Goal: Task Accomplishment & Management: Manage account settings

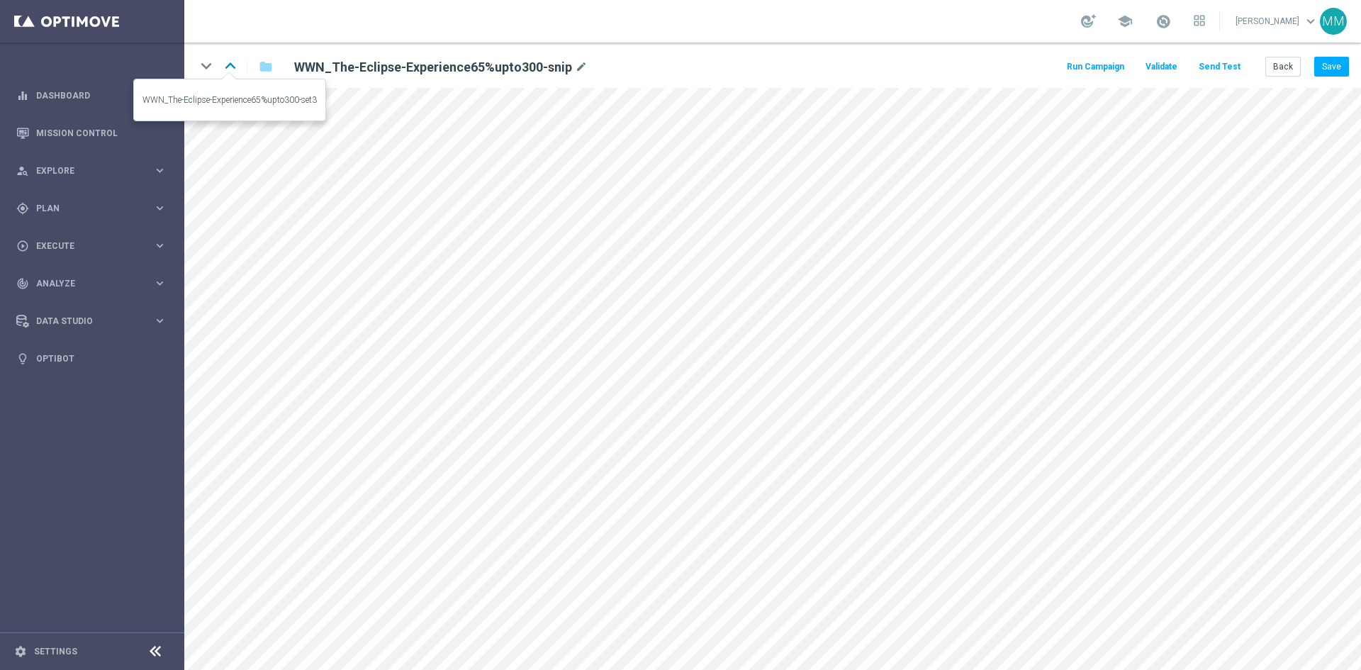
click at [230, 65] on icon "keyboard_arrow_up" at bounding box center [230, 65] width 21 height 21
click at [236, 65] on icon "keyboard_arrow_up" at bounding box center [230, 65] width 21 height 21
click at [1273, 63] on button "Back" at bounding box center [1283, 67] width 35 height 20
click at [1278, 67] on button "Back" at bounding box center [1283, 67] width 35 height 20
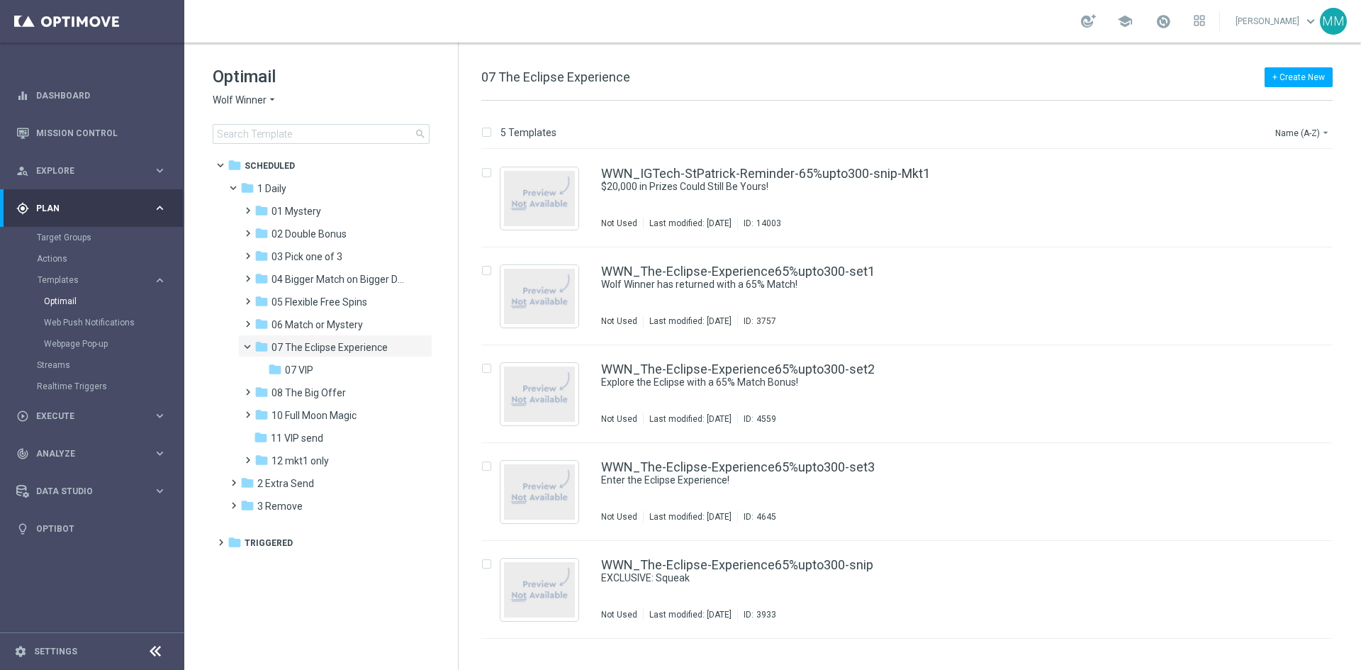
click at [260, 99] on span "Wolf Winner" at bounding box center [240, 100] width 54 height 13
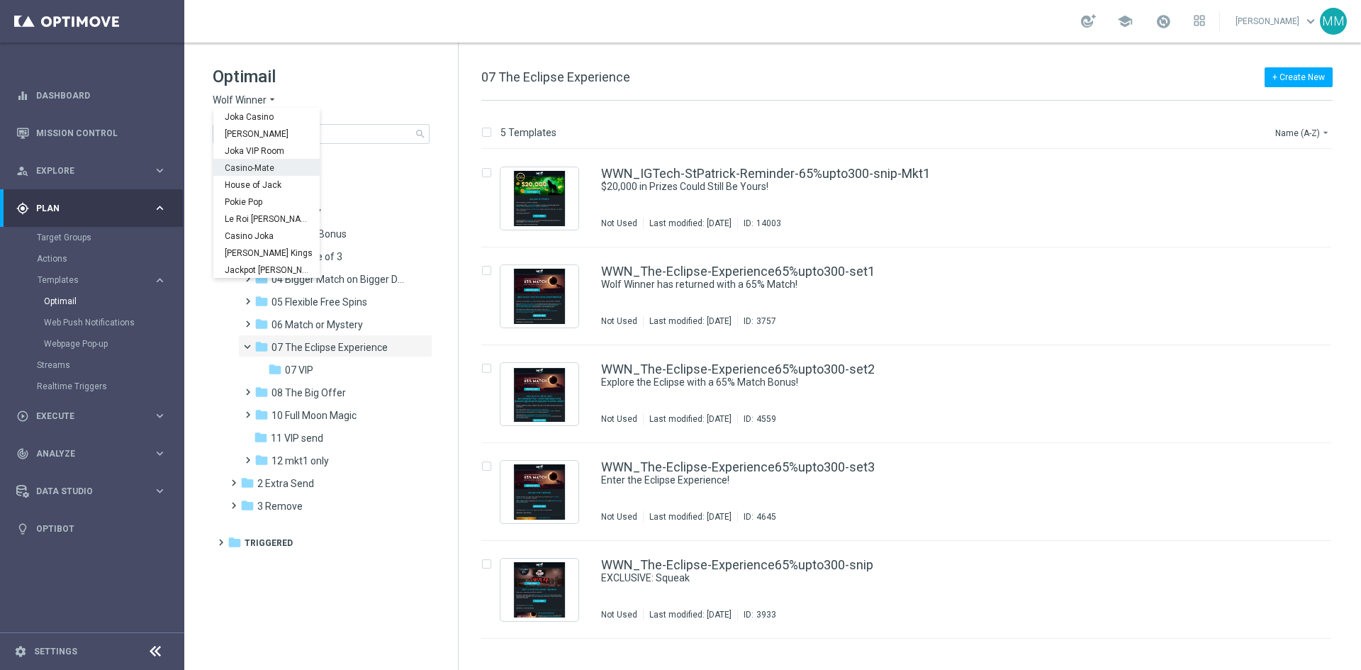
scroll to position [51, 0]
click at [0, 0] on span "Johnnie Kash Kings" at bounding box center [0, 0] width 0 height 0
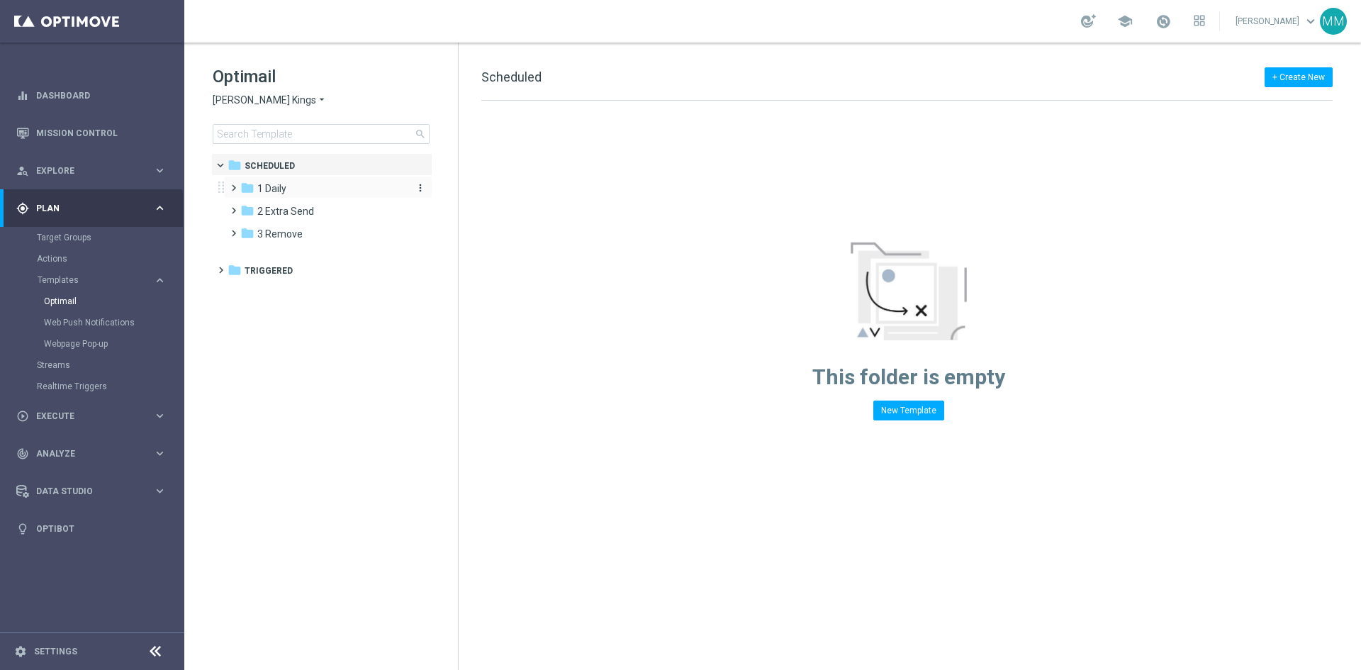
click at [283, 186] on span "1 Daily" at bounding box center [271, 188] width 29 height 13
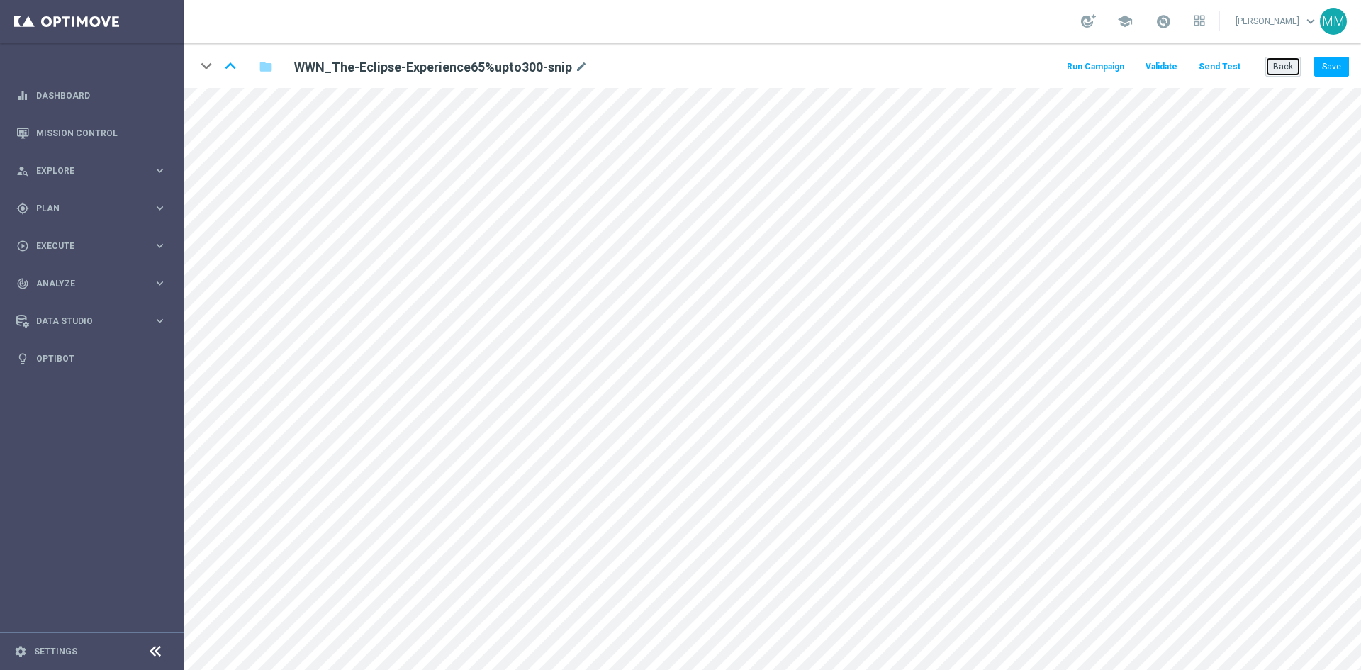
click at [1291, 74] on button "Back" at bounding box center [1283, 67] width 35 height 20
click at [1279, 65] on button "Back" at bounding box center [1283, 67] width 35 height 20
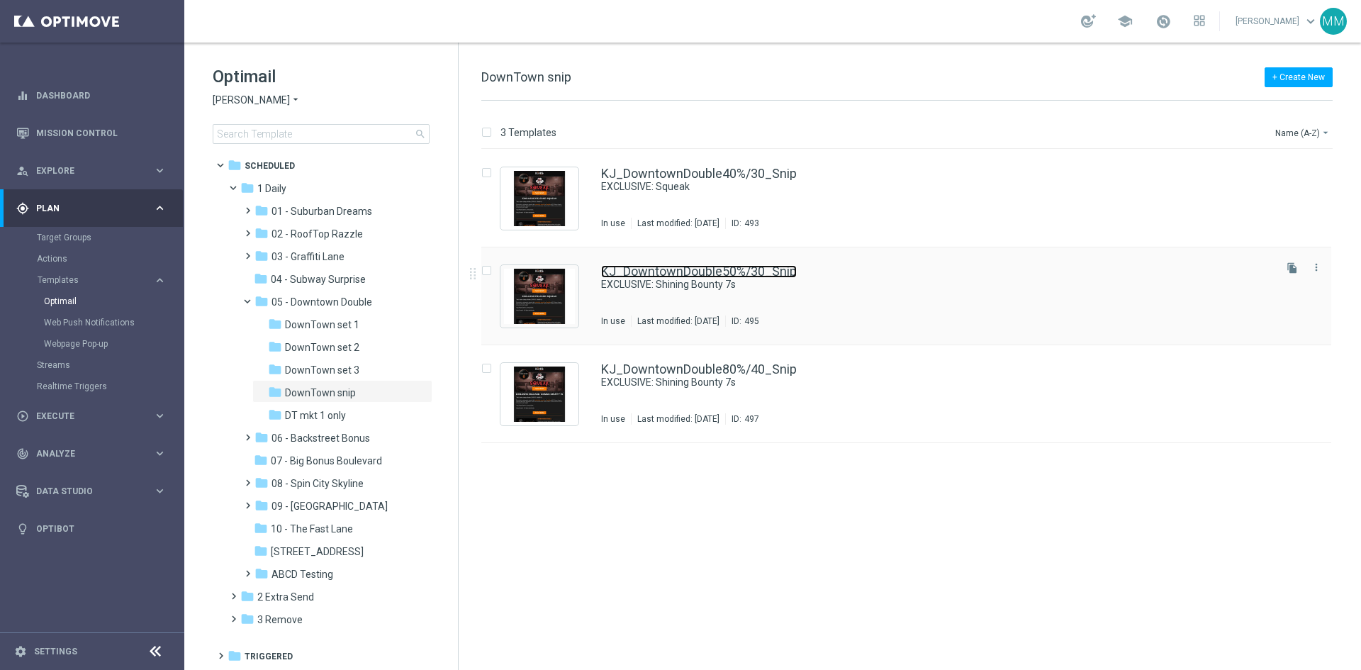
click at [750, 272] on link "KJ_DowntownDouble50%/30_Snip" at bounding box center [699, 271] width 196 height 13
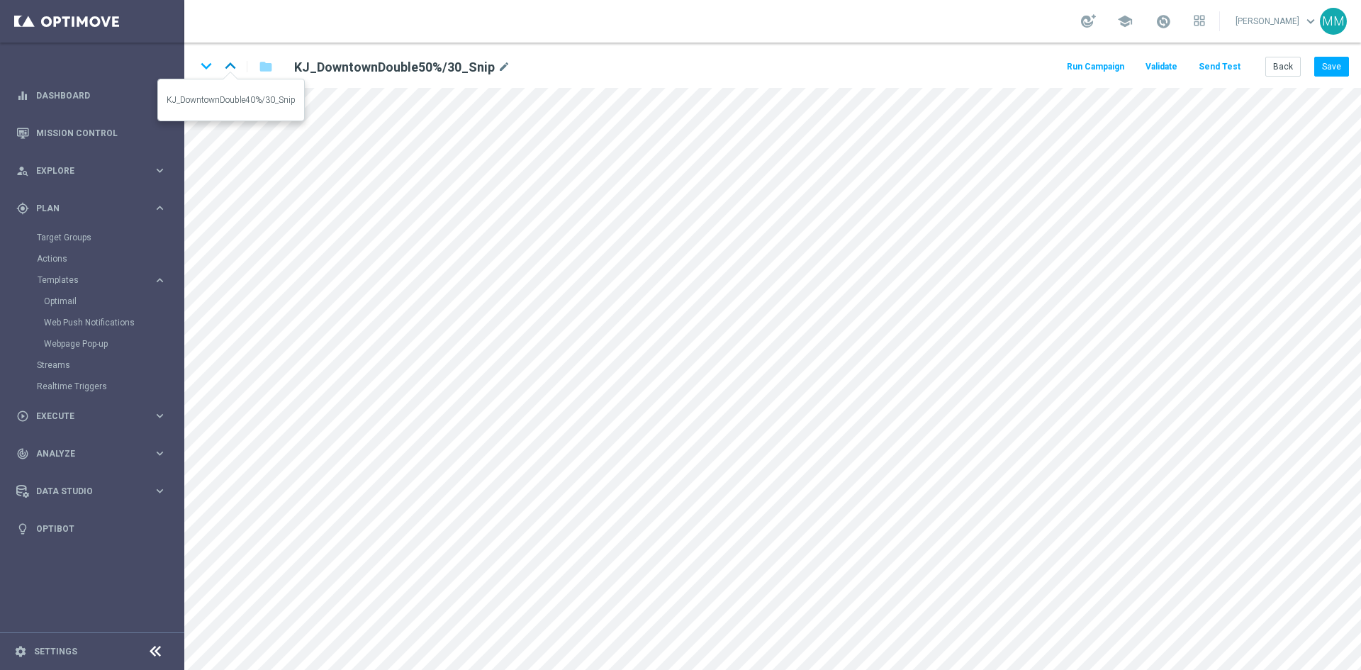
click at [232, 59] on icon "keyboard_arrow_up" at bounding box center [230, 65] width 21 height 21
click at [208, 67] on icon "keyboard_arrow_down" at bounding box center [206, 65] width 21 height 21
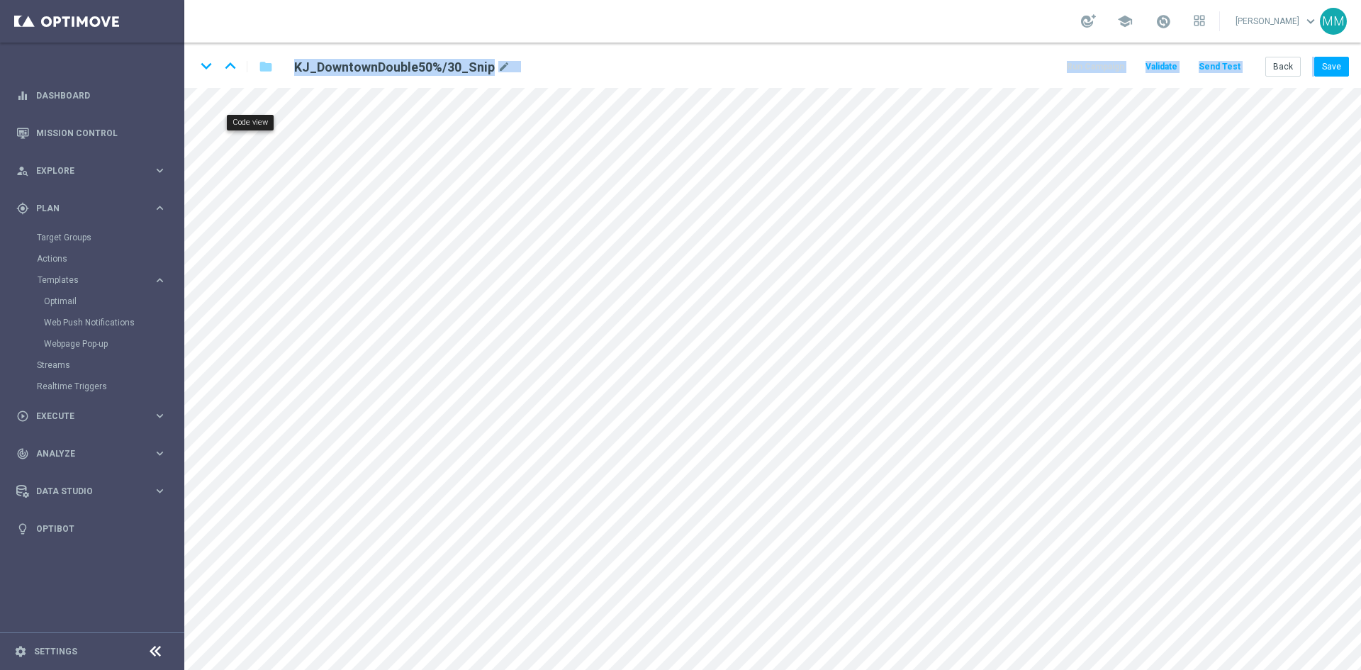
click at [260, 90] on form "keyboard_arrow_down keyboard_arrow_up folder KJ_DowntownDouble50%/30_Snip mode_…" at bounding box center [772, 357] width 1177 height 628
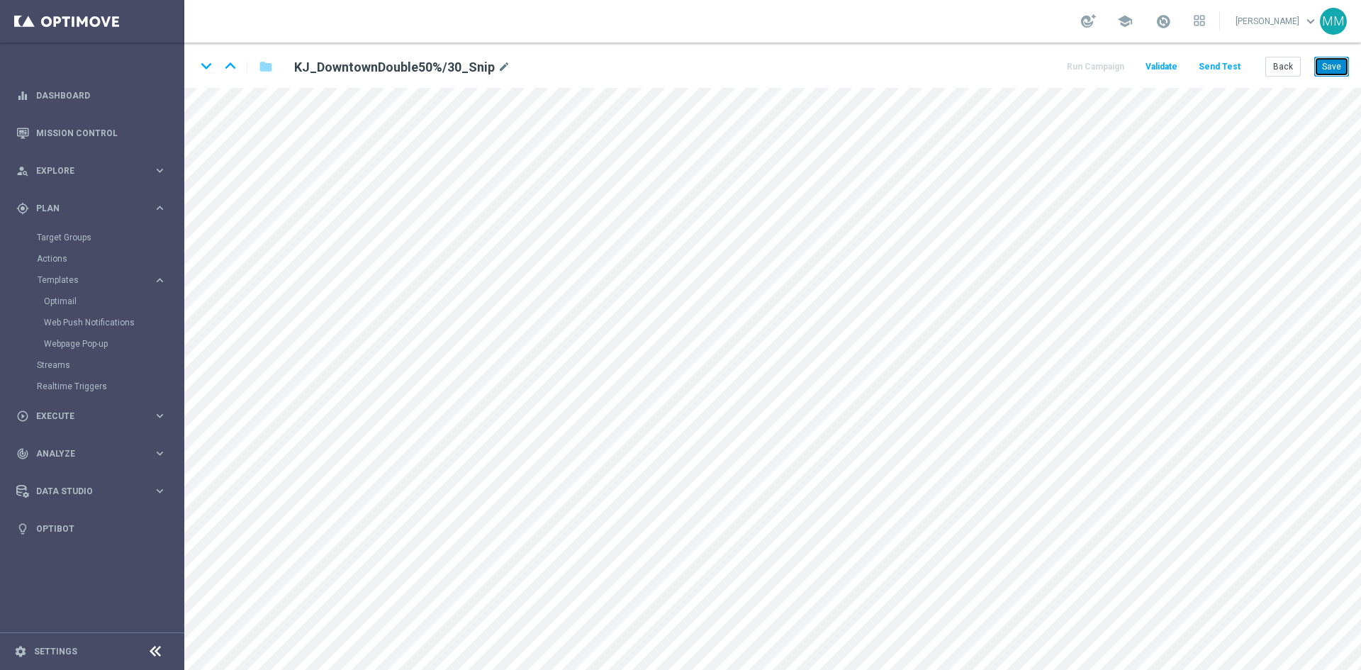
click at [1337, 72] on button "Save" at bounding box center [1332, 67] width 35 height 20
drag, startPoint x: 226, startPoint y: 60, endPoint x: 230, endPoint y: 72, distance: 12.1
click at [226, 61] on icon "keyboard_arrow_up" at bounding box center [230, 65] width 21 height 21
click at [202, 57] on icon "keyboard_arrow_down" at bounding box center [206, 65] width 21 height 21
click at [235, 65] on icon "keyboard_arrow_up" at bounding box center [230, 65] width 21 height 21
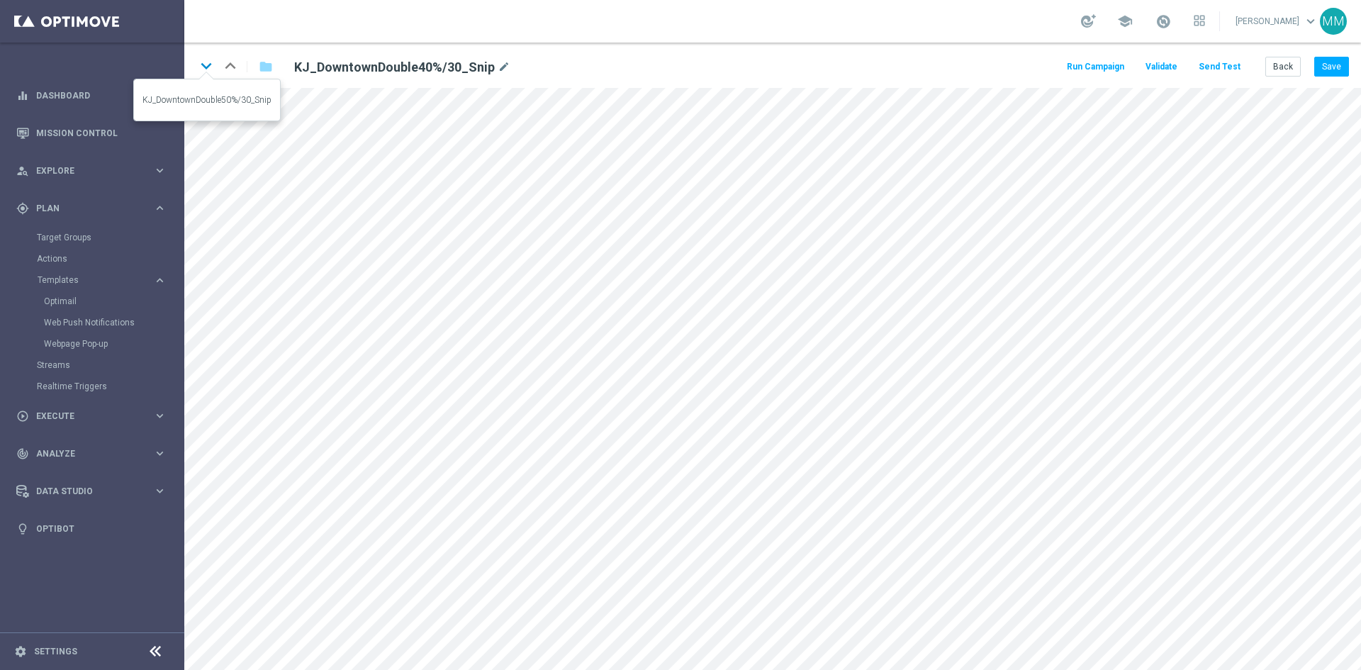
click at [208, 71] on icon "keyboard_arrow_down" at bounding box center [206, 65] width 21 height 21
click at [228, 67] on icon "keyboard_arrow_up" at bounding box center [230, 65] width 21 height 21
click at [206, 64] on icon "keyboard_arrow_down" at bounding box center [206, 65] width 21 height 21
click at [1327, 63] on button "Save" at bounding box center [1332, 67] width 35 height 20
click at [229, 67] on icon "keyboard_arrow_up" at bounding box center [230, 65] width 21 height 21
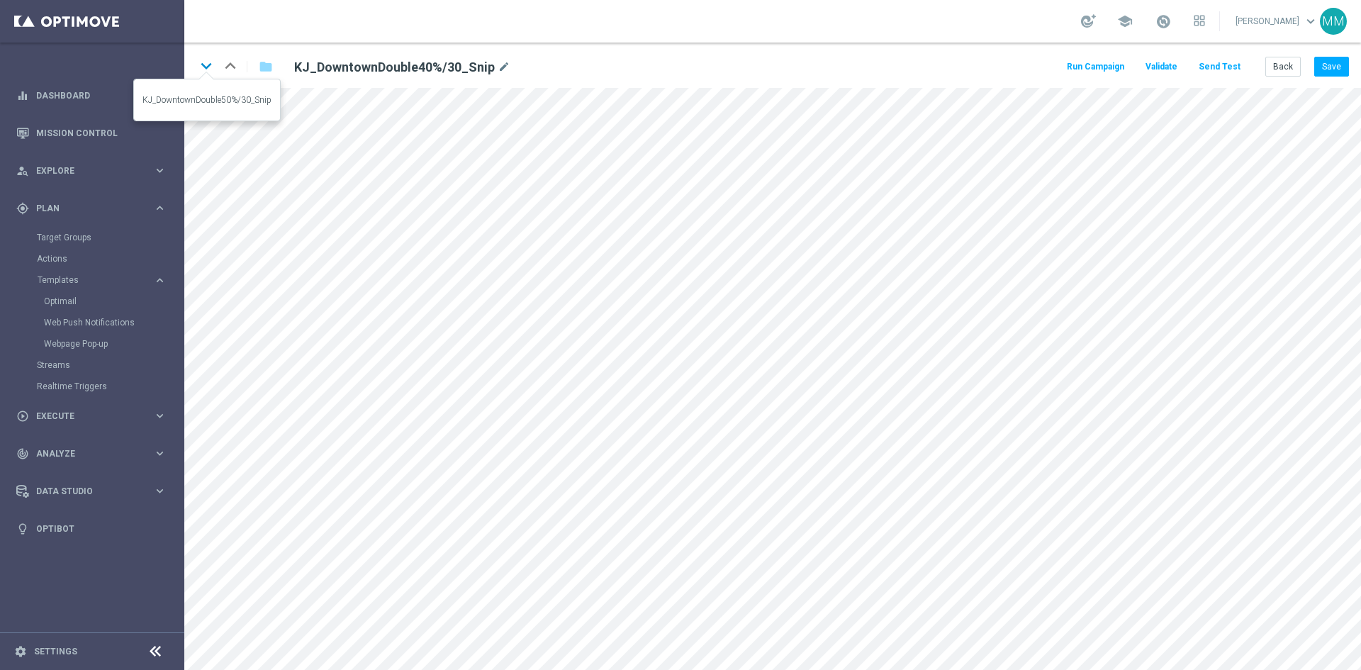
click at [211, 66] on icon "keyboard_arrow_down" at bounding box center [206, 65] width 21 height 21
click at [235, 87] on div "keyboard_arrow_down keyboard_arrow_up folder KJ_DowntownDouble50%/30_Snip mode_…" at bounding box center [772, 65] width 1177 height 45
click at [1331, 64] on button "Save" at bounding box center [1332, 67] width 35 height 20
click at [209, 66] on icon "keyboard_arrow_down" at bounding box center [206, 65] width 21 height 21
click at [1339, 74] on button "Save" at bounding box center [1332, 67] width 35 height 20
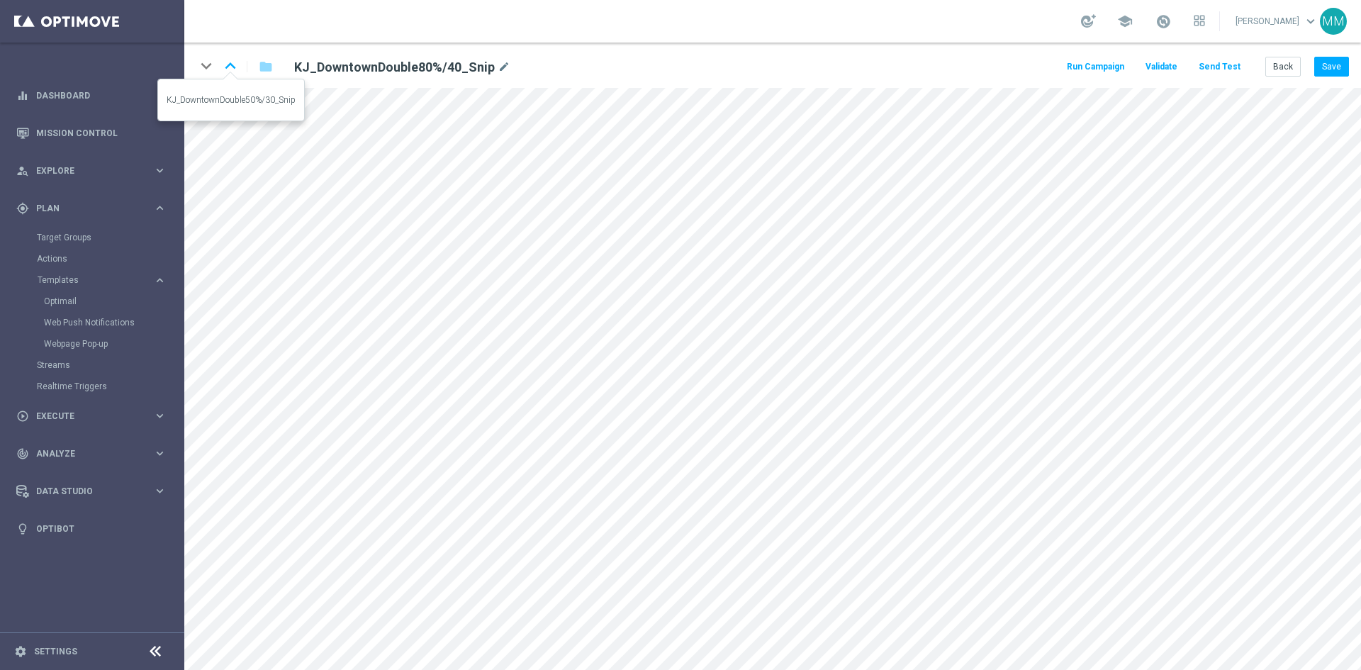
drag, startPoint x: 239, startPoint y: 68, endPoint x: 244, endPoint y: 77, distance: 10.5
click at [240, 69] on icon "keyboard_arrow_up" at bounding box center [230, 65] width 21 height 21
click at [206, 65] on icon "keyboard_arrow_down" at bounding box center [206, 65] width 21 height 21
click at [1326, 64] on button "Save" at bounding box center [1332, 67] width 35 height 20
click at [1327, 62] on button "Save" at bounding box center [1332, 67] width 35 height 20
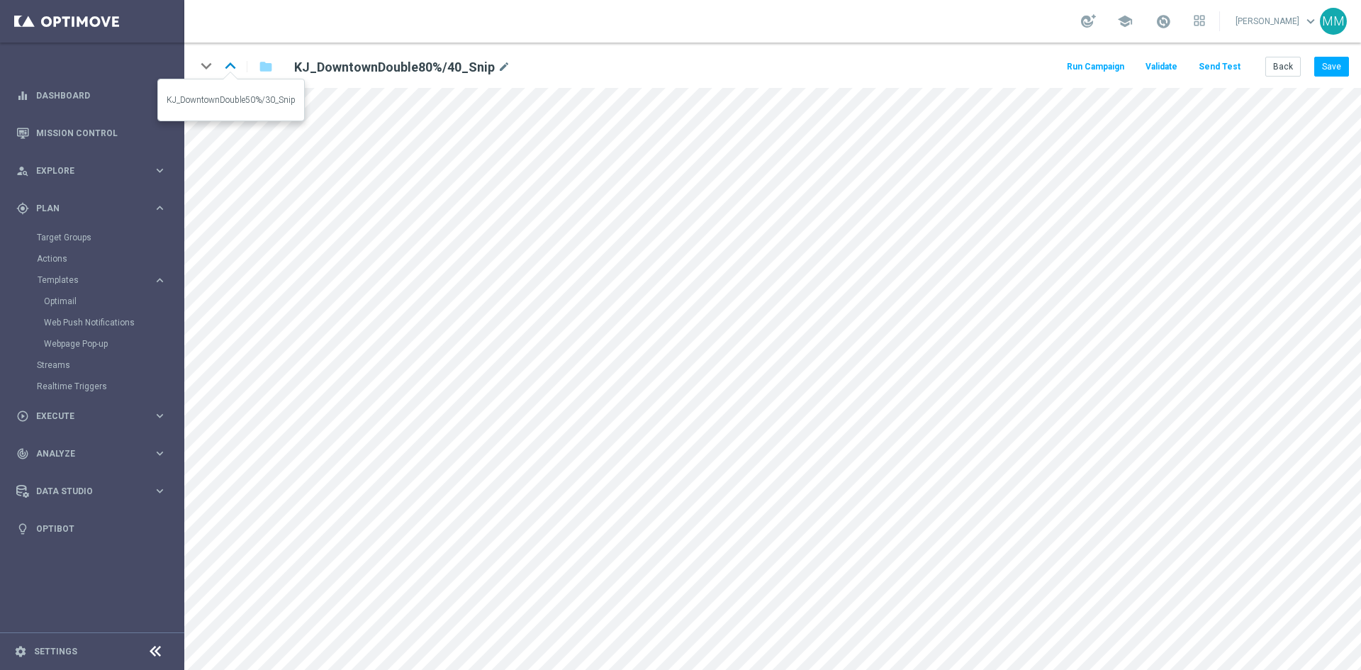
click at [230, 67] on icon "keyboard_arrow_up" at bounding box center [230, 65] width 21 height 21
click at [1327, 69] on button "Save" at bounding box center [1332, 67] width 35 height 20
click at [1334, 66] on button "Save" at bounding box center [1332, 67] width 35 height 20
click at [228, 67] on icon "keyboard_arrow_up" at bounding box center [230, 65] width 21 height 21
click at [1332, 66] on button "Save" at bounding box center [1332, 67] width 35 height 20
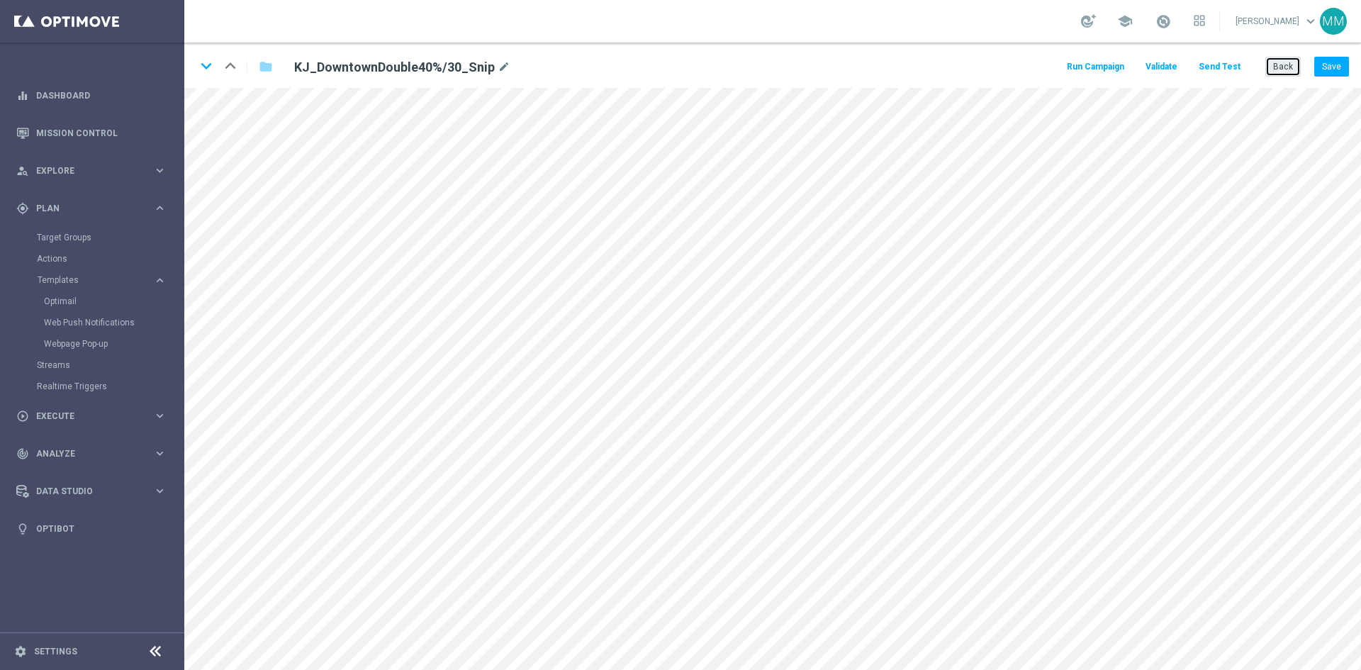
click at [1280, 66] on button "Back" at bounding box center [1283, 67] width 35 height 20
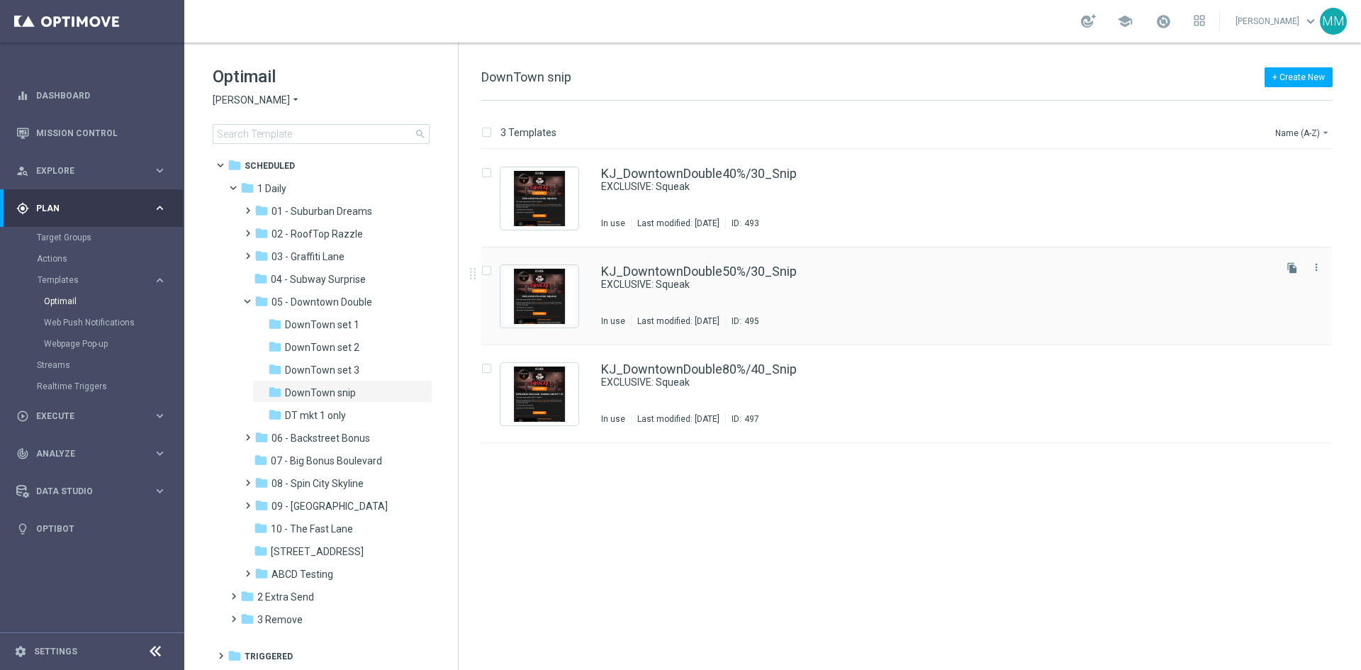
click at [810, 299] on div "KJ_DowntownDouble50%/30_Snip EXCLUSIVE: Squeak In use Last modified: Monday, Oc…" at bounding box center [936, 296] width 671 height 62
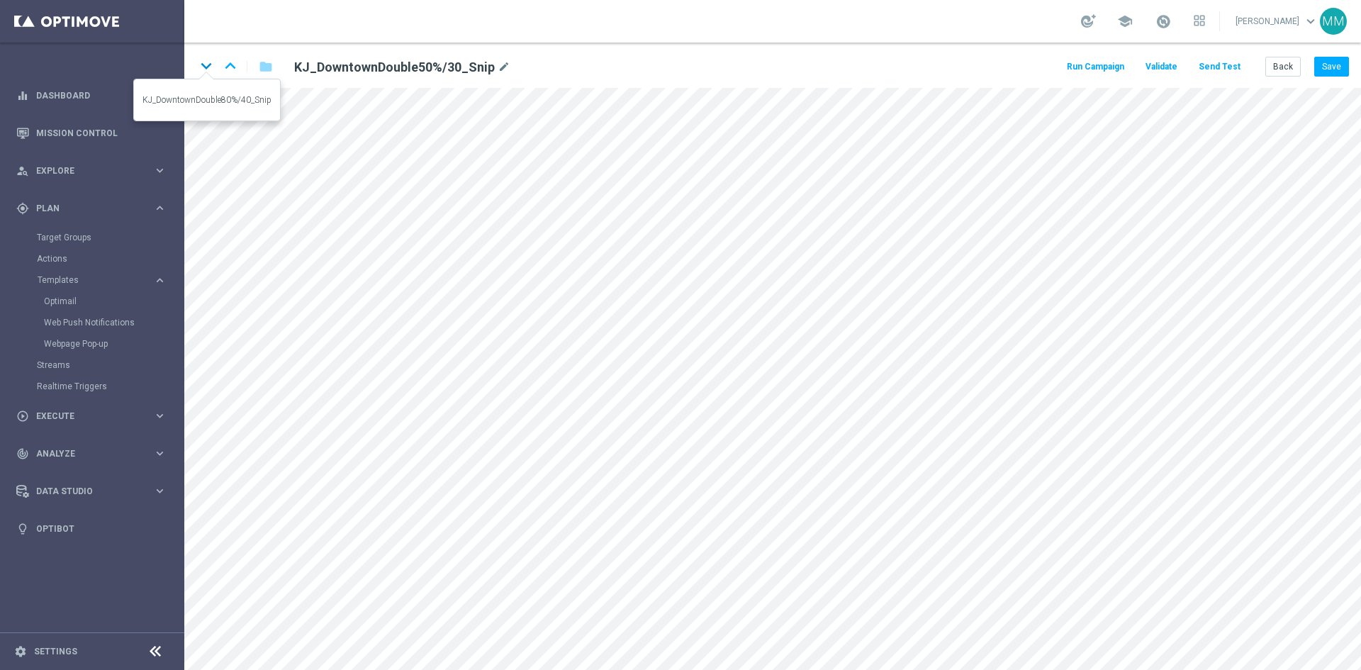
click at [214, 63] on icon "keyboard_arrow_down" at bounding box center [206, 65] width 21 height 21
click at [1288, 57] on button "Back" at bounding box center [1283, 67] width 35 height 20
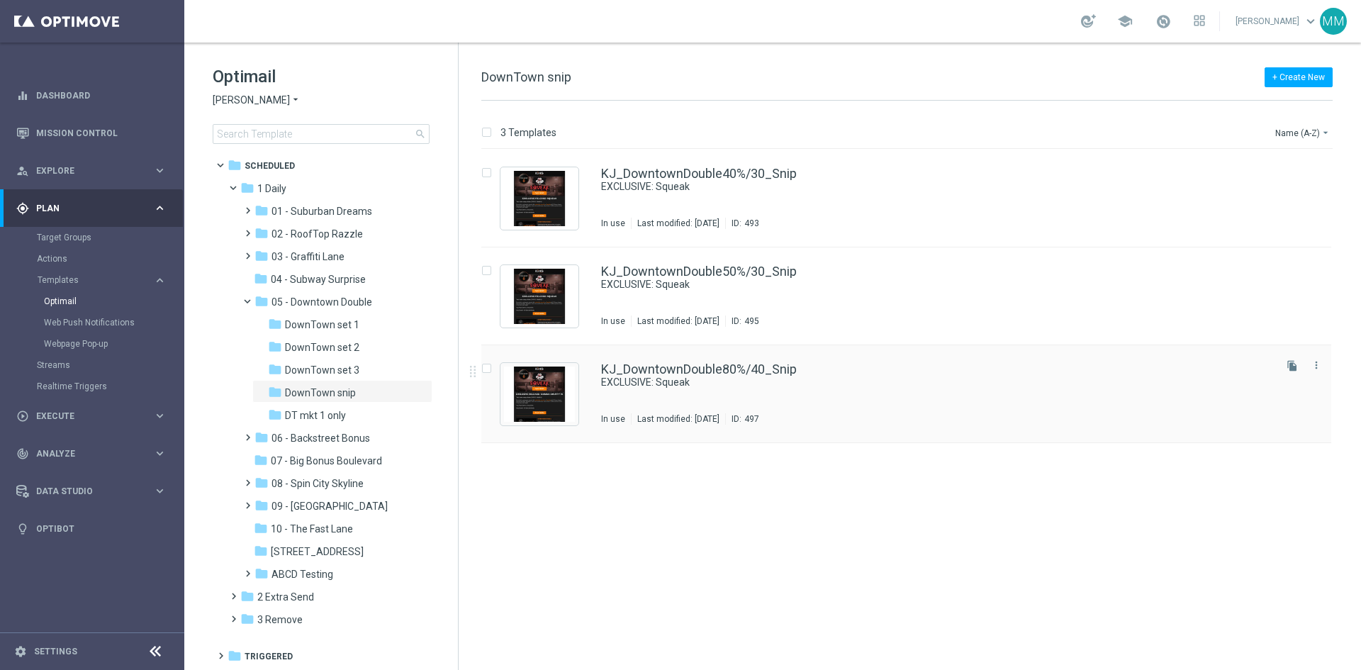
click at [745, 425] on div "KJ_DowntownDouble80%/40_Snip EXCLUSIVE: Squeak In use Last modified: Monday, Oc…" at bounding box center [906, 394] width 850 height 98
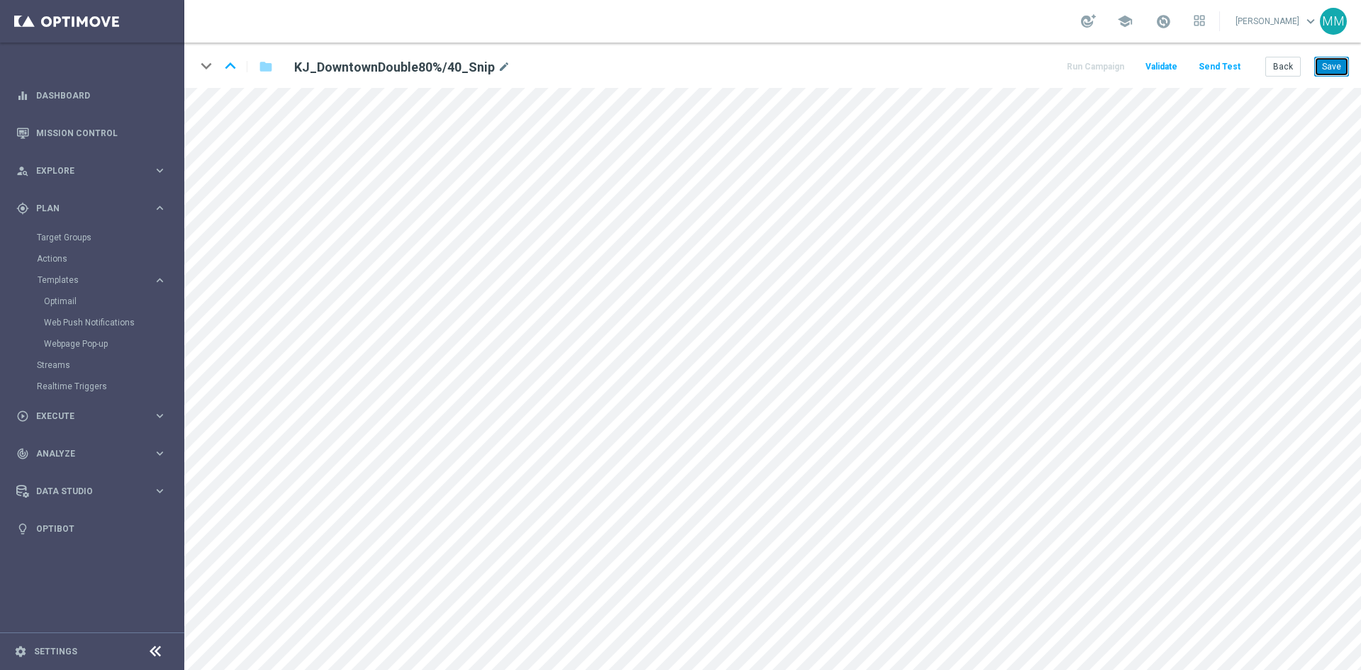
click at [1315, 65] on button "Save" at bounding box center [1332, 67] width 35 height 20
click at [1329, 64] on button "Save" at bounding box center [1332, 67] width 35 height 20
click at [235, 67] on icon "keyboard_arrow_up" at bounding box center [230, 65] width 21 height 21
click at [237, 69] on icon "keyboard_arrow_up" at bounding box center [230, 65] width 21 height 21
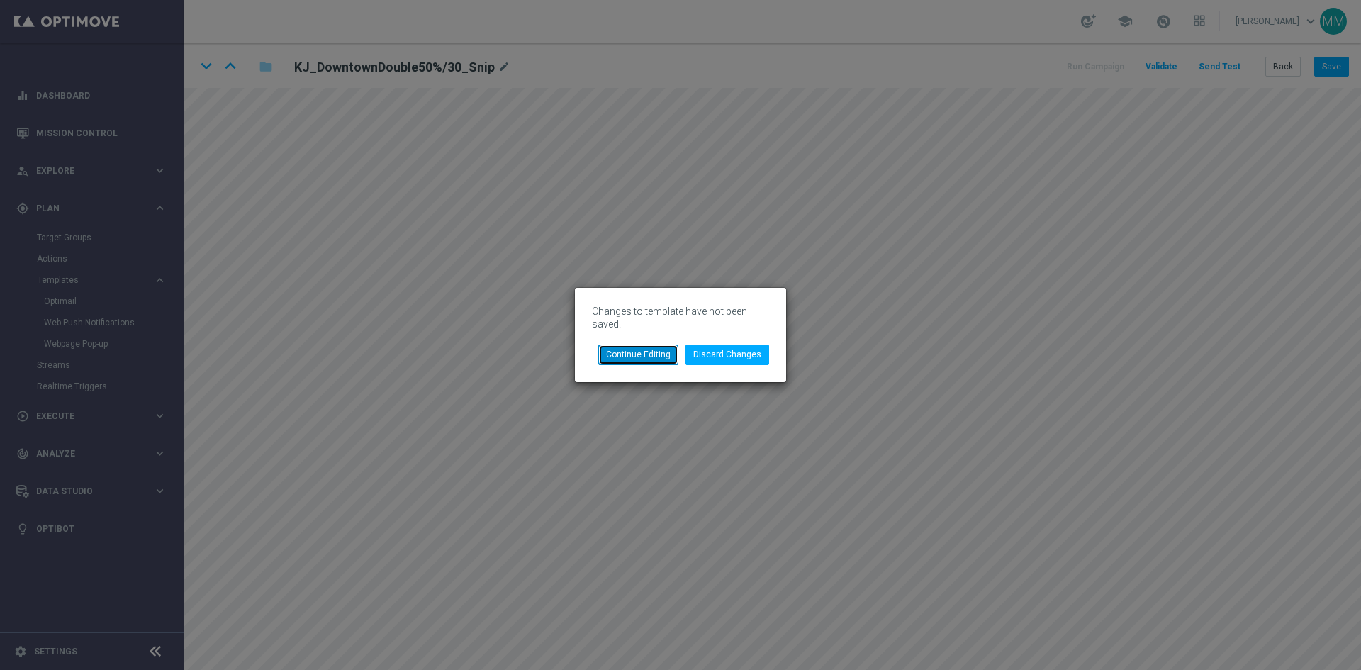
click at [647, 356] on button "Continue Editing" at bounding box center [638, 355] width 80 height 20
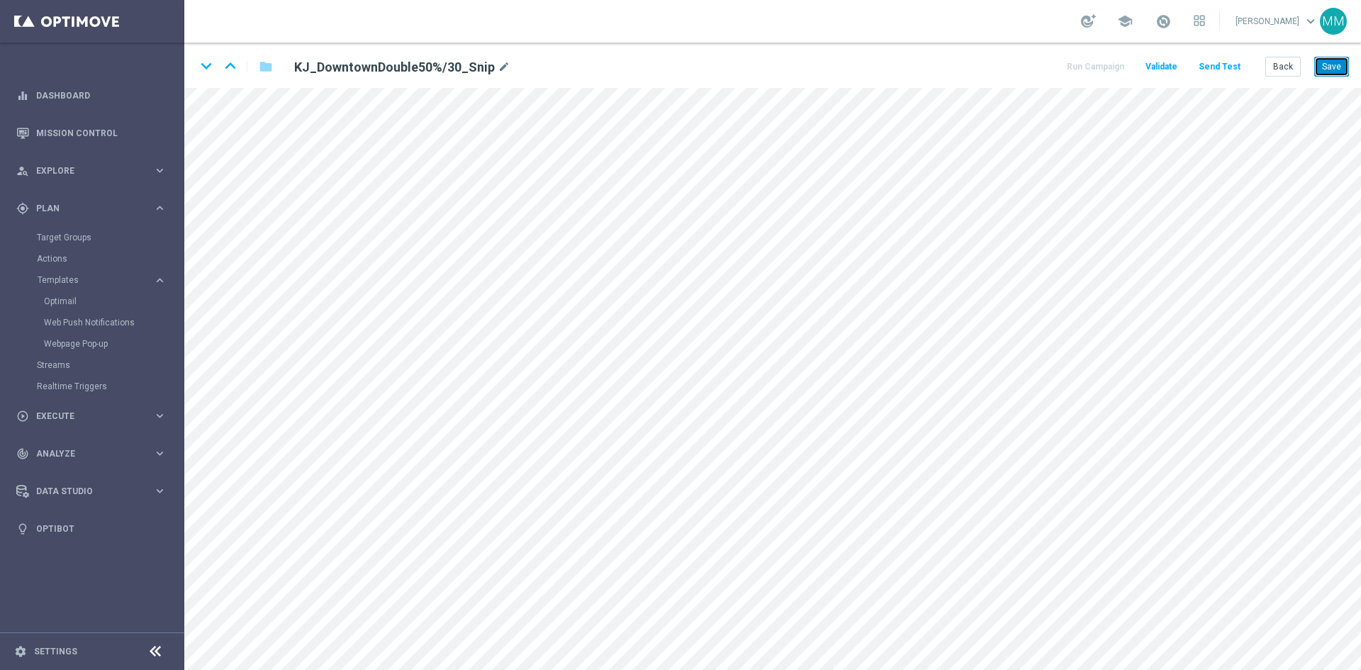
click at [1335, 65] on button "Save" at bounding box center [1332, 67] width 35 height 20
click at [228, 66] on icon "keyboard_arrow_up" at bounding box center [230, 65] width 21 height 21
click at [210, 67] on icon "keyboard_arrow_down" at bounding box center [206, 65] width 21 height 21
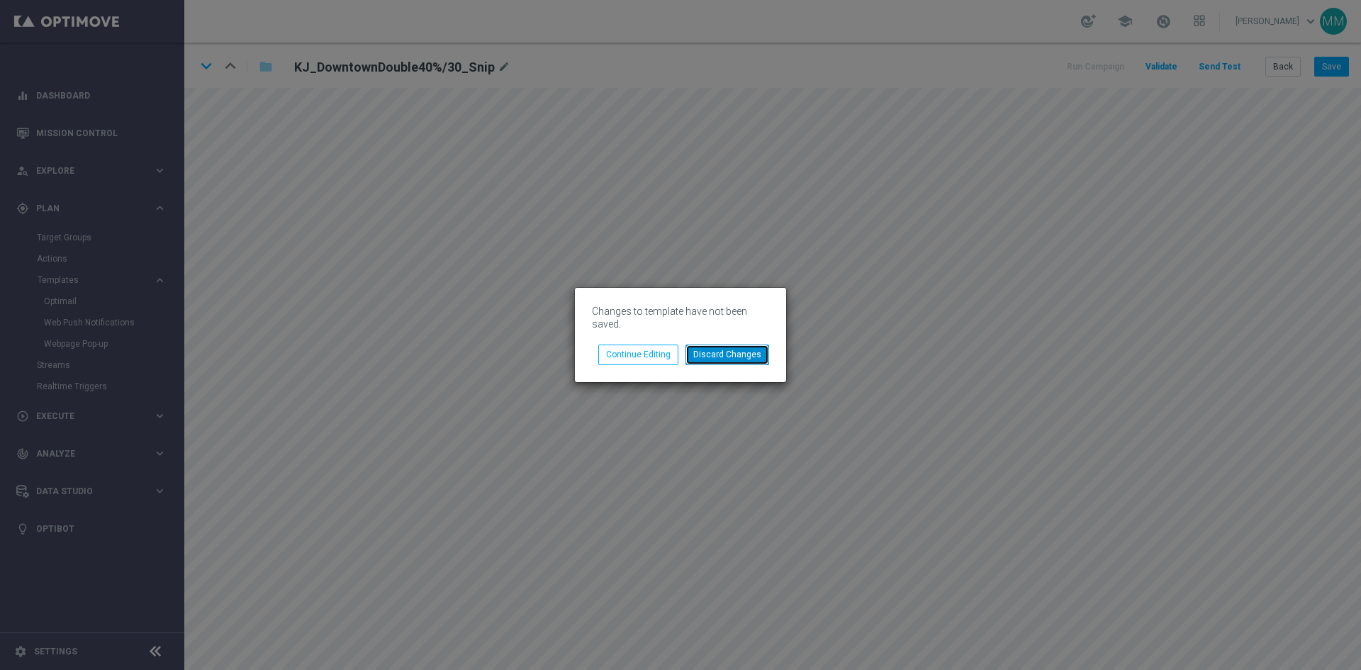
click at [721, 350] on button "Discard Changes" at bounding box center [728, 355] width 84 height 20
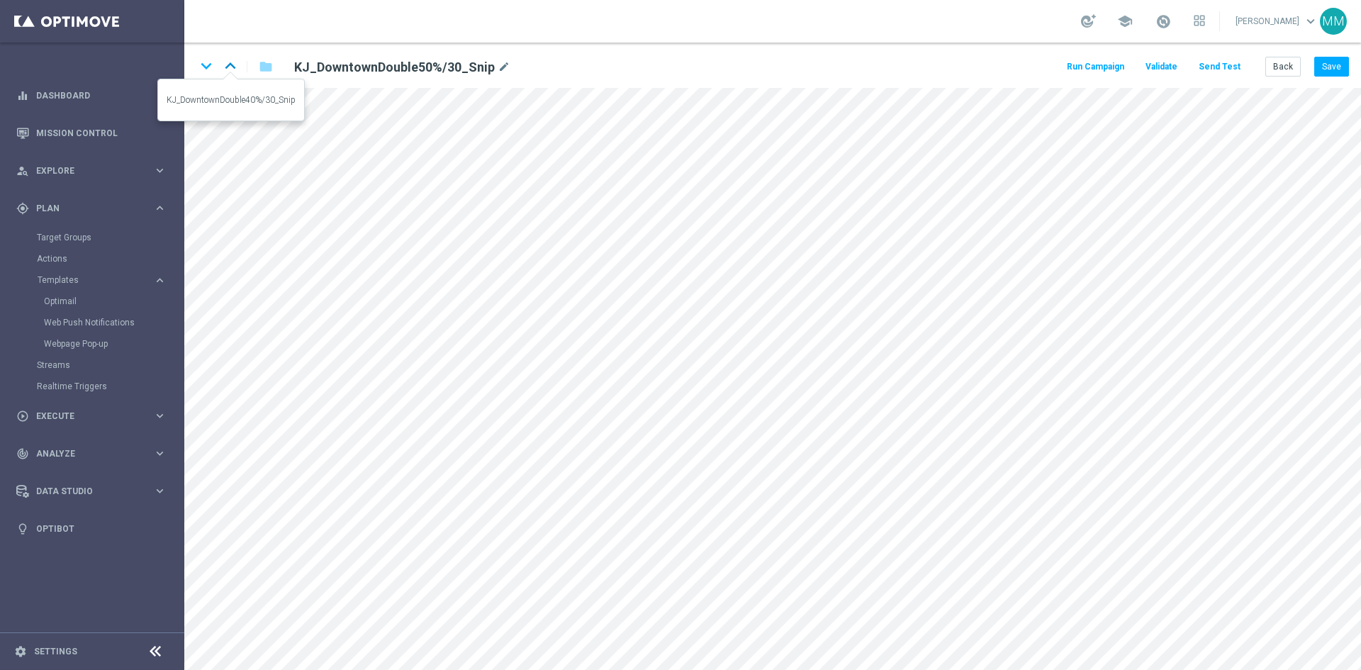
click at [232, 66] on icon "keyboard_arrow_up" at bounding box center [230, 65] width 21 height 21
click at [202, 69] on icon "keyboard_arrow_down" at bounding box center [206, 65] width 21 height 21
click at [206, 66] on icon "keyboard_arrow_down" at bounding box center [206, 65] width 21 height 21
click at [1226, 64] on button "Send Test" at bounding box center [1220, 66] width 46 height 19
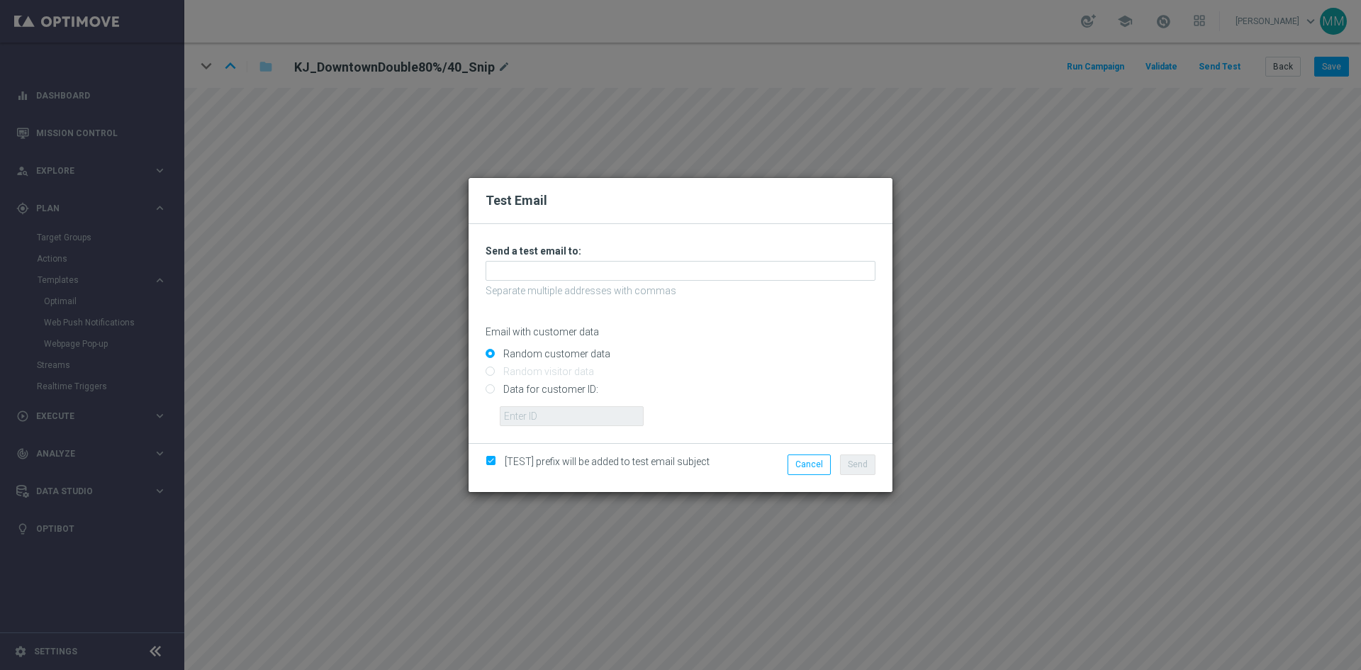
click at [531, 260] on div "Unable to send test email. If this problem persists, contact your CSM for assis…" at bounding box center [681, 336] width 390 height 182
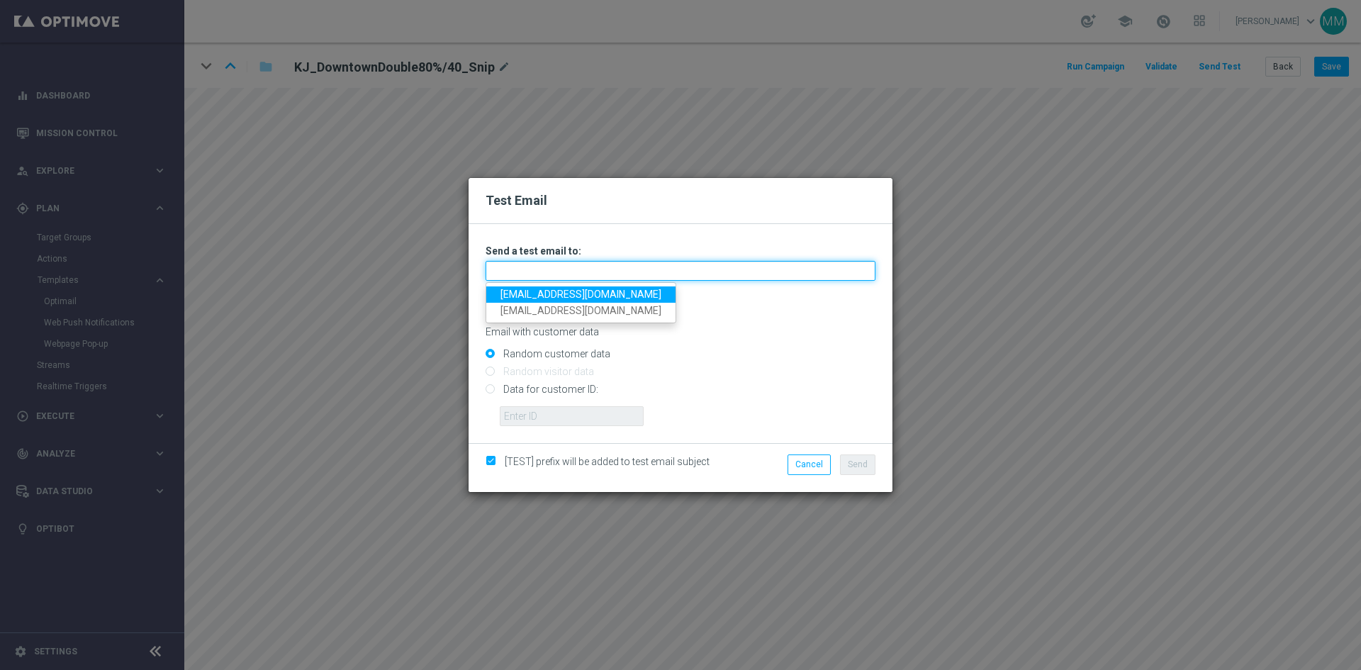
click at [533, 269] on input "text" at bounding box center [681, 271] width 390 height 20
type input "[EMAIL_ADDRESS][DOMAIN_NAME]"
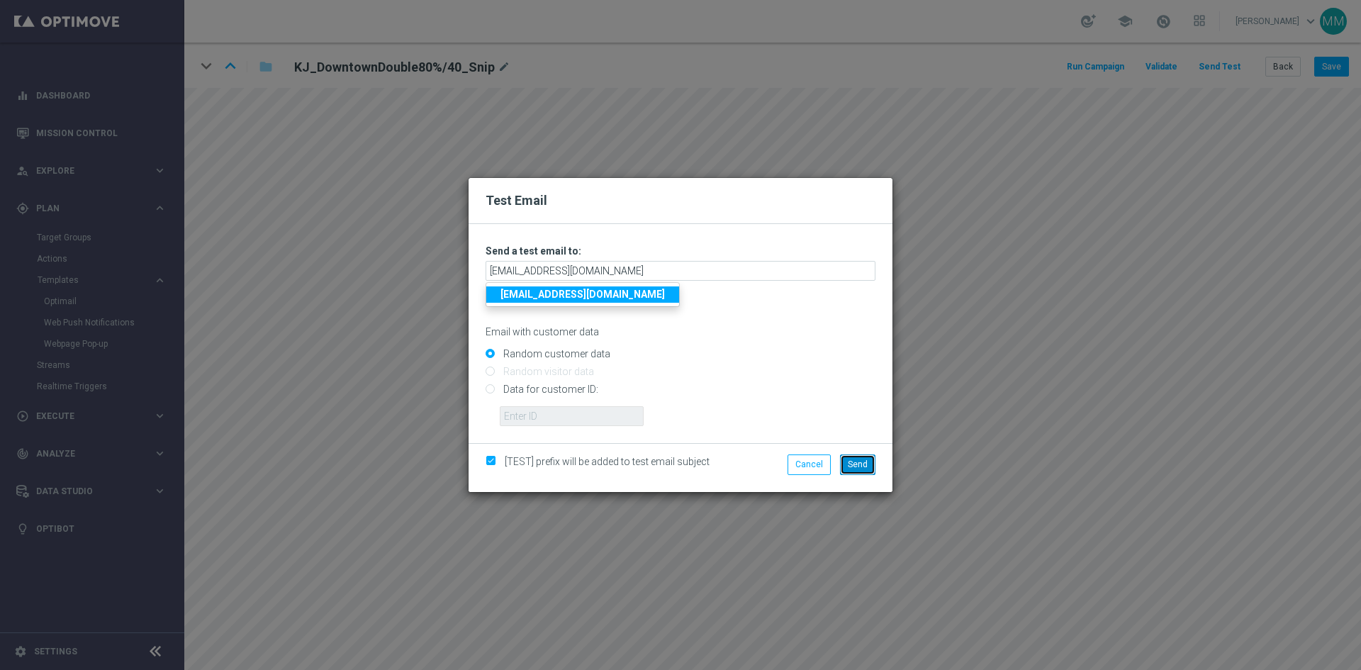
click at [844, 467] on button "Send" at bounding box center [857, 465] width 35 height 20
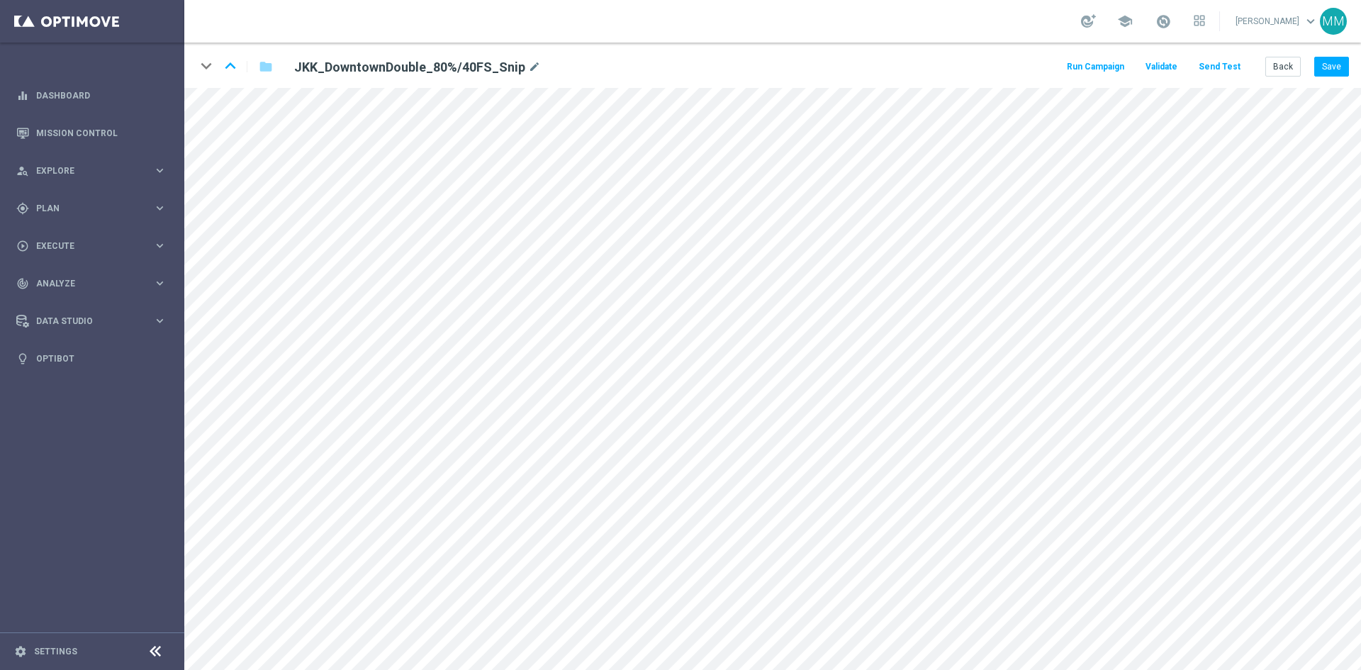
click at [1281, 55] on div "keyboard_arrow_down keyboard_arrow_up folder JKK_DowntownDouble_80%/40FS_Snip m…" at bounding box center [772, 65] width 1177 height 45
click at [1284, 72] on button "Back" at bounding box center [1283, 67] width 35 height 20
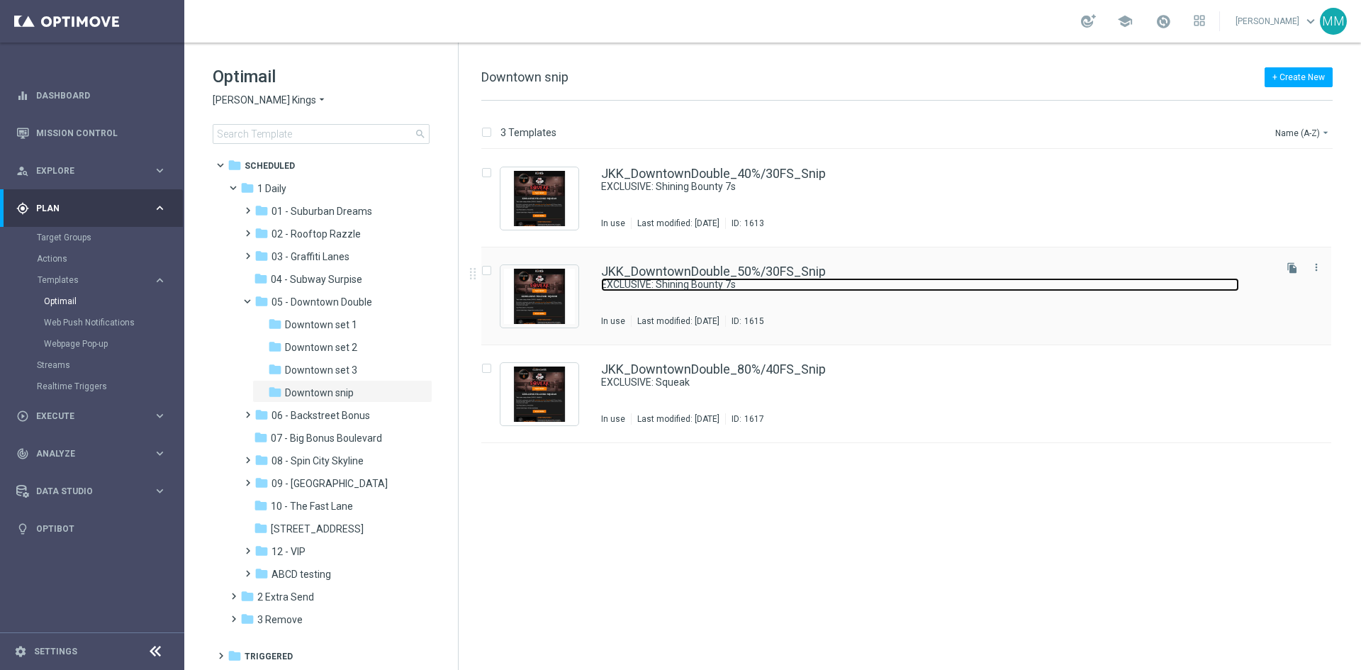
click at [853, 283] on link "EXCLUSIVE: Shining Bounty 7s" at bounding box center [920, 284] width 638 height 13
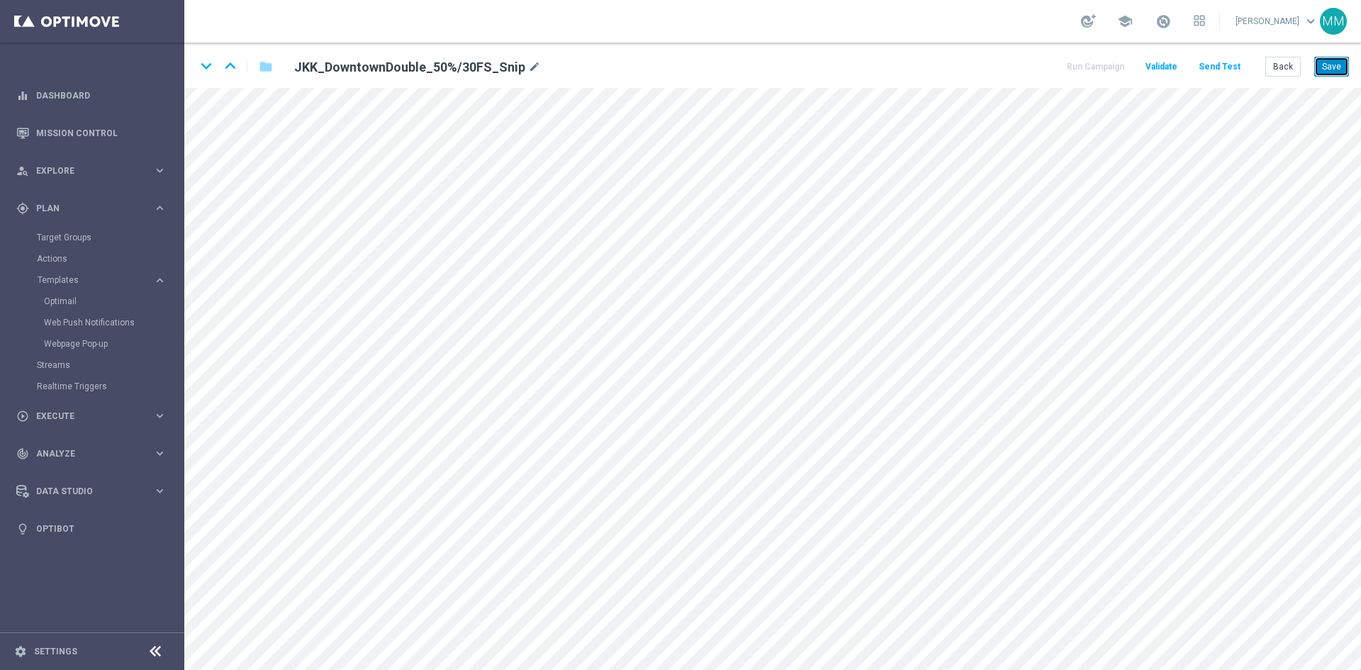
click at [1325, 63] on button "Save" at bounding box center [1332, 67] width 35 height 20
click at [1320, 72] on button "Save" at bounding box center [1332, 67] width 35 height 20
click at [1326, 67] on button "Save" at bounding box center [1332, 67] width 35 height 20
click at [1325, 62] on button "Save" at bounding box center [1332, 67] width 35 height 20
click at [207, 60] on icon "keyboard_arrow_down" at bounding box center [206, 65] width 21 height 21
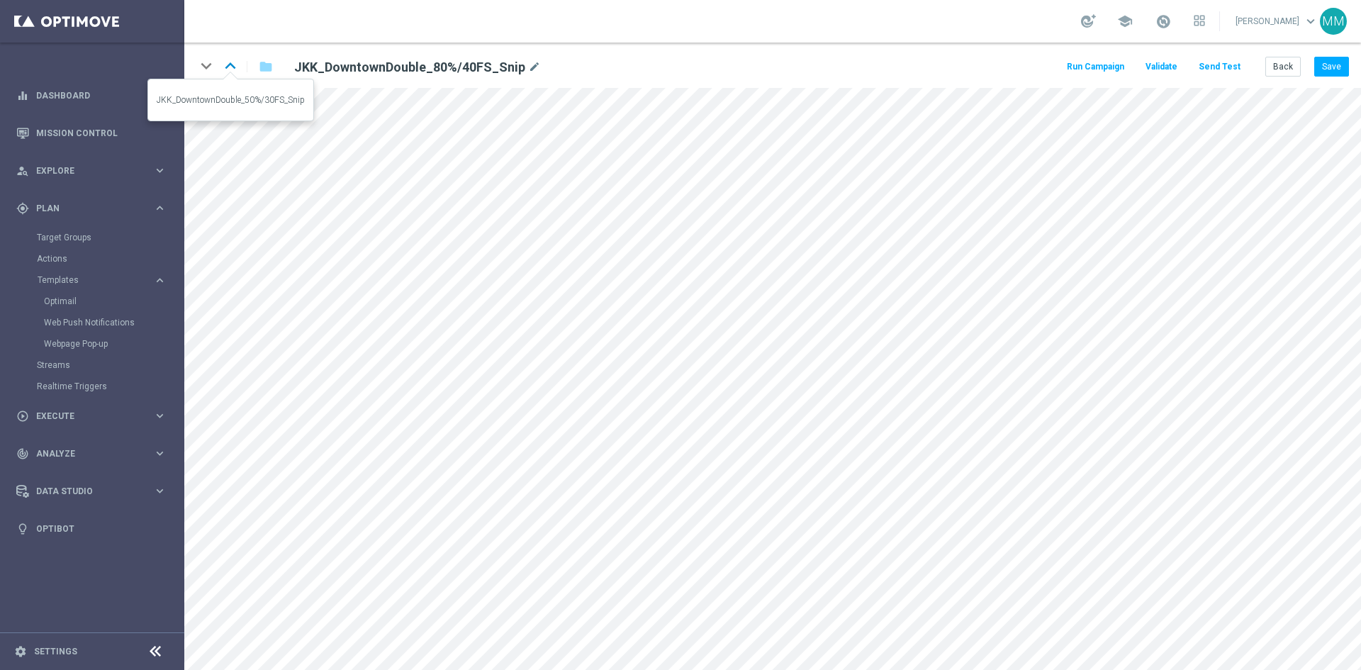
click at [237, 67] on icon "keyboard_arrow_up" at bounding box center [230, 65] width 21 height 21
click at [229, 69] on icon "keyboard_arrow_up" at bounding box center [230, 65] width 21 height 21
click at [1331, 69] on button "Save" at bounding box center [1332, 67] width 35 height 20
click at [194, 66] on div "keyboard_arrow_down keyboard_arrow_up folder JKK_DowntownDouble_40%/30FS_Snip m…" at bounding box center [772, 65] width 1177 height 45
click at [205, 69] on icon "keyboard_arrow_down" at bounding box center [206, 65] width 21 height 21
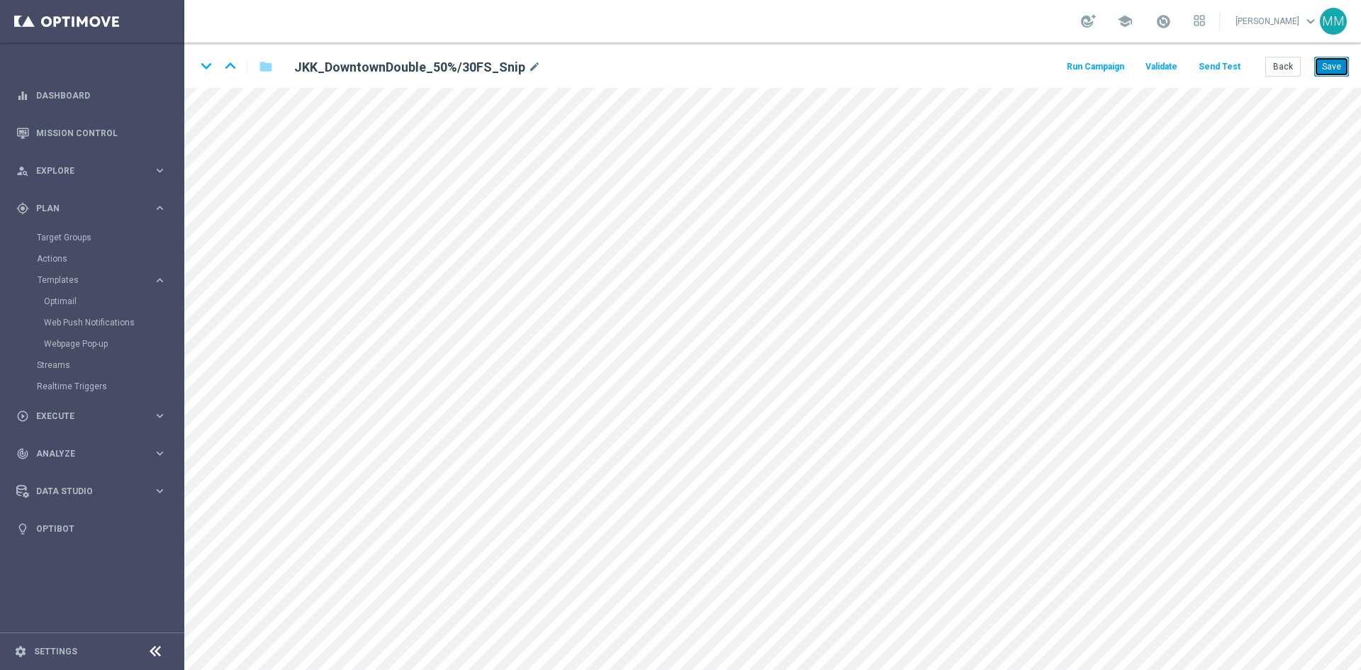
click at [1320, 63] on button "Save" at bounding box center [1332, 67] width 35 height 20
click at [1334, 68] on button "Save" at bounding box center [1332, 67] width 35 height 20
click at [1271, 72] on button "Back" at bounding box center [1283, 67] width 35 height 20
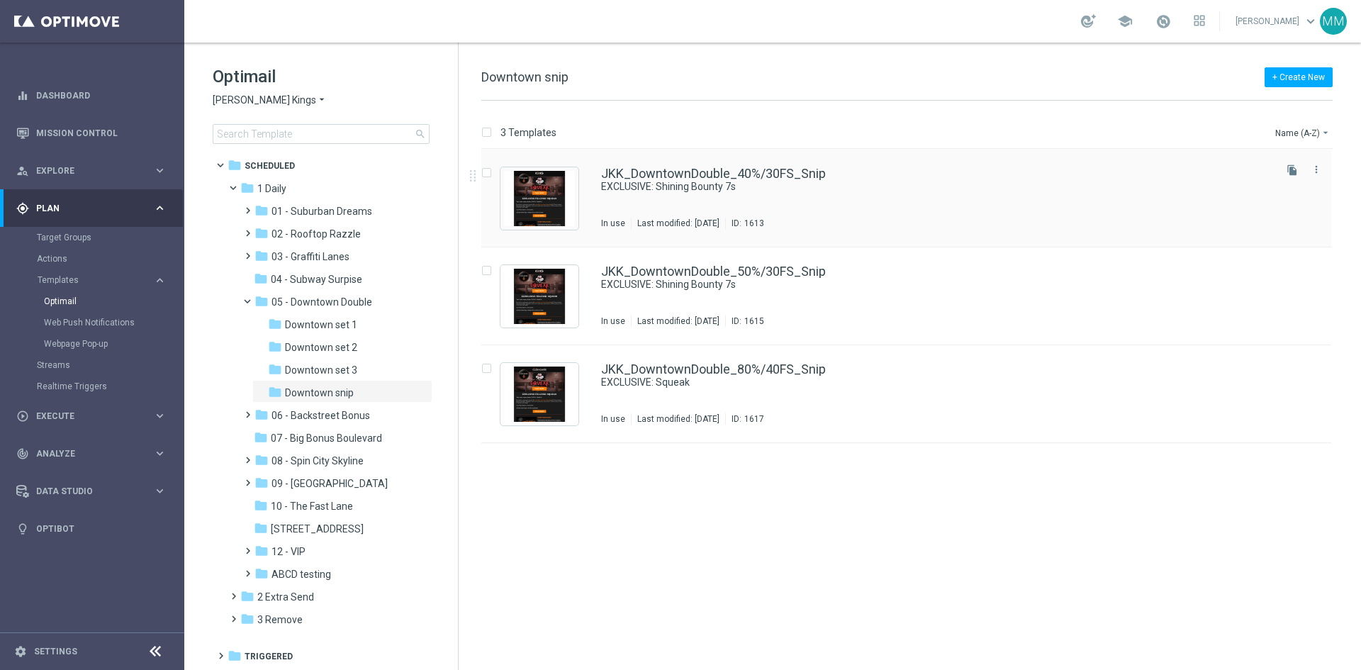
click at [827, 203] on div "JKK_DowntownDouble_40%/30FS_Snip EXCLUSIVE: Shining Bounty 7s In use Last modif…" at bounding box center [936, 198] width 671 height 62
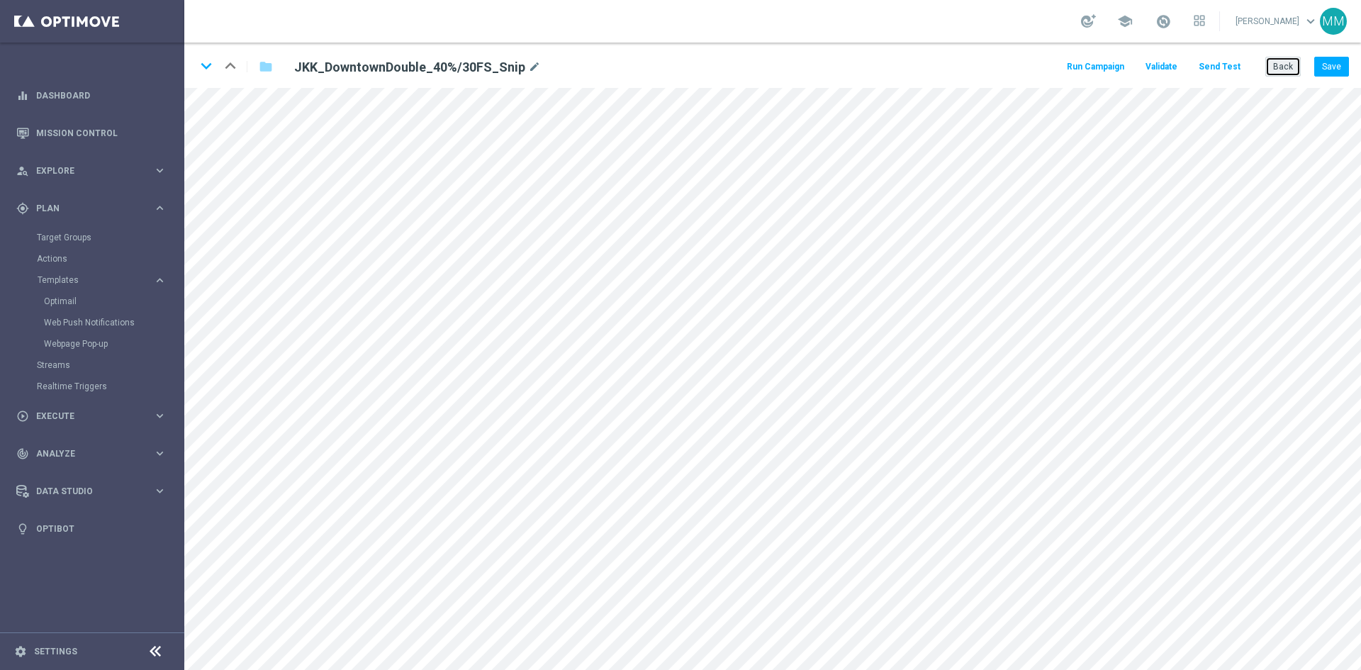
click at [1290, 69] on button "Back" at bounding box center [1283, 67] width 35 height 20
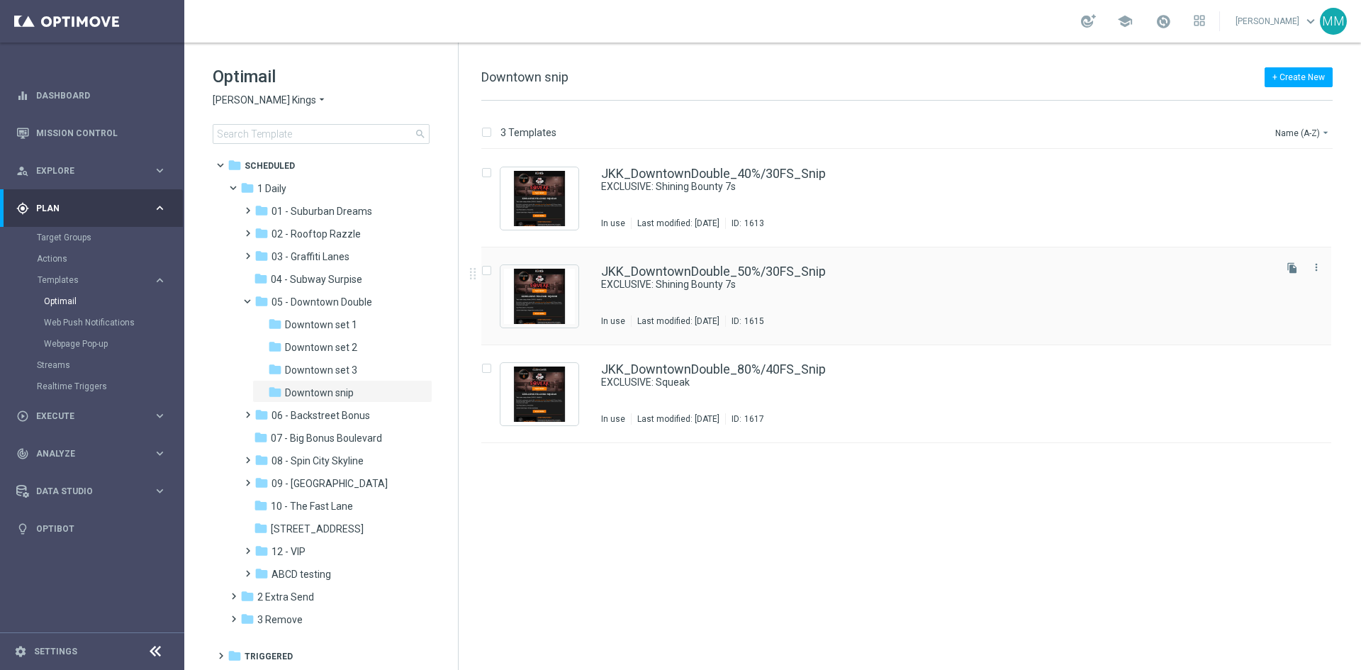
click at [862, 294] on div "JKK_DowntownDouble_50%/30FS_Snip EXCLUSIVE: Shining Bounty 7s In use Last modif…" at bounding box center [936, 296] width 671 height 62
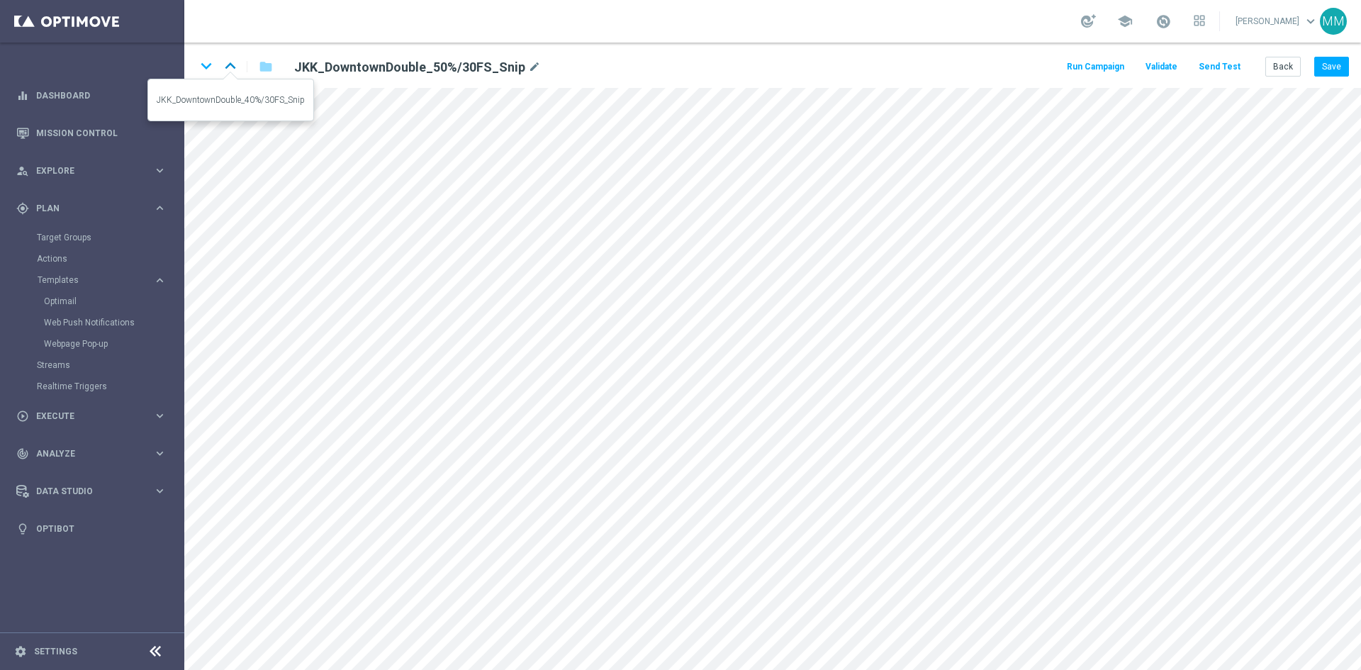
click at [225, 68] on icon "keyboard_arrow_up" at bounding box center [230, 65] width 21 height 21
click at [1332, 67] on button "Save" at bounding box center [1332, 67] width 35 height 20
click at [1321, 68] on button "Save" at bounding box center [1332, 67] width 35 height 20
click at [211, 67] on icon "keyboard_arrow_down" at bounding box center [206, 65] width 21 height 21
drag, startPoint x: 1325, startPoint y: 67, endPoint x: 1312, endPoint y: 80, distance: 18.6
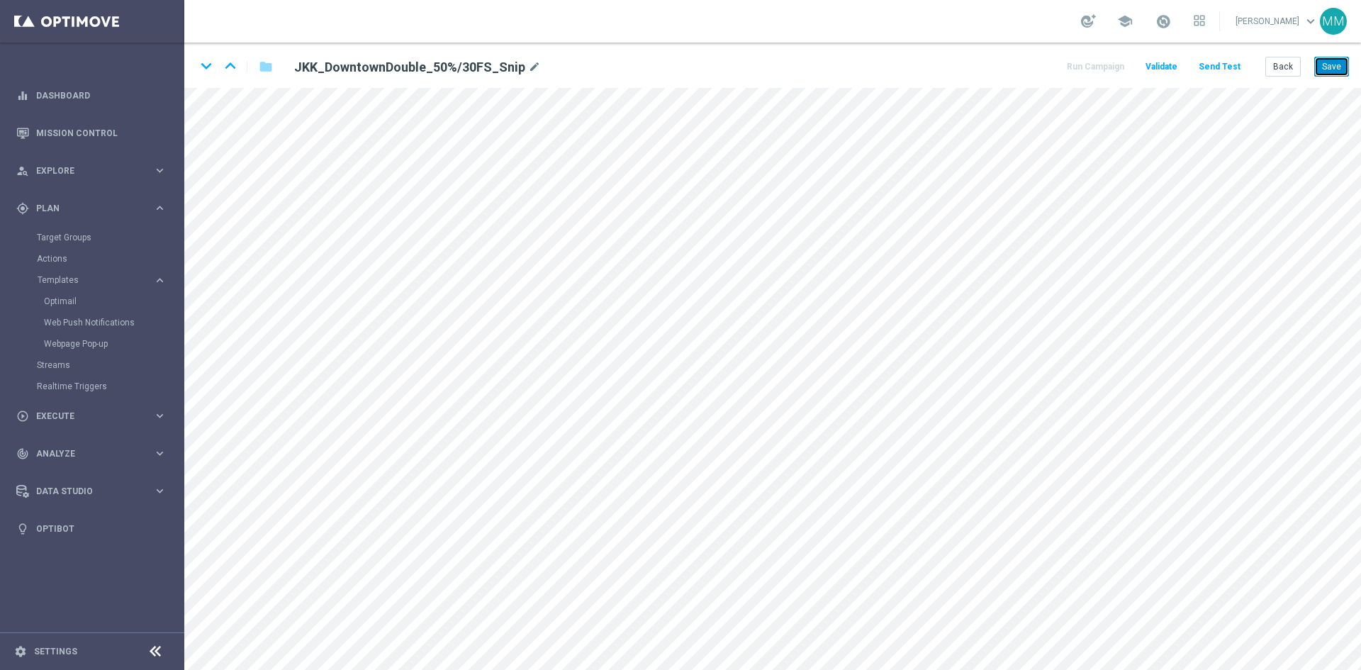
click at [1325, 67] on button "Save" at bounding box center [1332, 67] width 35 height 20
click at [1327, 72] on button "Save" at bounding box center [1332, 67] width 35 height 20
click at [230, 61] on icon "keyboard_arrow_up" at bounding box center [230, 65] width 21 height 21
click at [213, 68] on icon "keyboard_arrow_down" at bounding box center [206, 65] width 21 height 21
click at [211, 62] on icon "keyboard_arrow_down" at bounding box center [206, 65] width 21 height 21
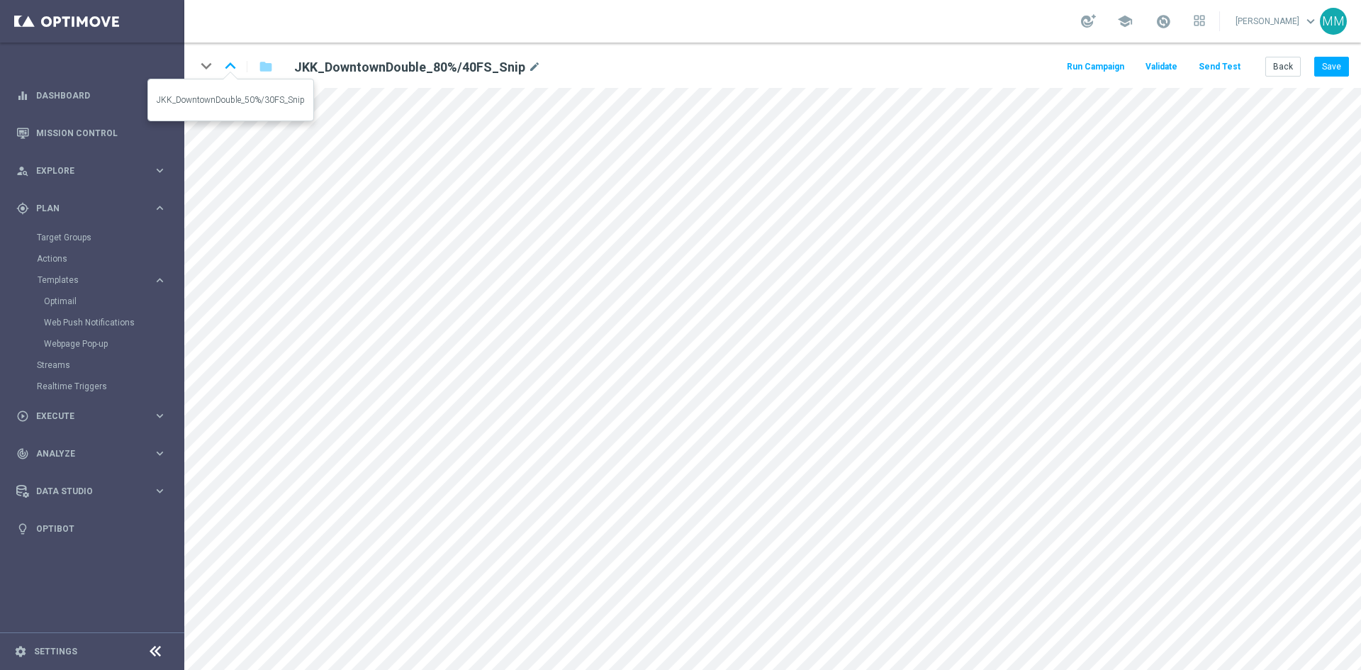
click at [227, 66] on icon "keyboard_arrow_up" at bounding box center [230, 65] width 21 height 21
click at [1333, 60] on button "Save" at bounding box center [1332, 67] width 35 height 20
click at [1319, 69] on button "Save" at bounding box center [1332, 67] width 35 height 20
click at [210, 67] on icon "keyboard_arrow_down" at bounding box center [206, 65] width 21 height 21
click at [232, 65] on icon "keyboard_arrow_up" at bounding box center [230, 65] width 21 height 21
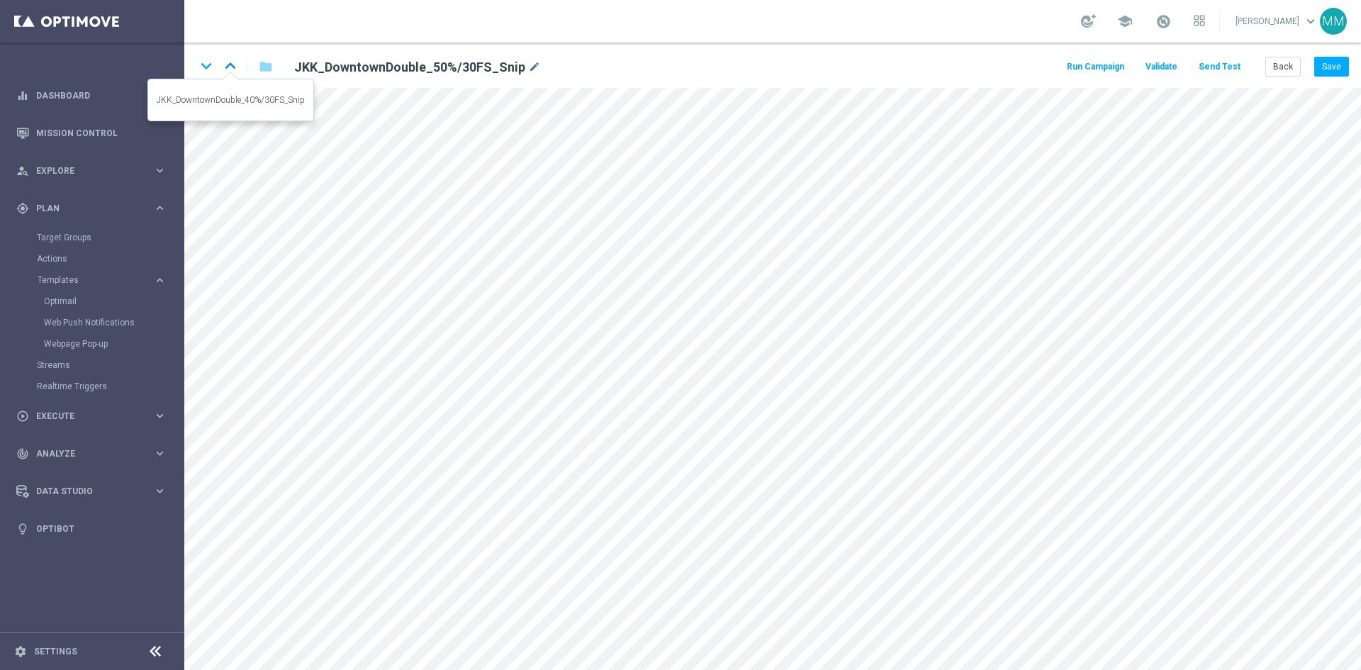
click at [230, 66] on icon "keyboard_arrow_up" at bounding box center [230, 65] width 21 height 21
click at [1324, 63] on button "Save" at bounding box center [1332, 67] width 35 height 20
click at [209, 69] on icon "keyboard_arrow_down" at bounding box center [206, 65] width 21 height 21
click at [208, 69] on icon "keyboard_arrow_down" at bounding box center [206, 65] width 21 height 21
click at [1276, 65] on button "Back" at bounding box center [1283, 67] width 35 height 20
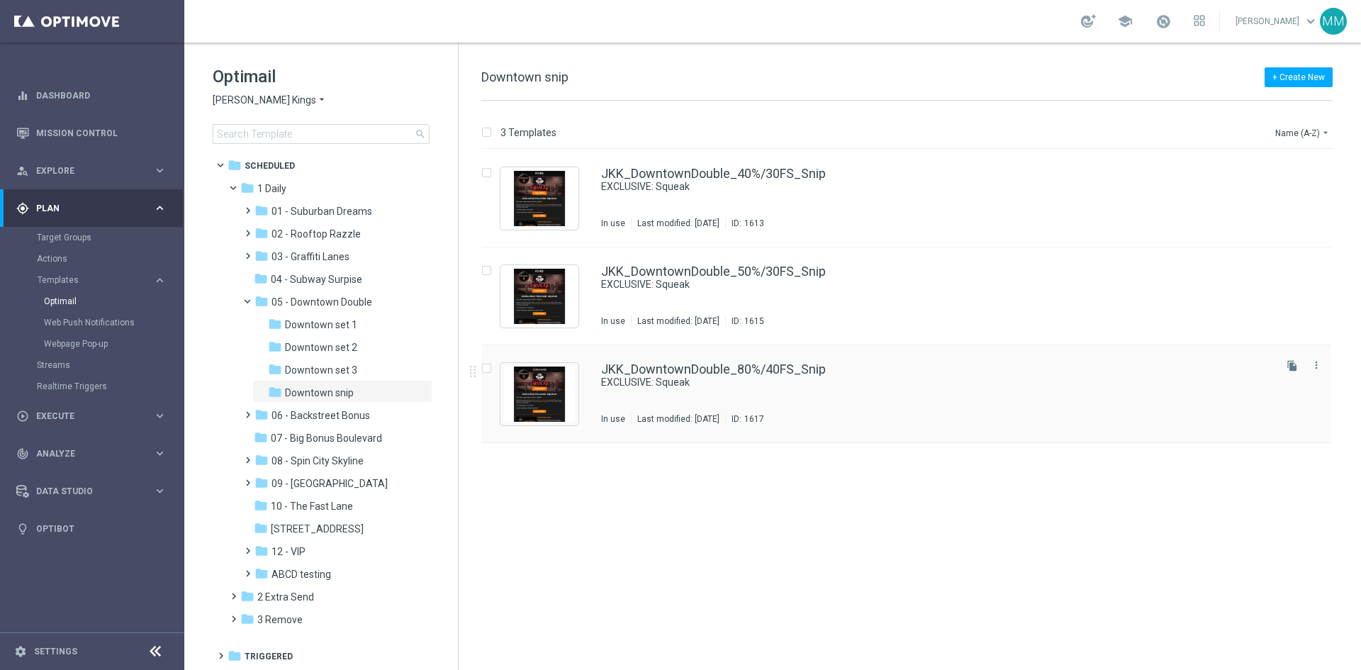
click at [723, 396] on div "JKK_DowntownDouble_80%/40FS_Snip EXCLUSIVE: Squeak In use Last modified: Monday…" at bounding box center [936, 394] width 671 height 62
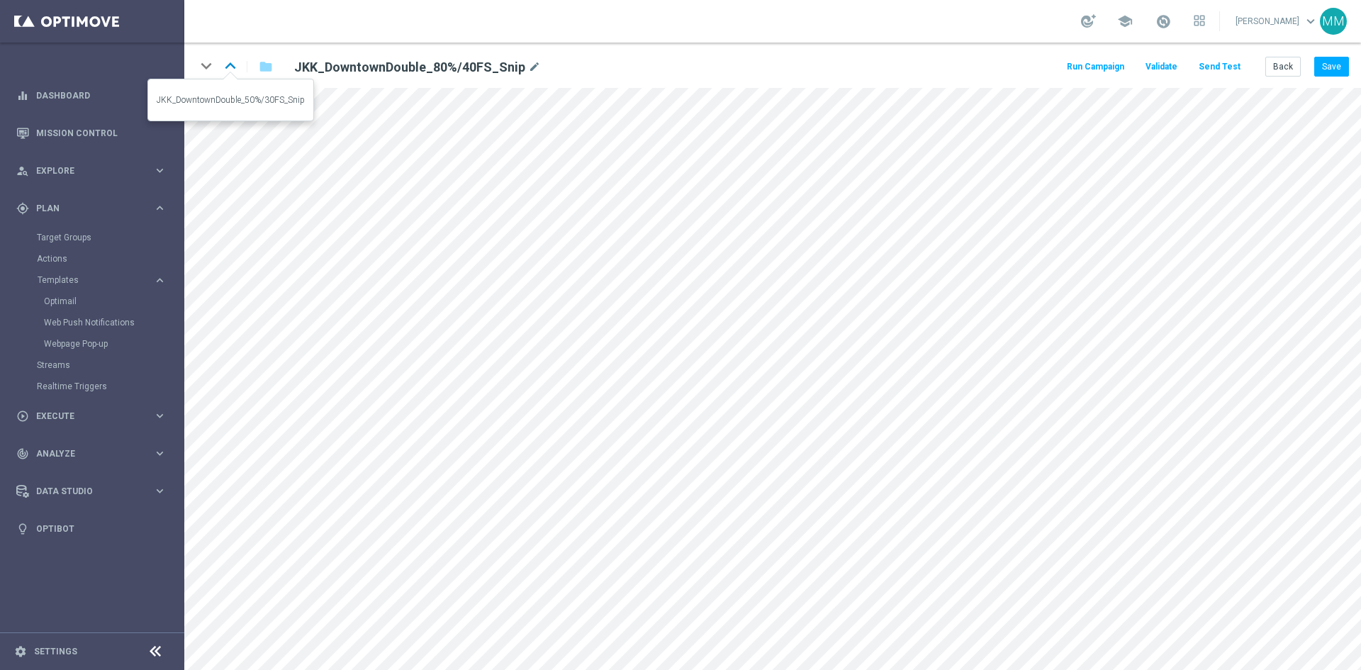
click at [236, 60] on icon "keyboard_arrow_up" at bounding box center [230, 65] width 21 height 21
click at [203, 63] on icon "keyboard_arrow_down" at bounding box center [206, 65] width 21 height 21
click at [1342, 60] on button "Save" at bounding box center [1332, 67] width 35 height 20
click at [234, 64] on icon "keyboard_arrow_up" at bounding box center [230, 65] width 21 height 21
click at [233, 72] on icon "keyboard_arrow_up" at bounding box center [230, 65] width 21 height 21
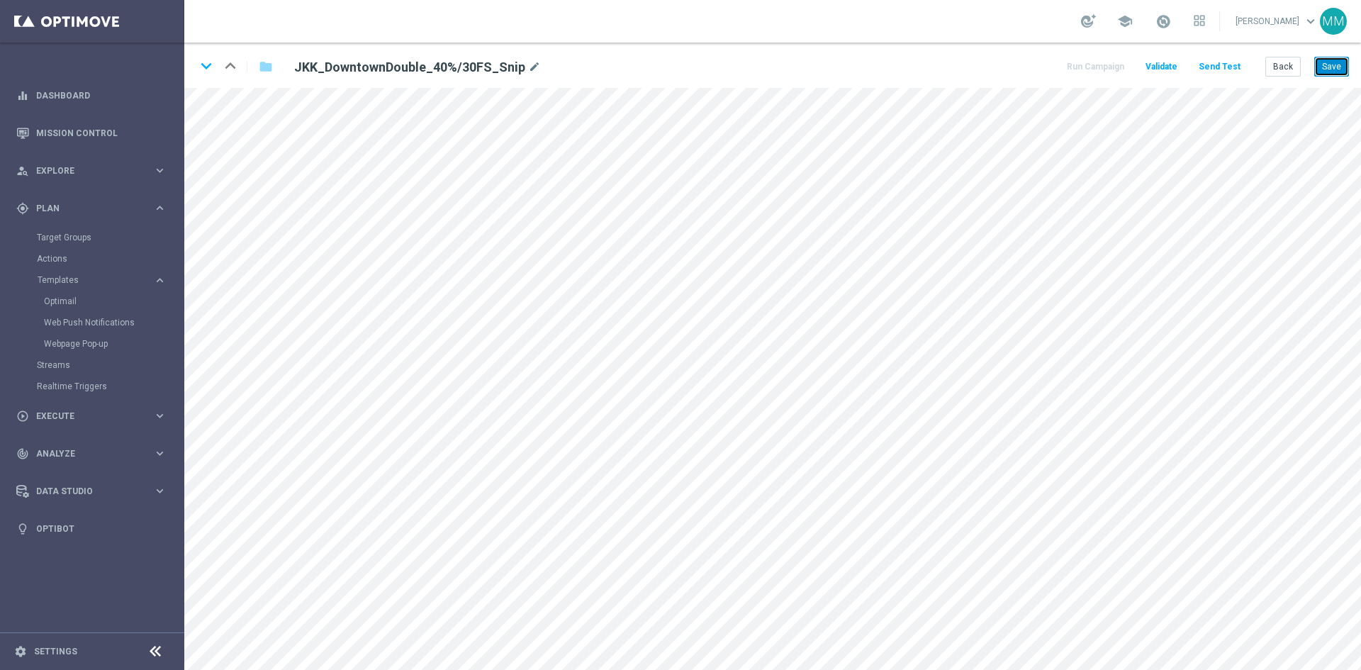
click at [1346, 62] on button "Save" at bounding box center [1332, 67] width 35 height 20
click at [1295, 69] on button "Back" at bounding box center [1283, 67] width 35 height 20
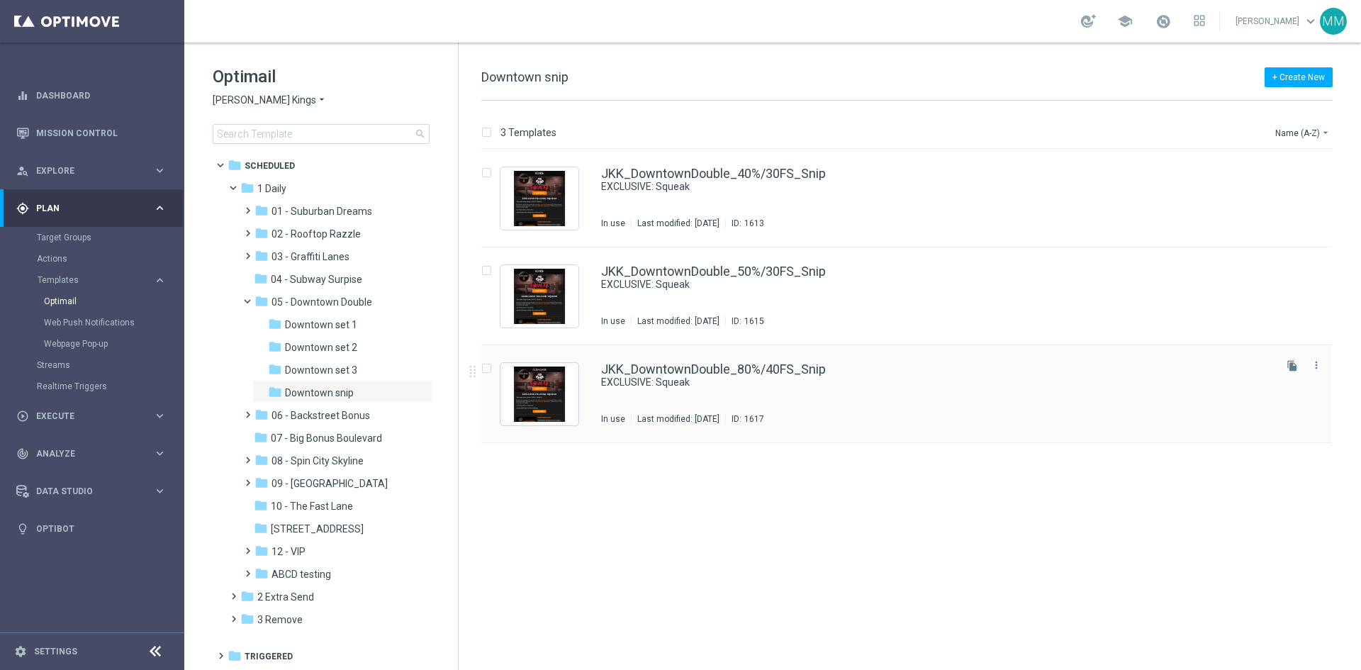
click at [896, 408] on div "JKK_DowntownDouble_80%/40FS_Snip EXCLUSIVE: Squeak In use Last modified: Monday…" at bounding box center [936, 394] width 671 height 62
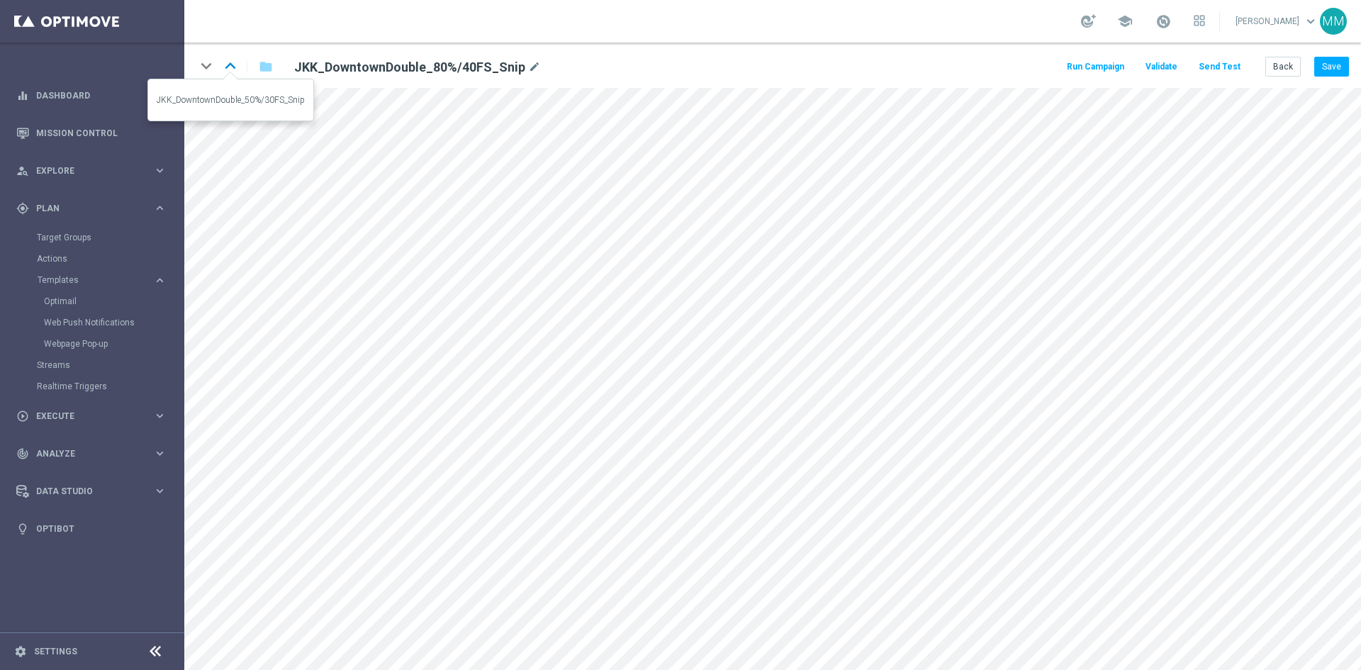
click at [223, 62] on icon "keyboard_arrow_up" at bounding box center [230, 65] width 21 height 21
click at [212, 63] on icon "keyboard_arrow_down" at bounding box center [206, 65] width 21 height 21
click at [1225, 72] on button "Send Test" at bounding box center [1220, 66] width 46 height 19
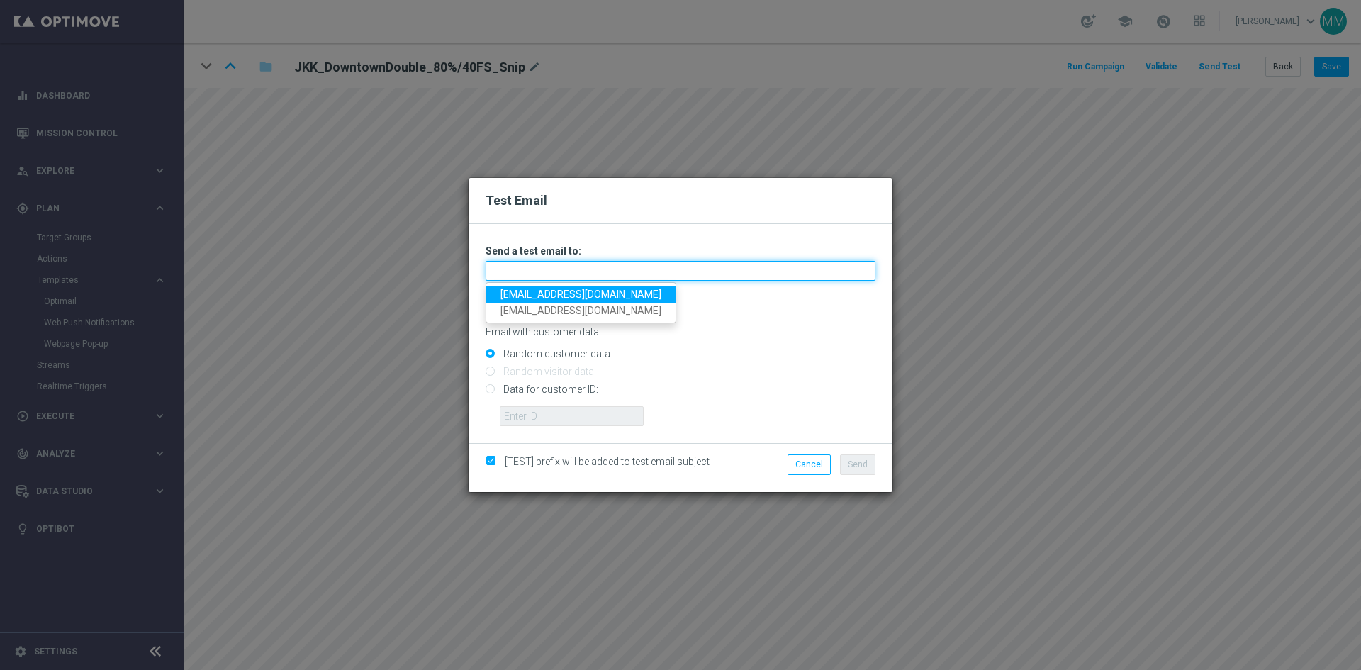
click at [715, 266] on input "text" at bounding box center [681, 271] width 390 height 20
type input "[EMAIL_ADDRESS][DOMAIN_NAME]"
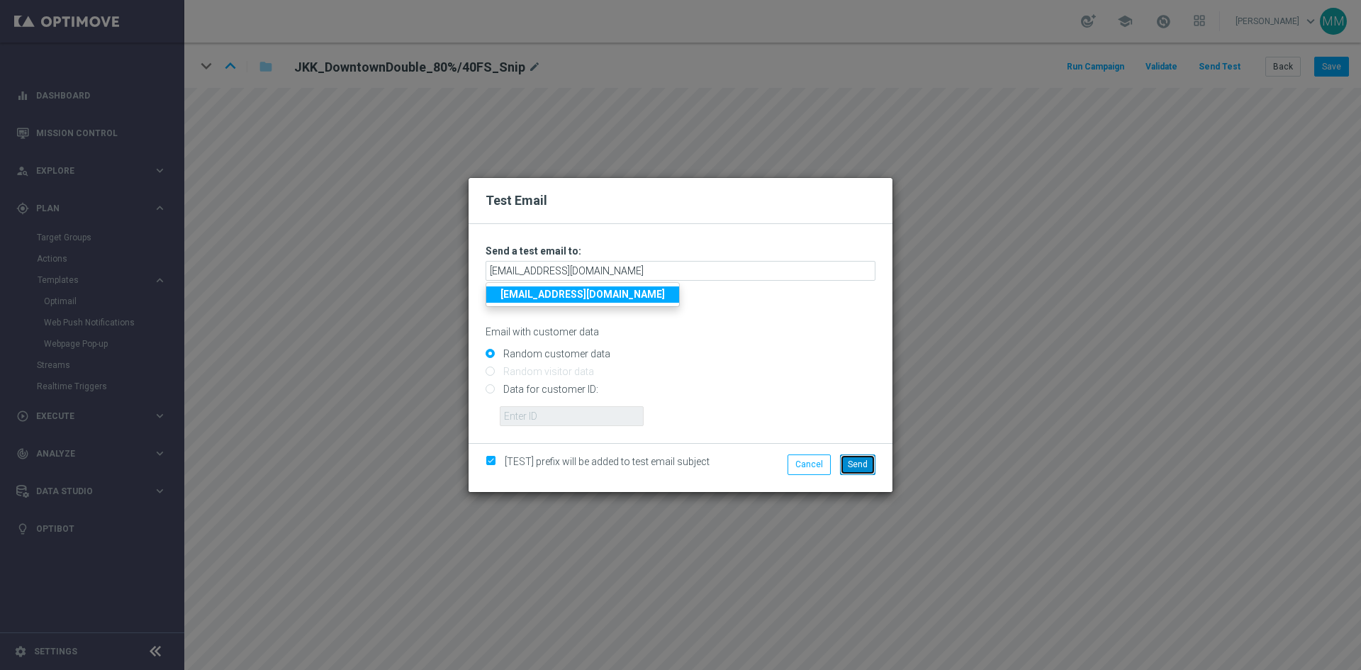
click at [855, 457] on button "Send" at bounding box center [857, 465] width 35 height 20
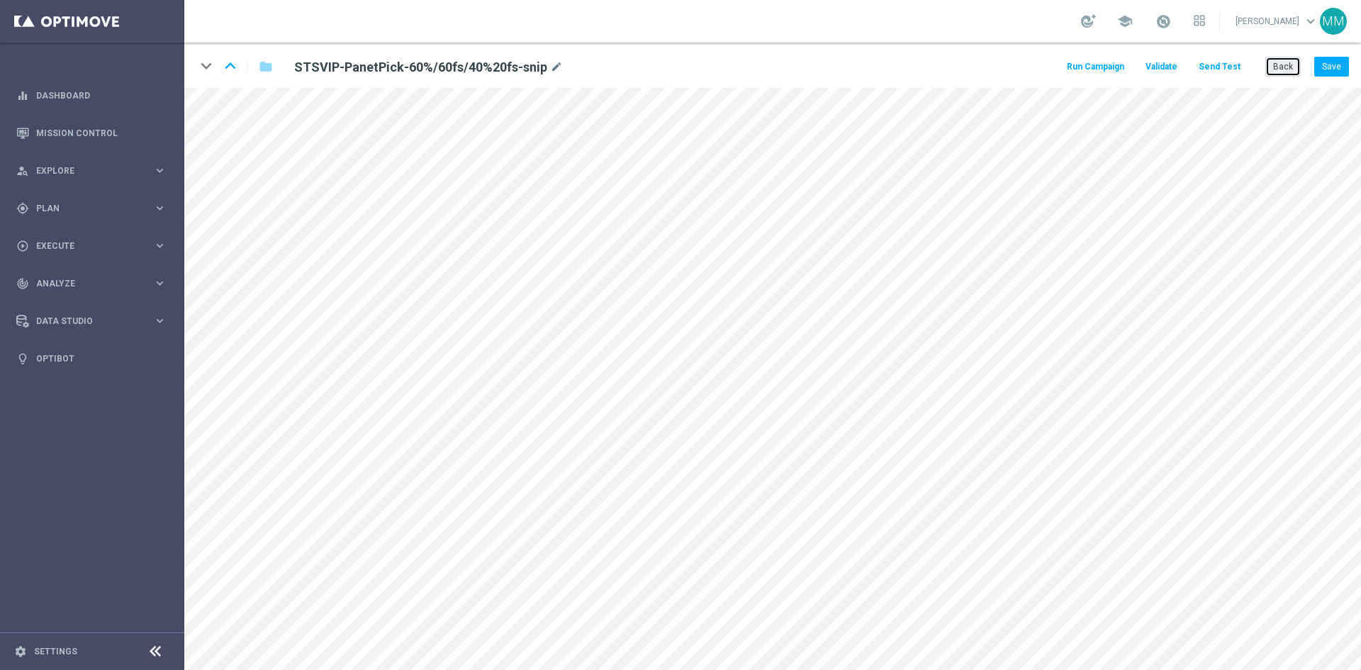
click at [1270, 65] on button "Back" at bounding box center [1283, 67] width 35 height 20
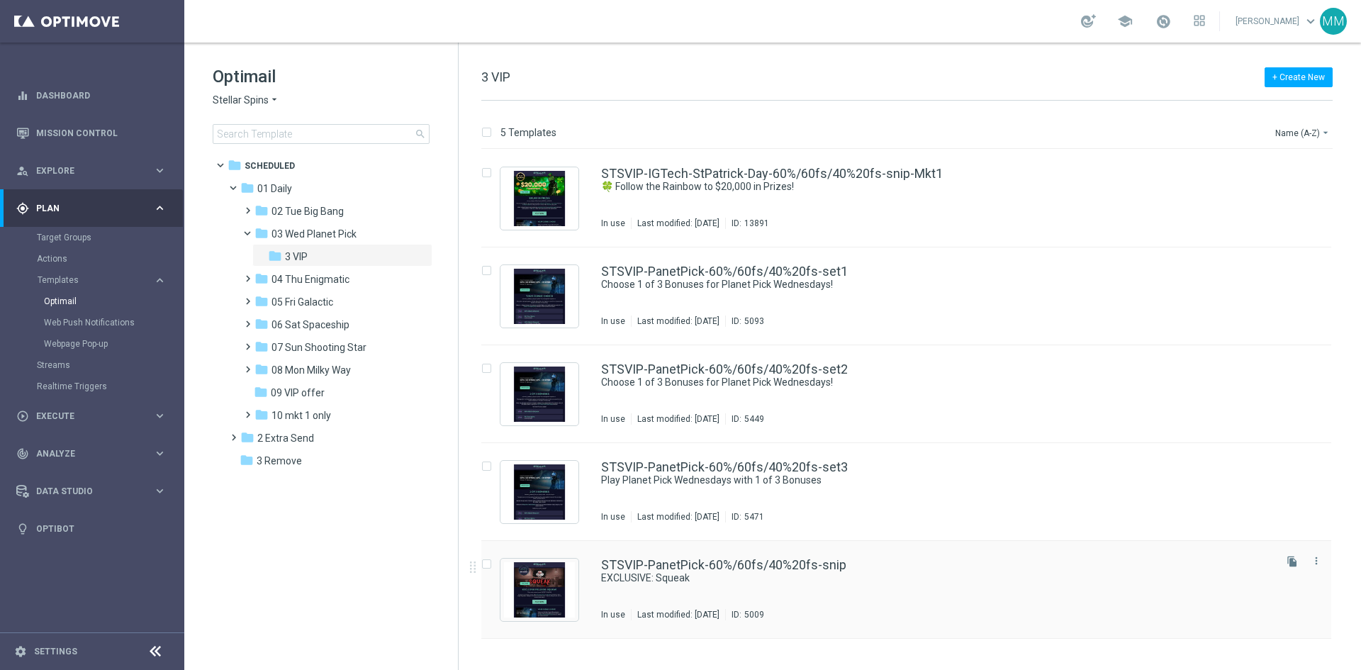
click at [712, 586] on div "STSVIP-PanetPick-60%/60fs/40%20fs-snip EXCLUSIVE: Squeak In use Last modified: …" at bounding box center [936, 590] width 671 height 62
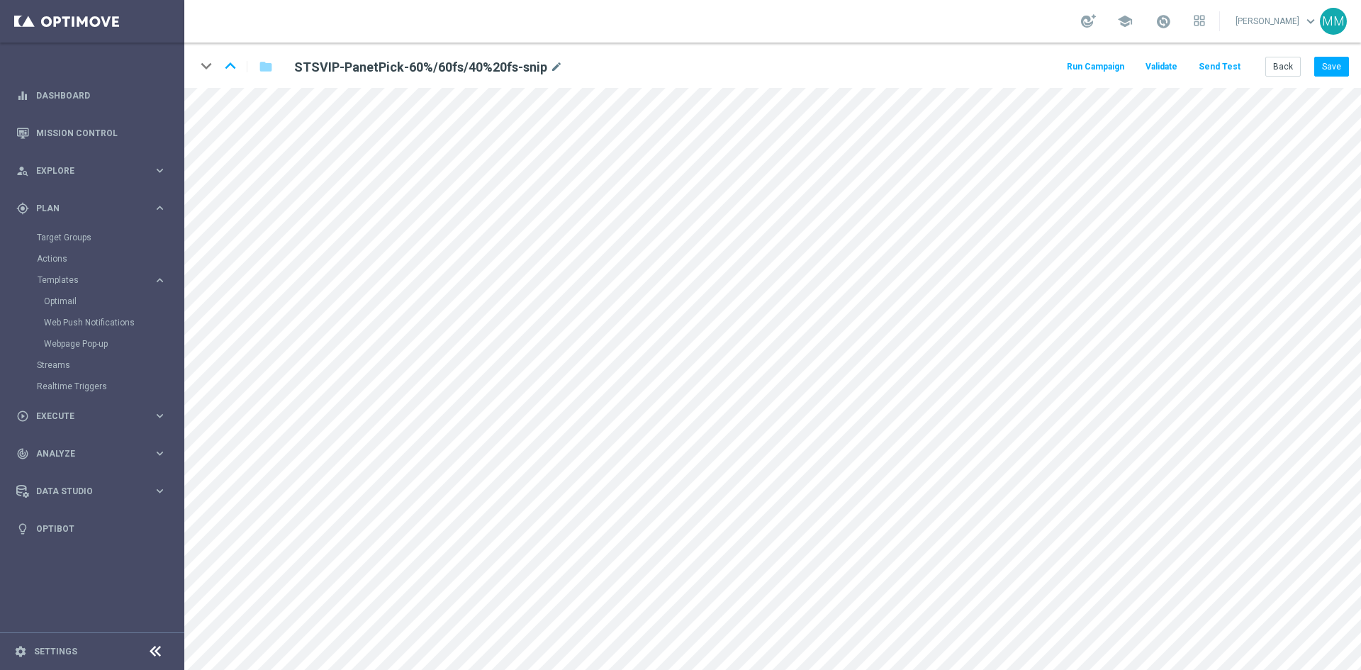
click at [1223, 70] on button "Send Test" at bounding box center [1220, 66] width 46 height 19
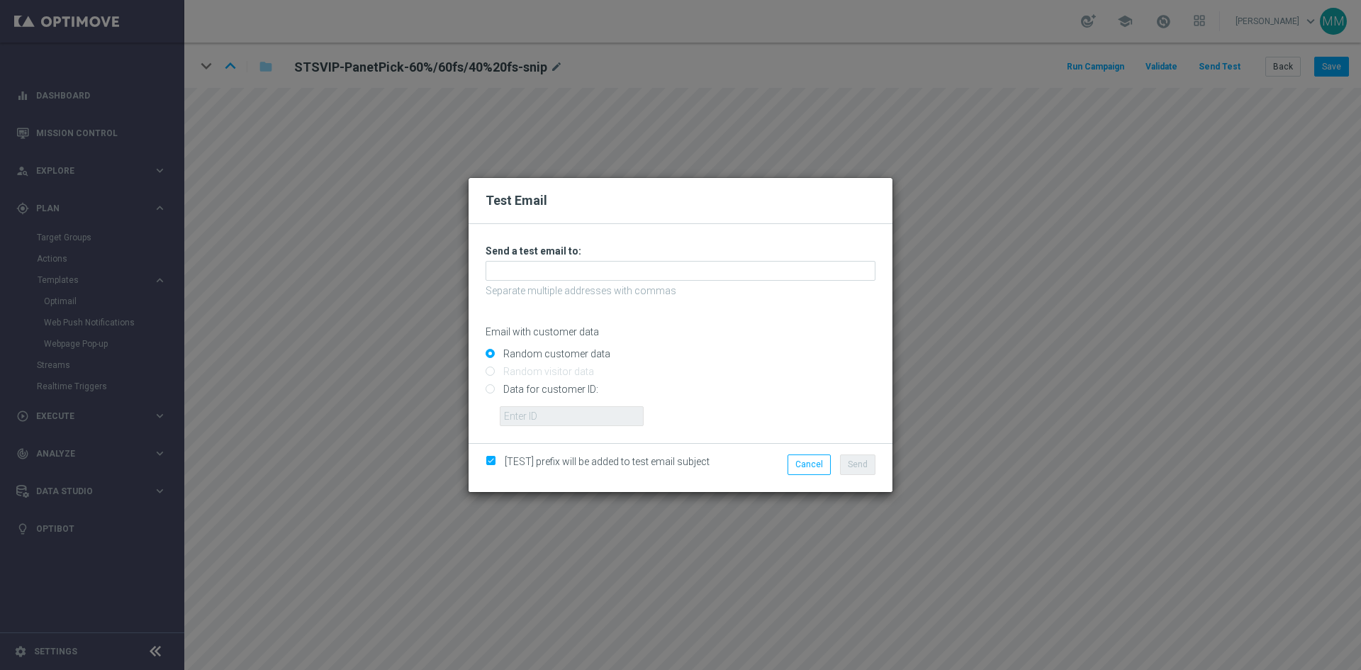
click at [566, 247] on h3 "Send a test email to:" at bounding box center [681, 251] width 390 height 13
click at [567, 274] on input "text" at bounding box center [681, 271] width 390 height 20
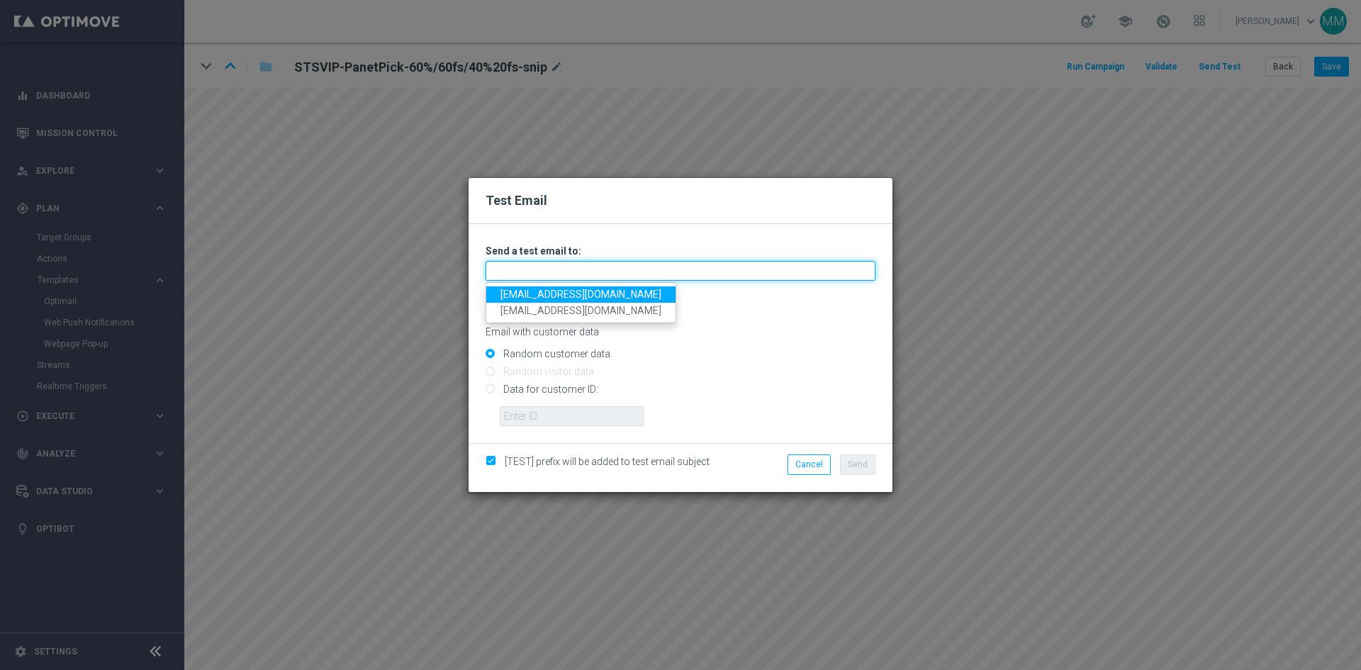
type input "[EMAIL_ADDRESS][DOMAIN_NAME]"
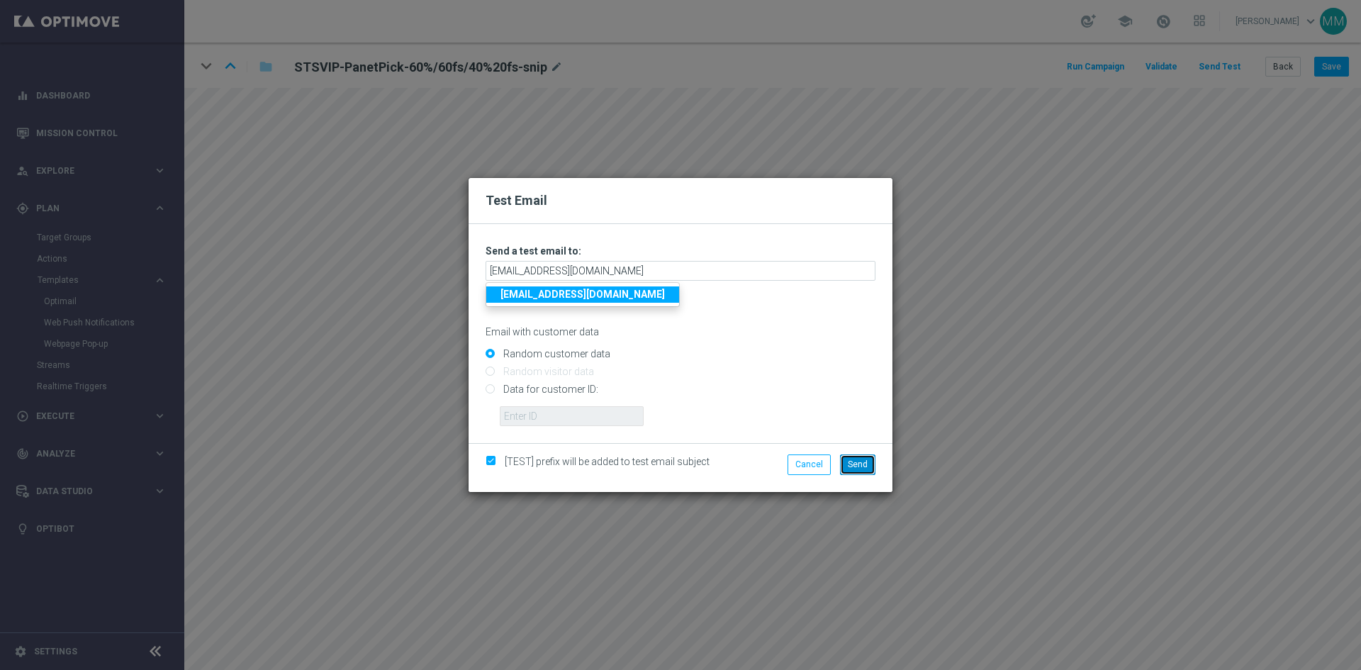
click at [864, 464] on span "Send" at bounding box center [858, 464] width 20 height 10
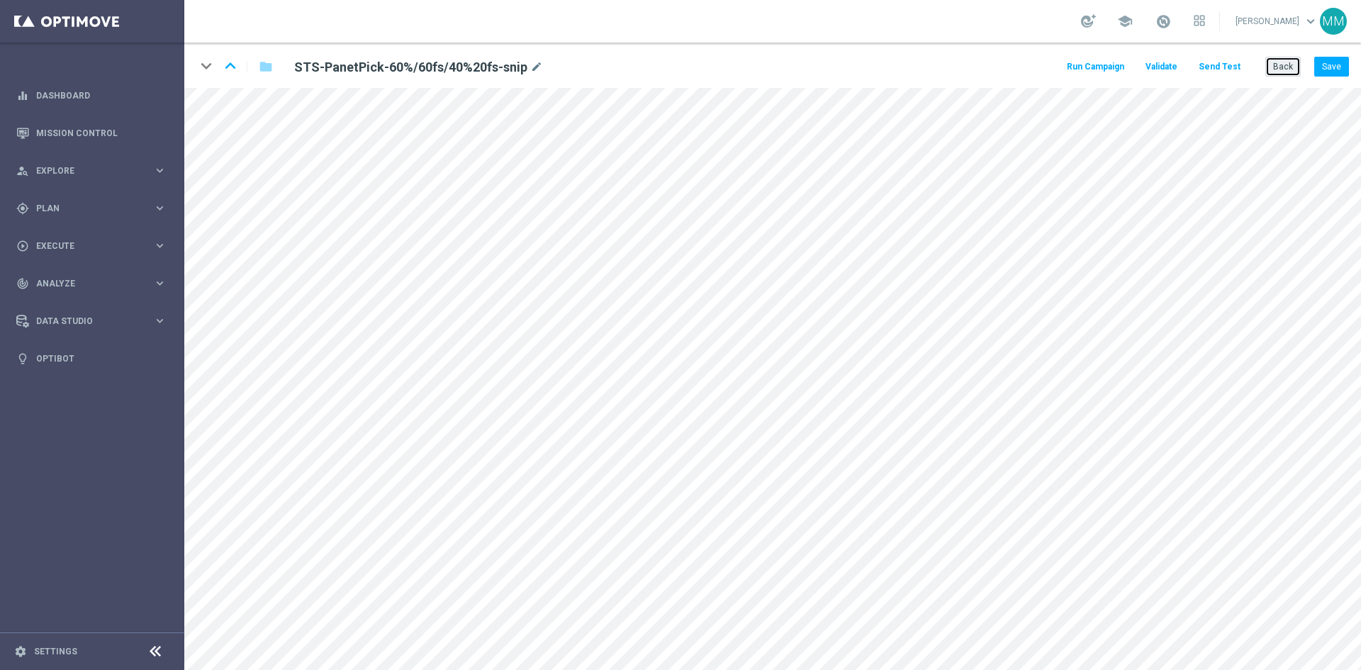
click at [1289, 69] on button "Back" at bounding box center [1283, 67] width 35 height 20
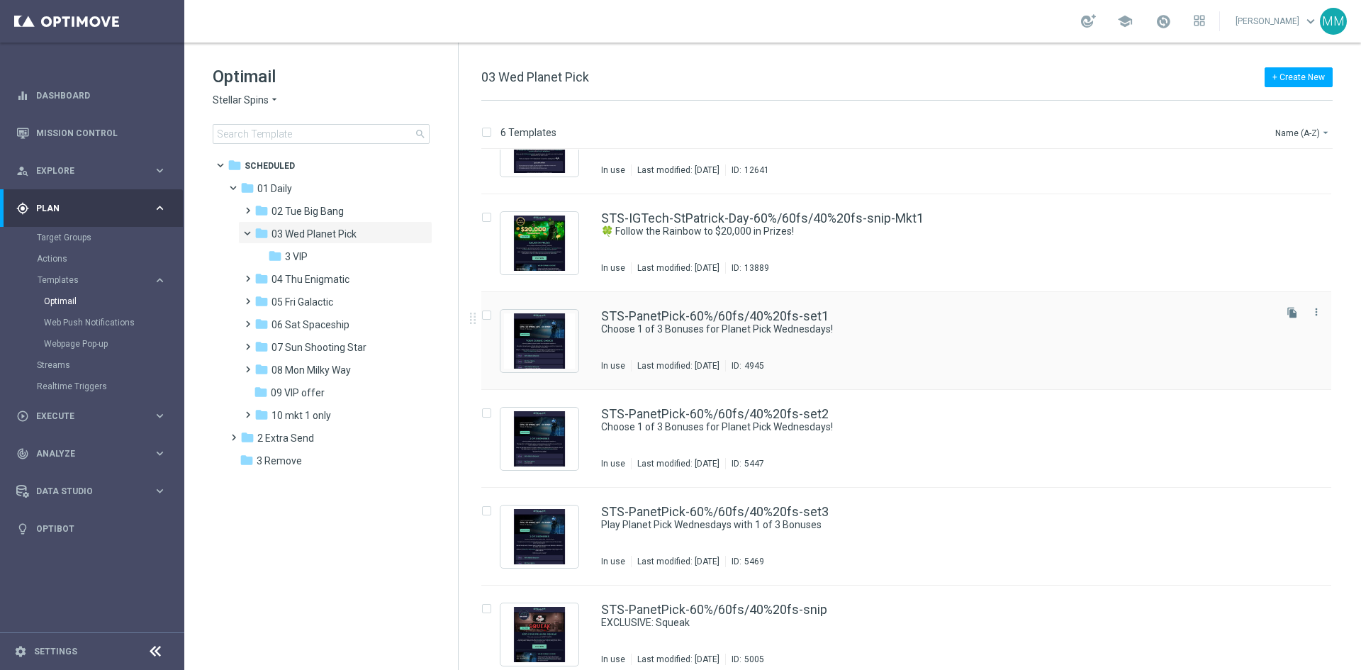
scroll to position [67, 0]
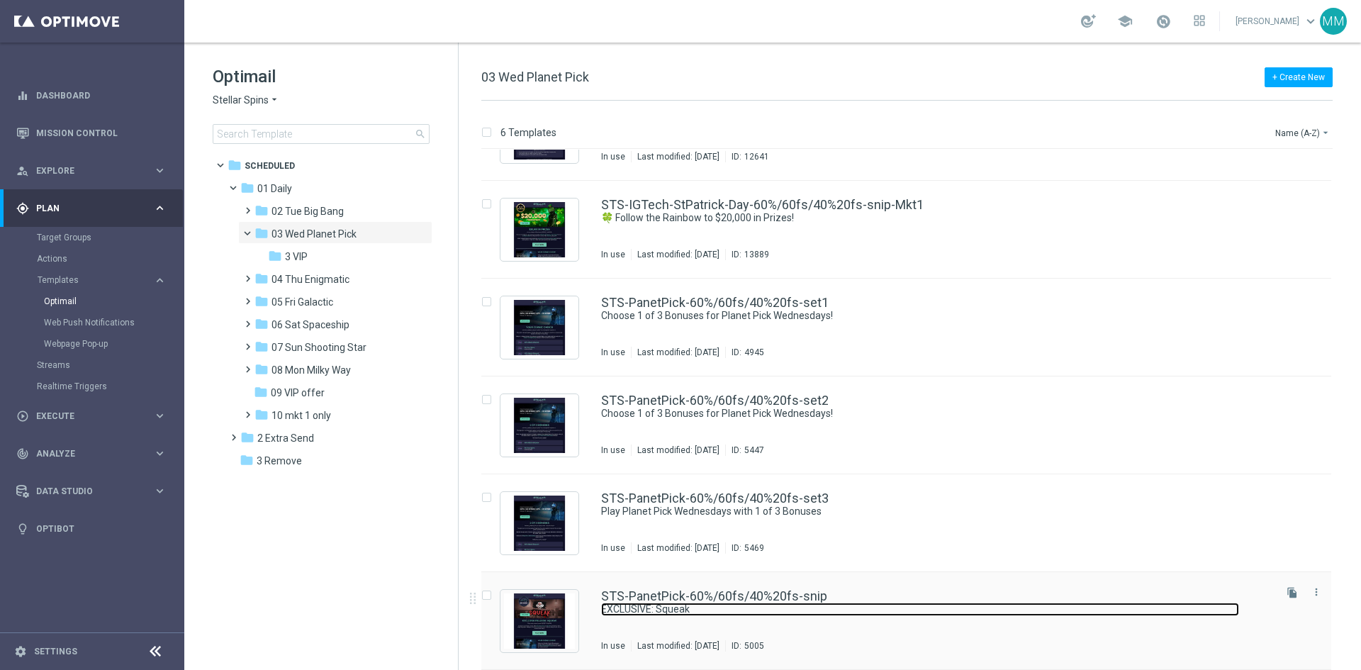
click at [711, 606] on link "EXCLUSIVE: Squeak" at bounding box center [920, 609] width 638 height 13
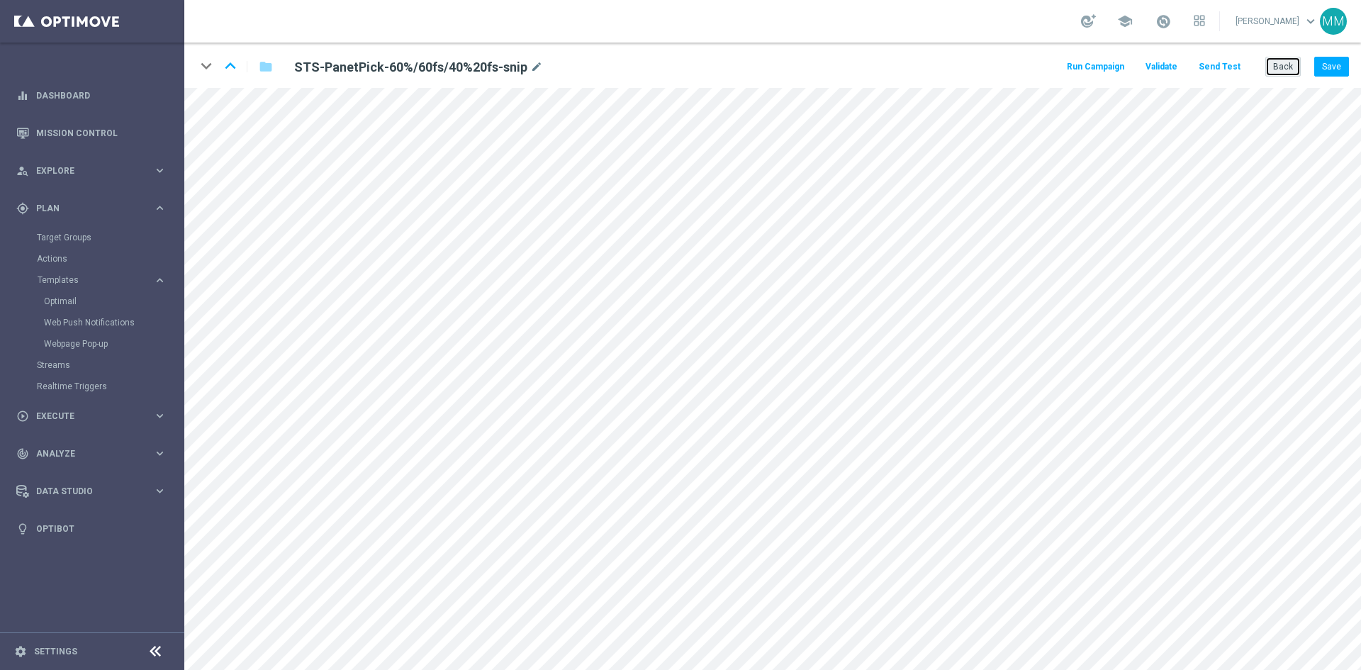
click at [1275, 70] on button "Back" at bounding box center [1283, 67] width 35 height 20
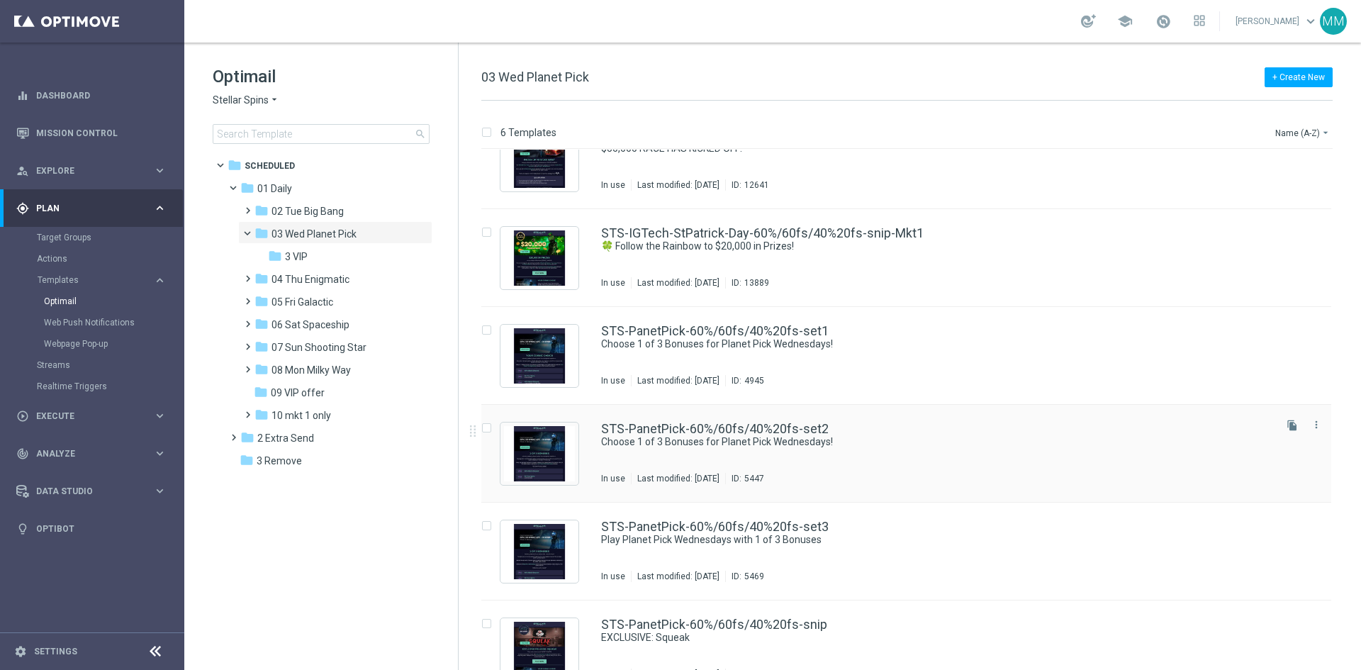
scroll to position [67, 0]
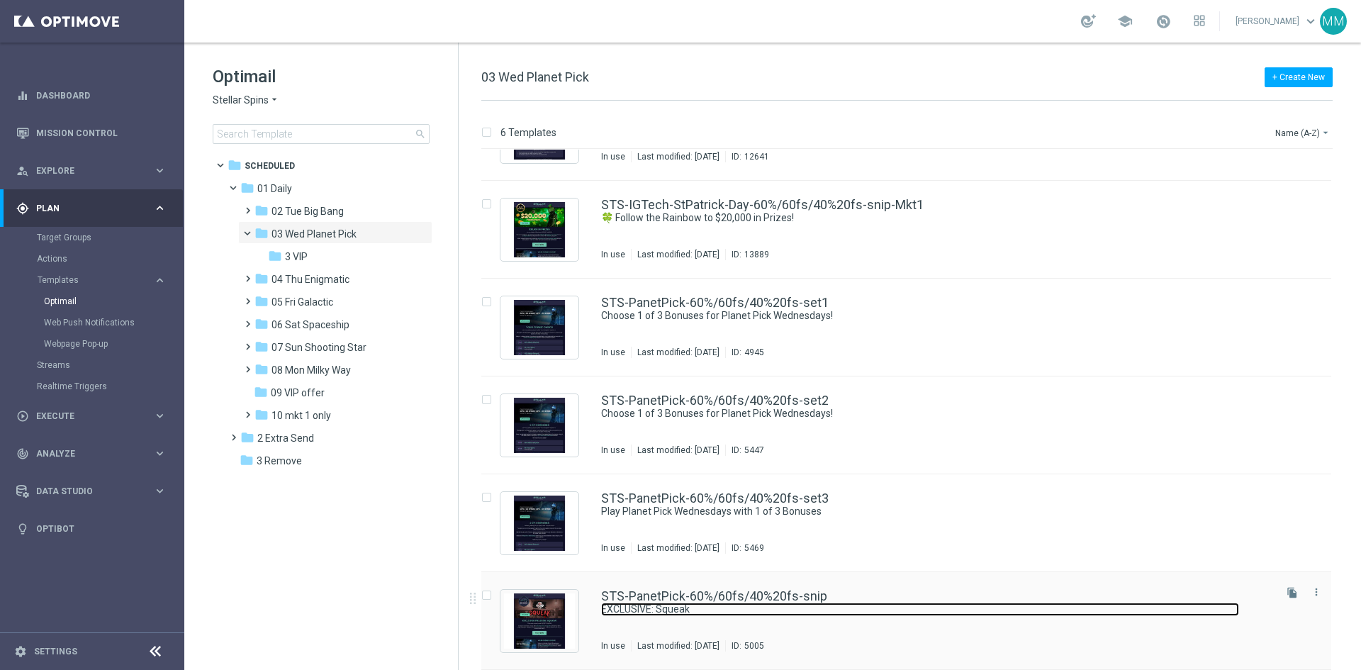
click at [750, 609] on link "EXCLUSIVE: Squeak" at bounding box center [920, 609] width 638 height 13
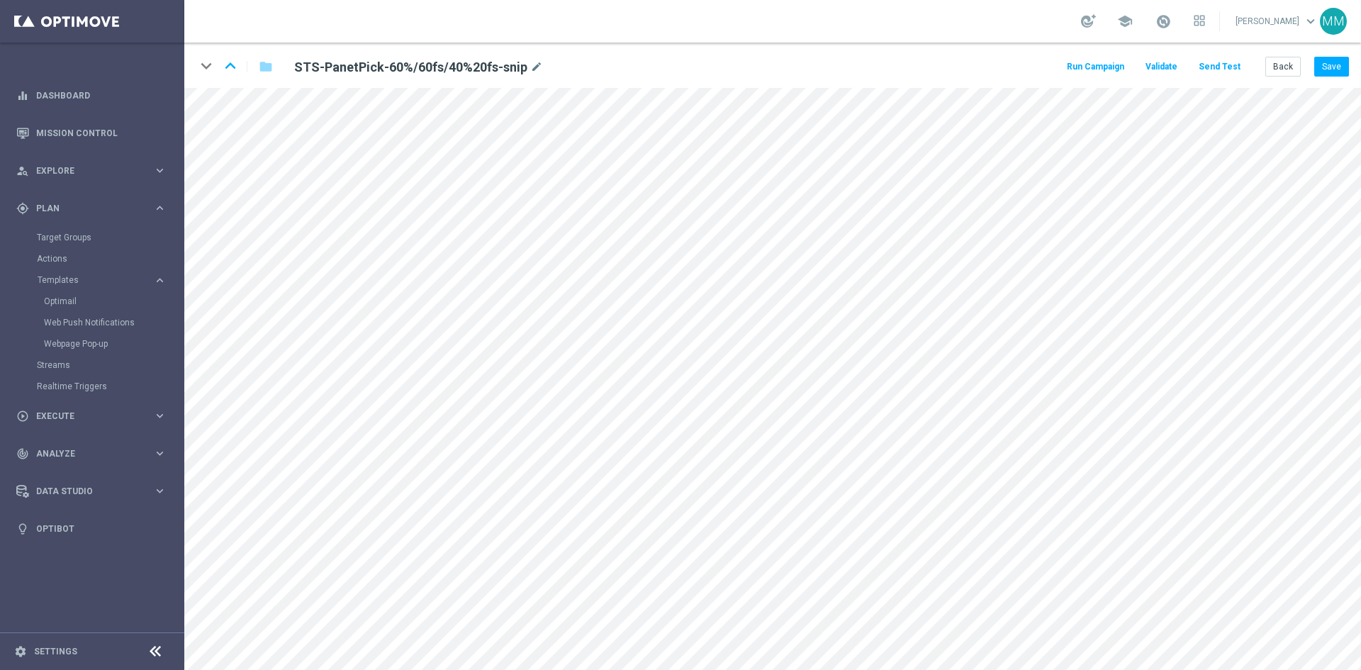
click at [1219, 73] on button "Send Test" at bounding box center [1220, 66] width 46 height 19
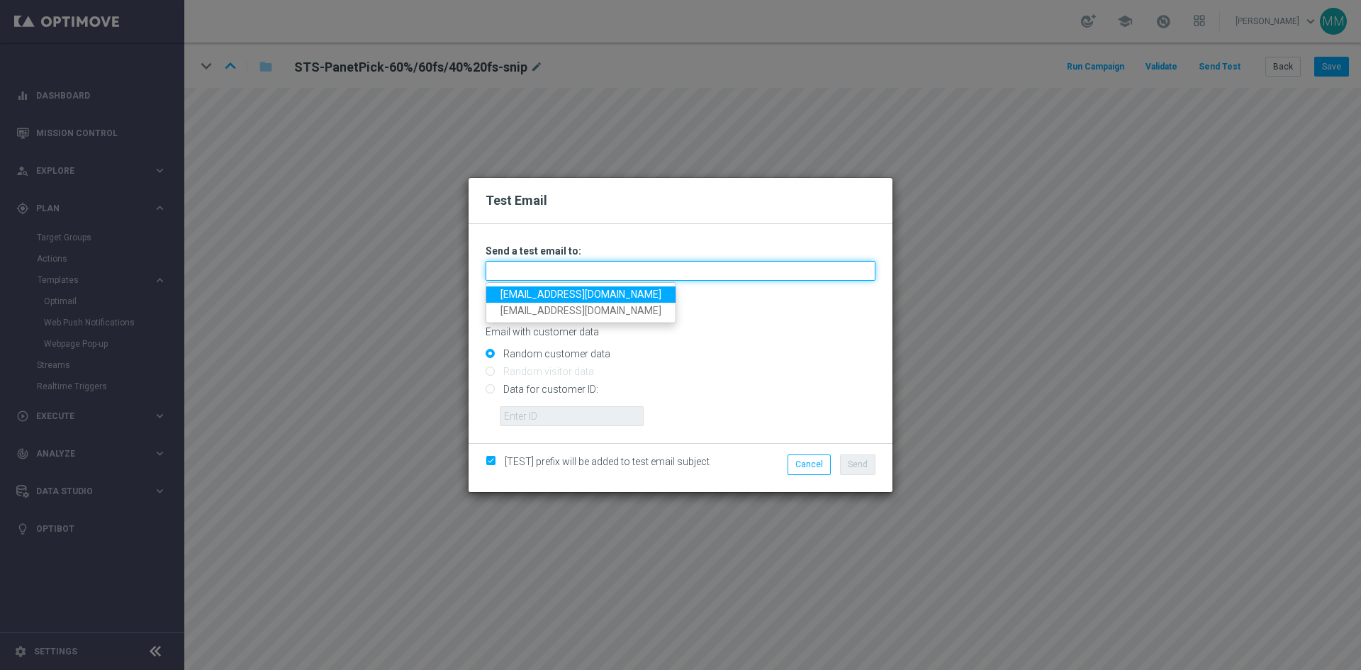
click at [648, 274] on input "text" at bounding box center [681, 271] width 390 height 20
type input "[EMAIL_ADDRESS][DOMAIN_NAME]"
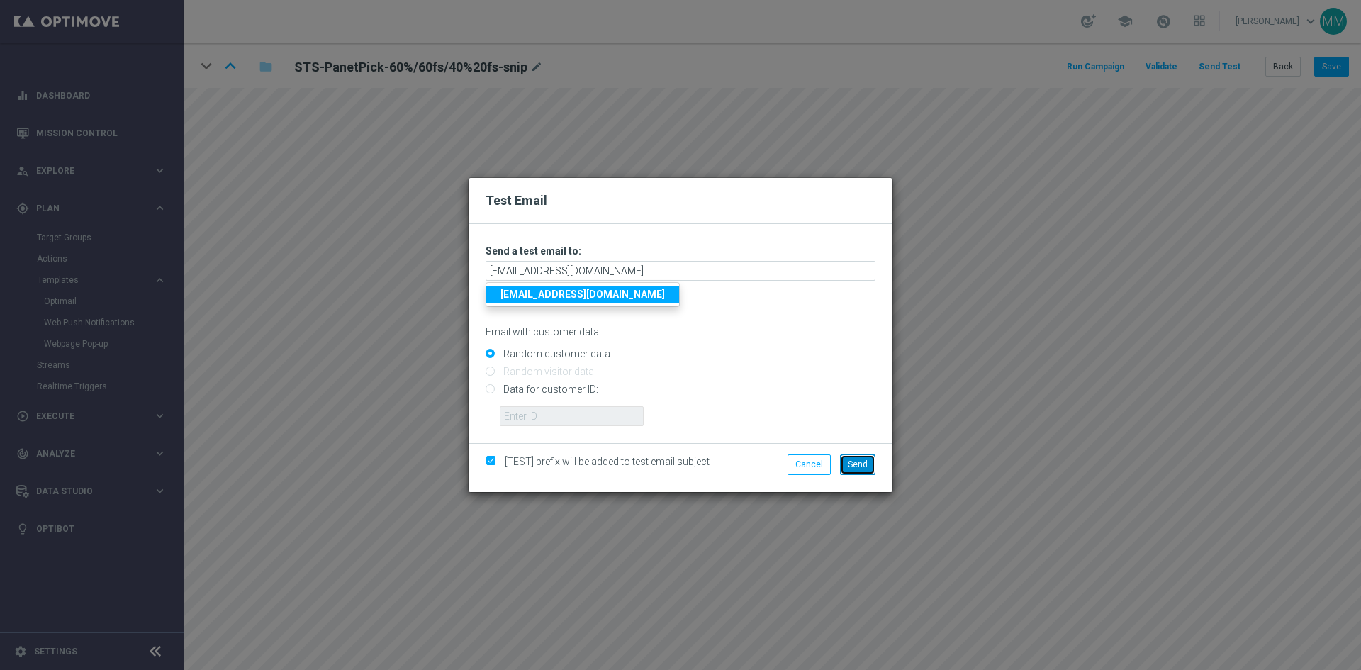
click at [854, 467] on span "Send" at bounding box center [858, 464] width 20 height 10
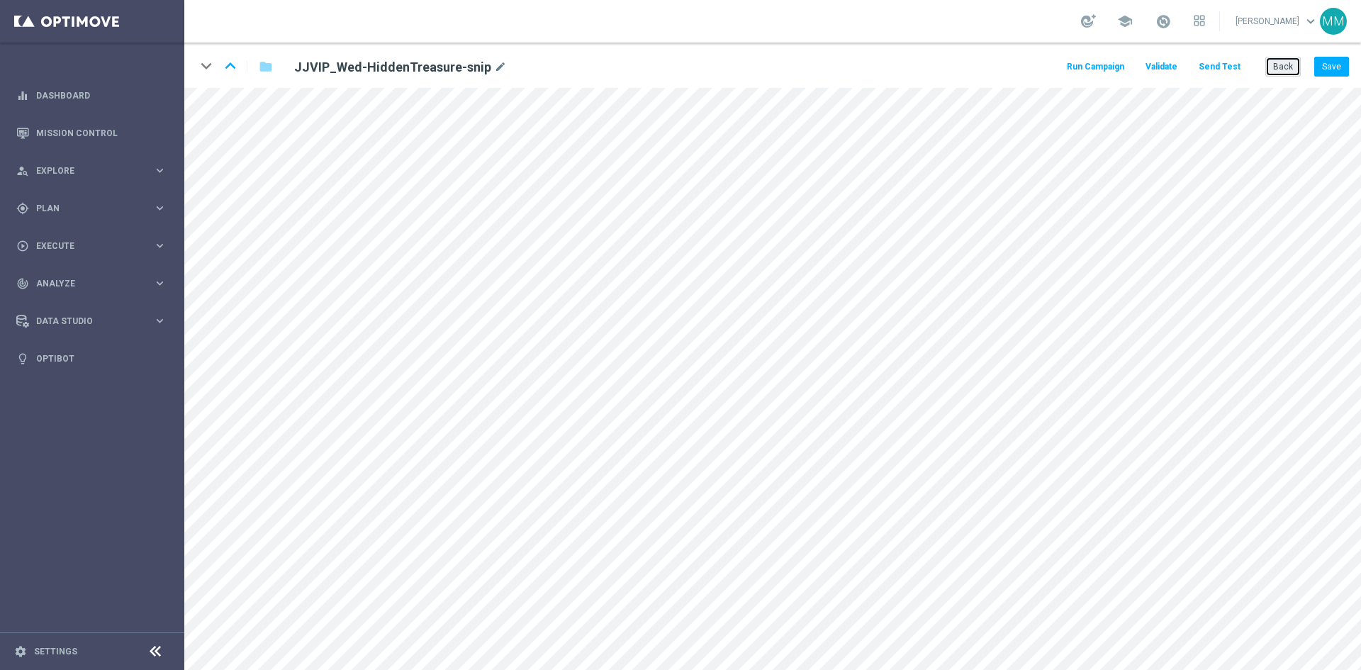
click at [1293, 61] on button "Back" at bounding box center [1283, 67] width 35 height 20
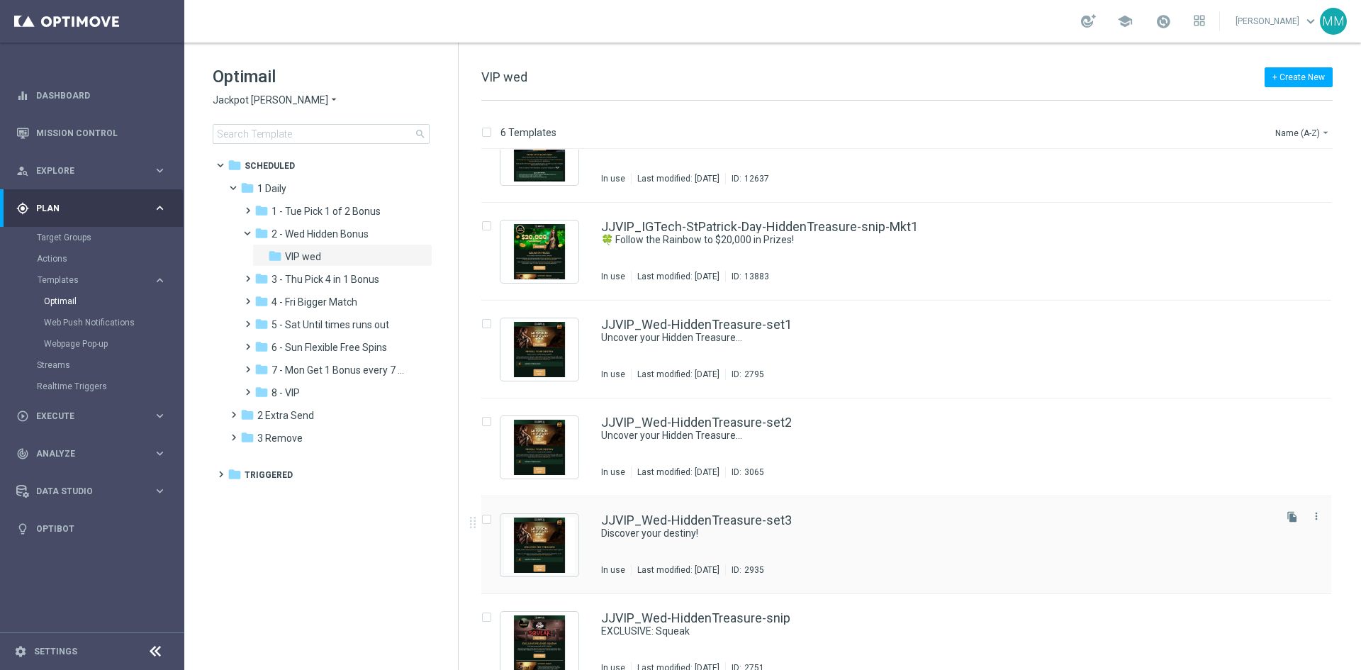
scroll to position [67, 0]
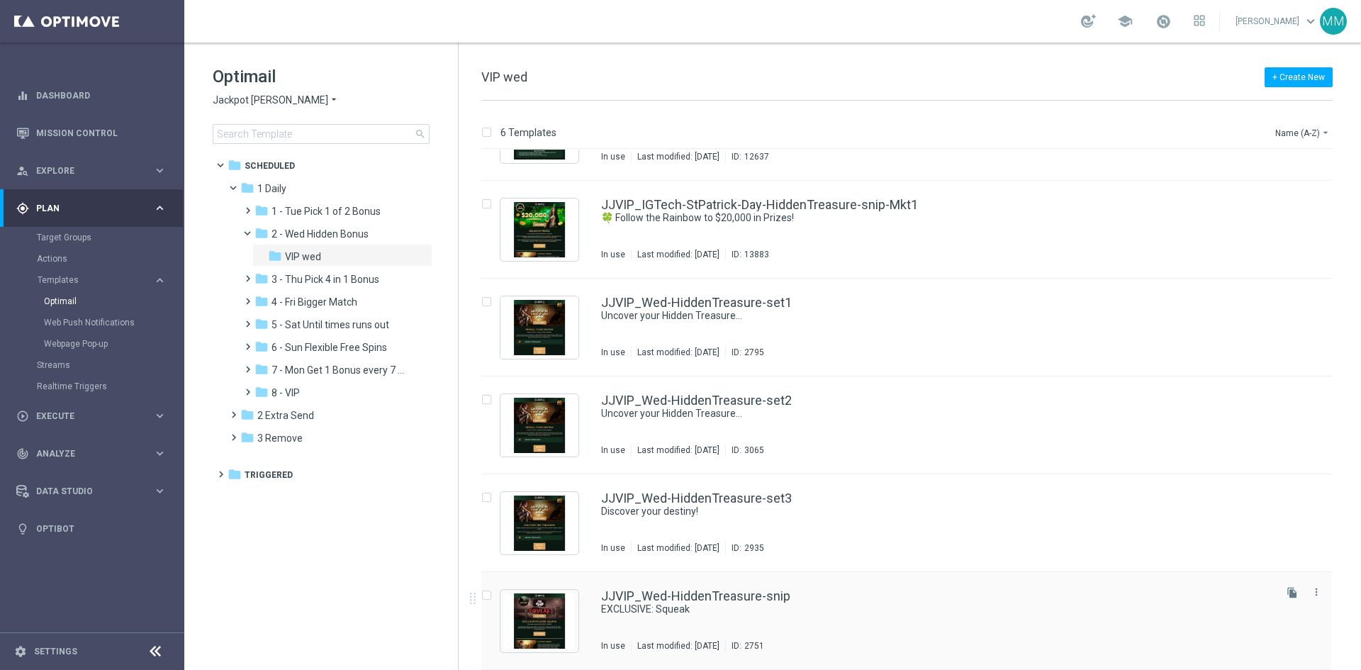
click at [753, 623] on div "JJVIP_Wed-HiddenTreasure-snip EXCLUSIVE: Squeak In use Last modified: [DATE] ID…" at bounding box center [936, 621] width 671 height 62
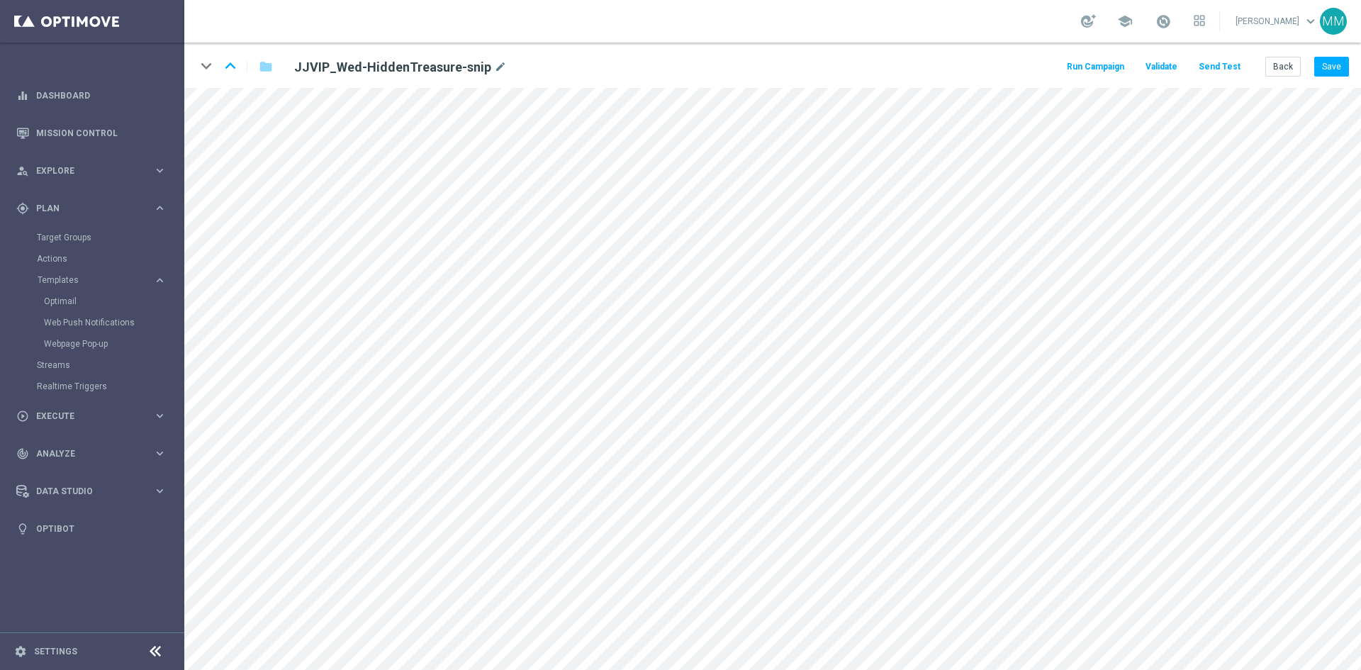
click at [1229, 67] on button "Send Test" at bounding box center [1220, 66] width 46 height 19
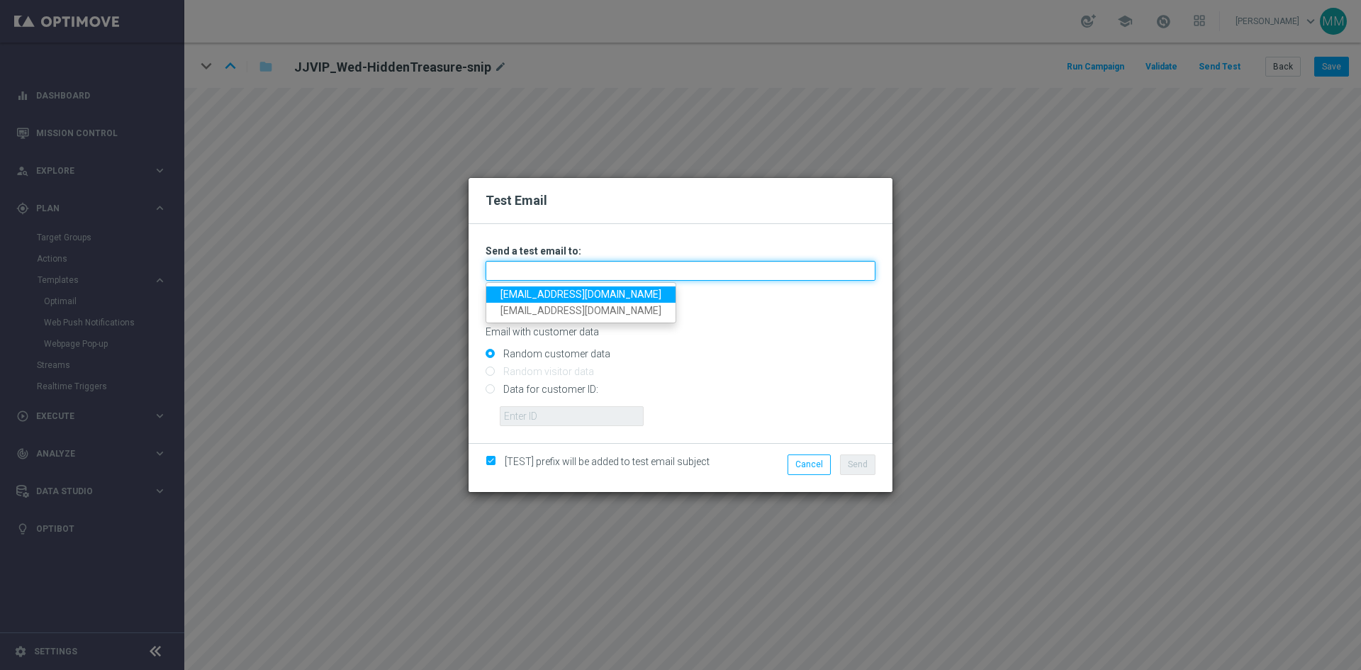
click at [650, 266] on input "text" at bounding box center [681, 271] width 390 height 20
type input "[EMAIL_ADDRESS][DOMAIN_NAME]"
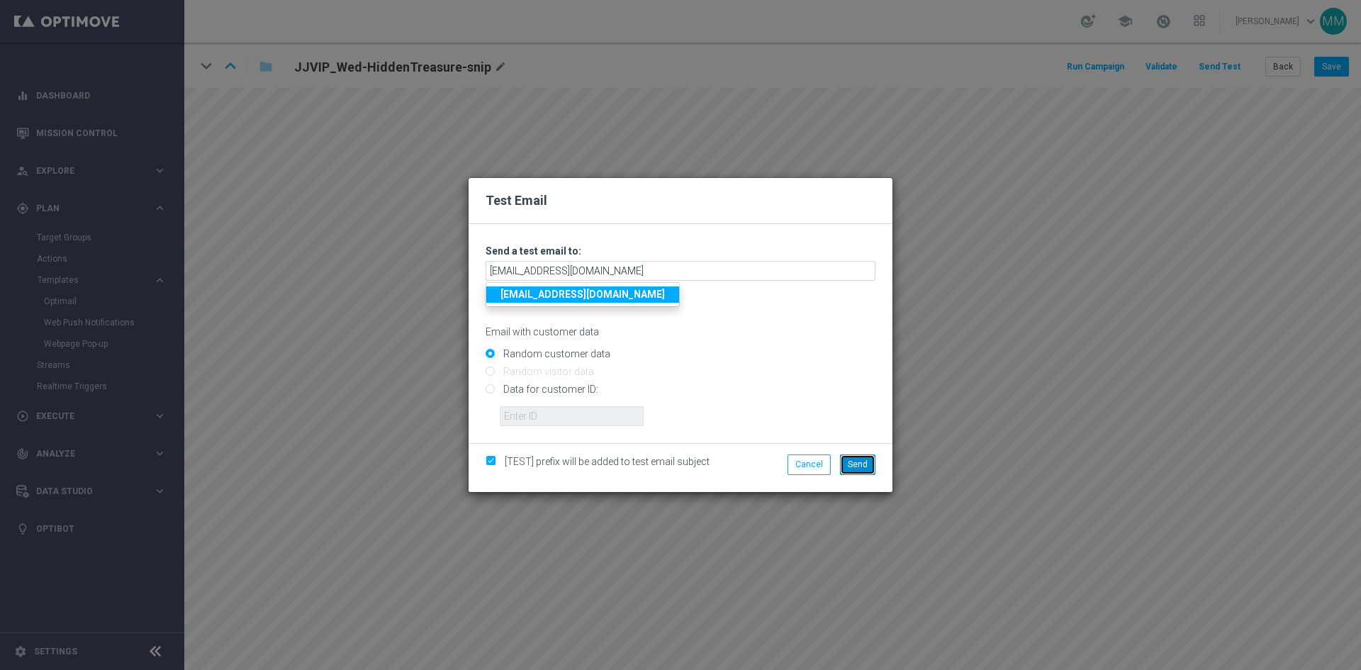
click at [869, 468] on button "Send" at bounding box center [857, 465] width 35 height 20
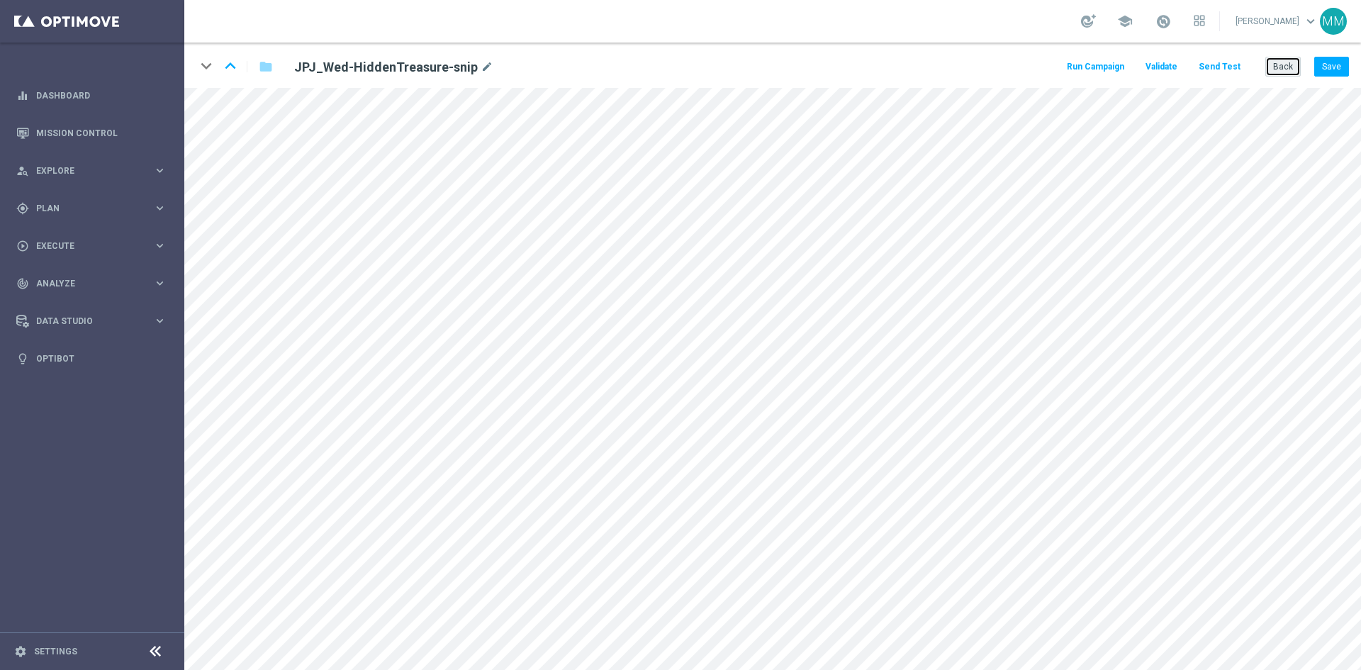
click at [1286, 62] on button "Back" at bounding box center [1283, 67] width 35 height 20
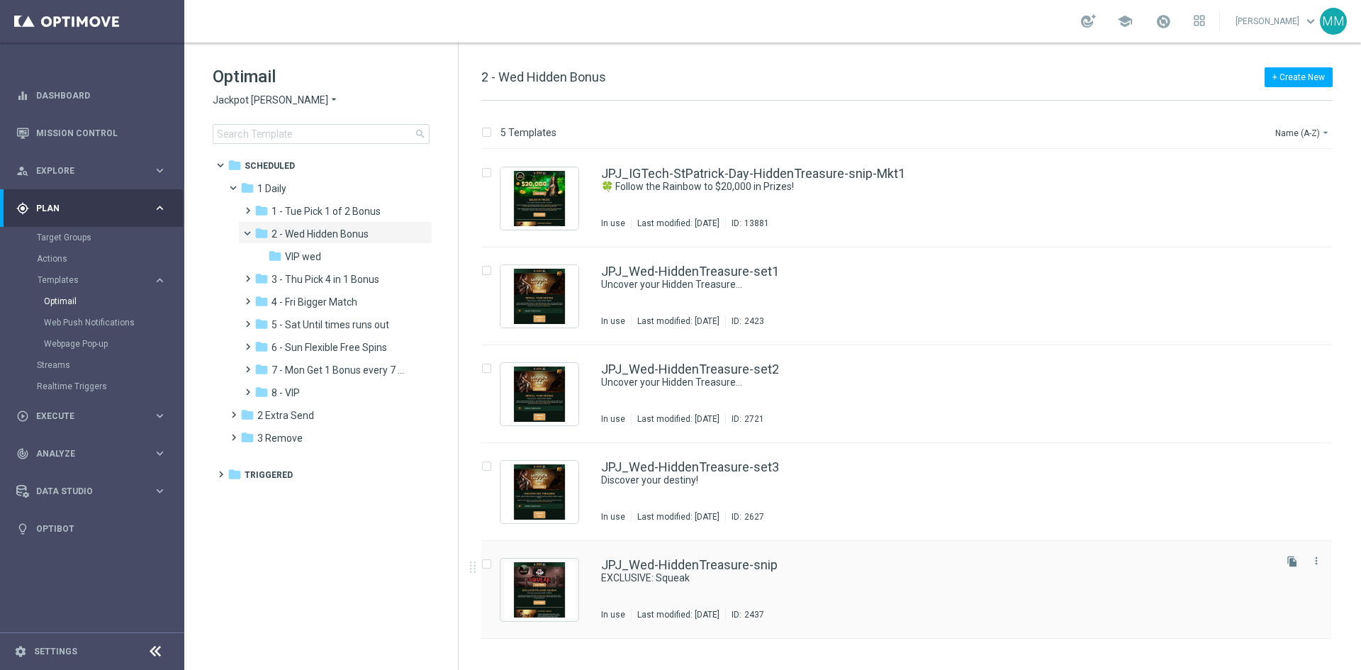
click at [813, 594] on div "JPJ_Wed-HiddenTreasure-snip EXCLUSIVE: Squeak In use Last modified: Monday, Oct…" at bounding box center [936, 590] width 671 height 62
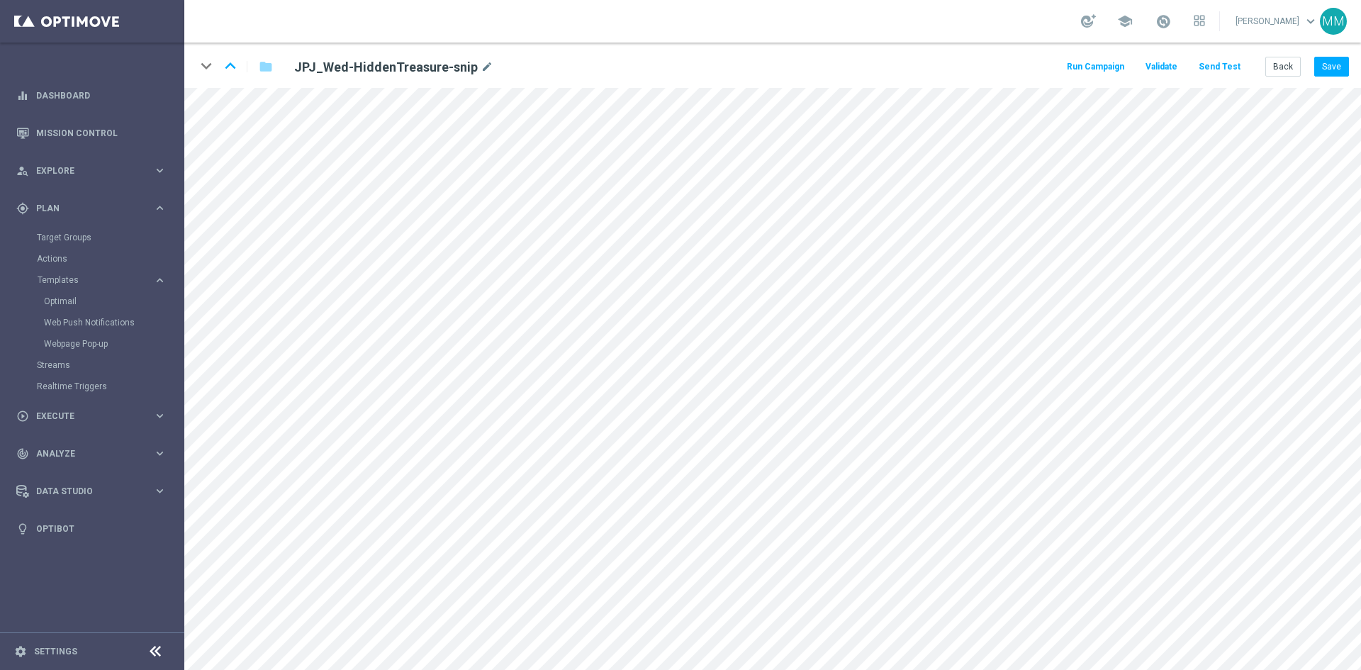
click at [1205, 71] on button "Send Test" at bounding box center [1220, 66] width 46 height 19
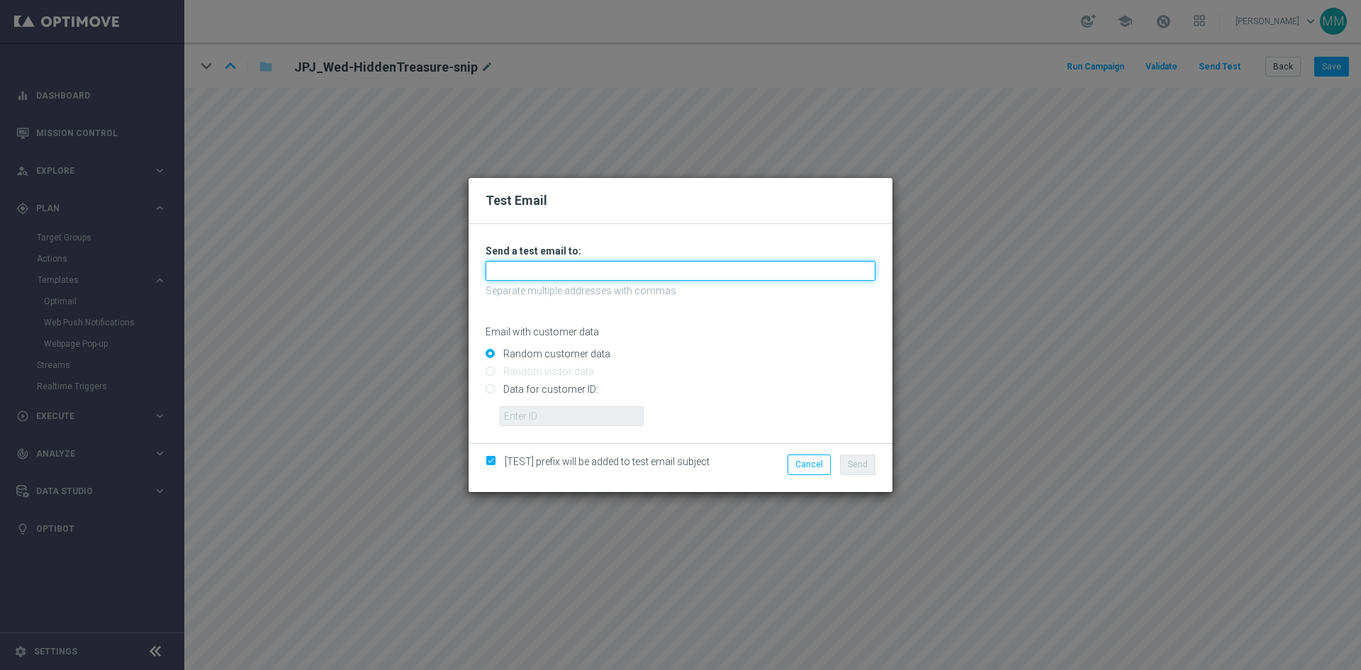
click at [575, 270] on input "text" at bounding box center [681, 271] width 390 height 20
type input "[EMAIL_ADDRESS][DOMAIN_NAME]"
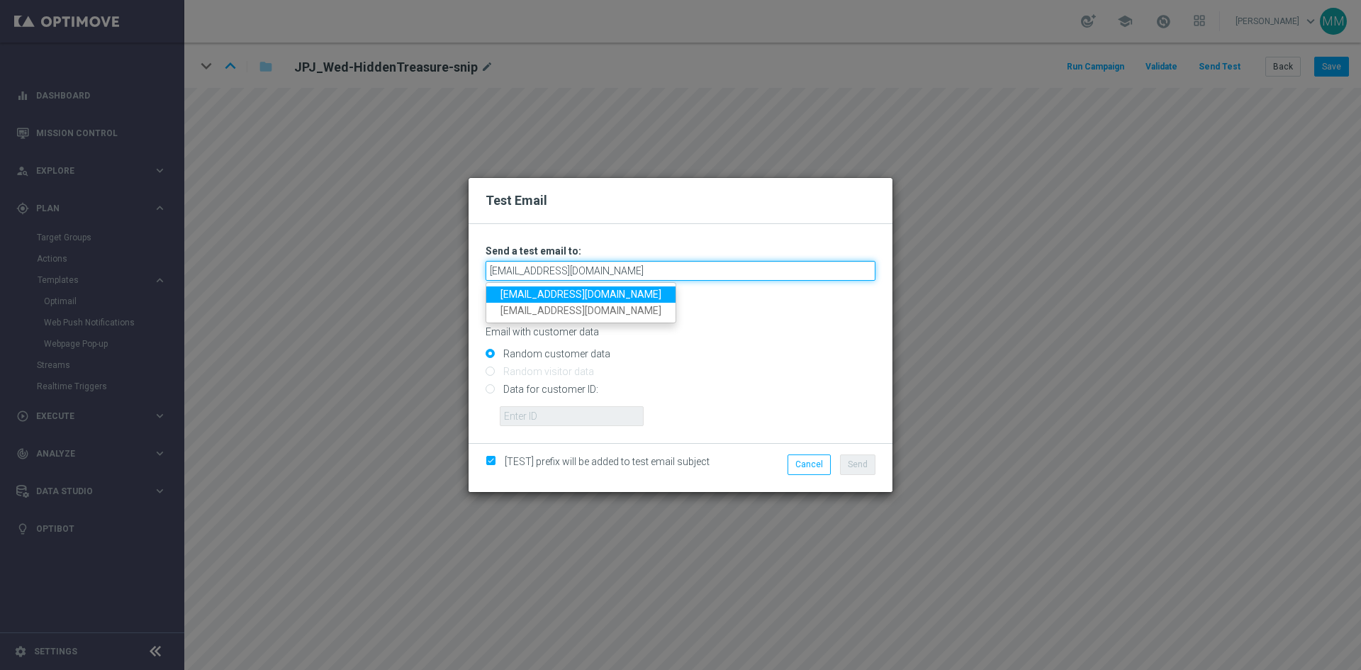
type input "[EMAIL_ADDRESS][DOMAIN_NAME]"
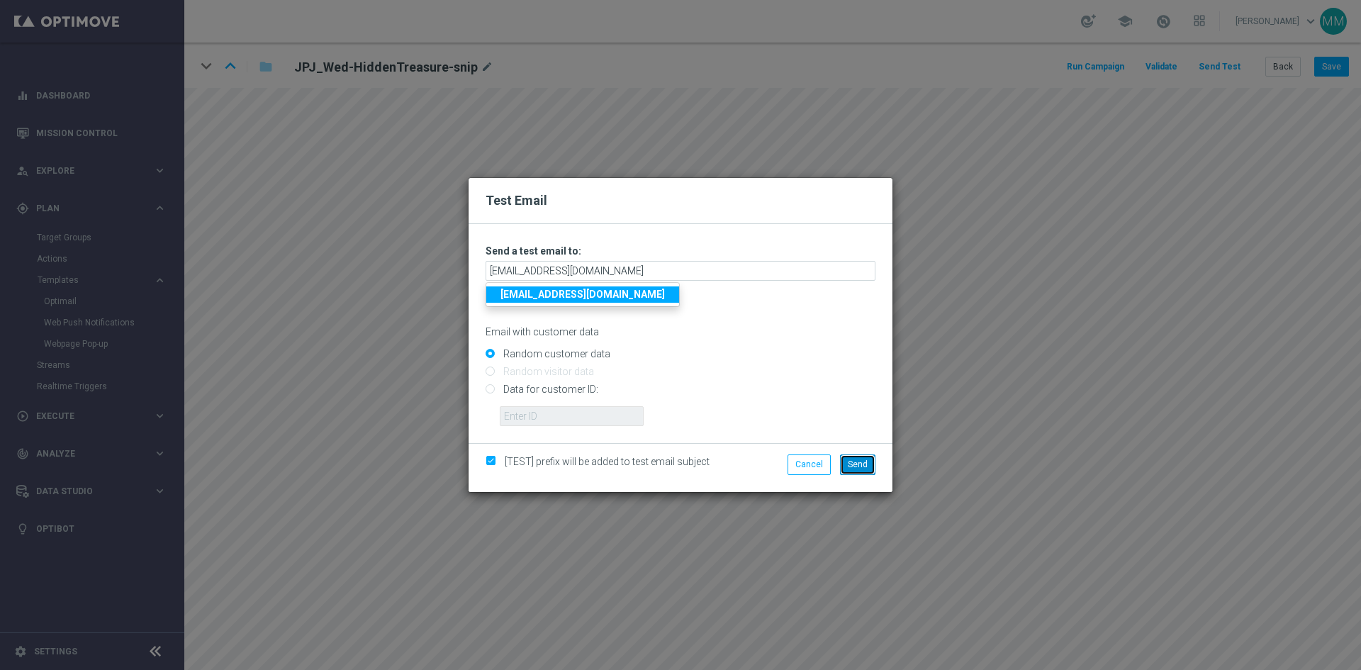
click at [860, 464] on span "Send" at bounding box center [858, 464] width 20 height 10
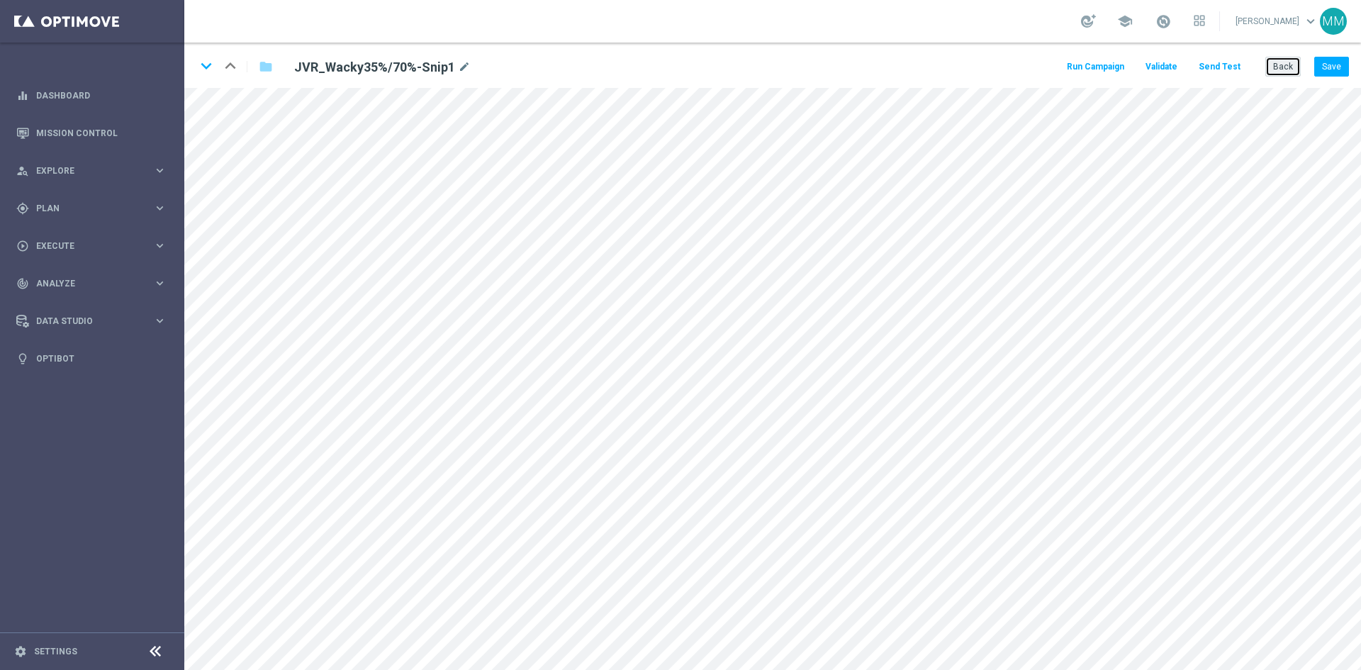
click at [1286, 69] on button "Back" at bounding box center [1283, 67] width 35 height 20
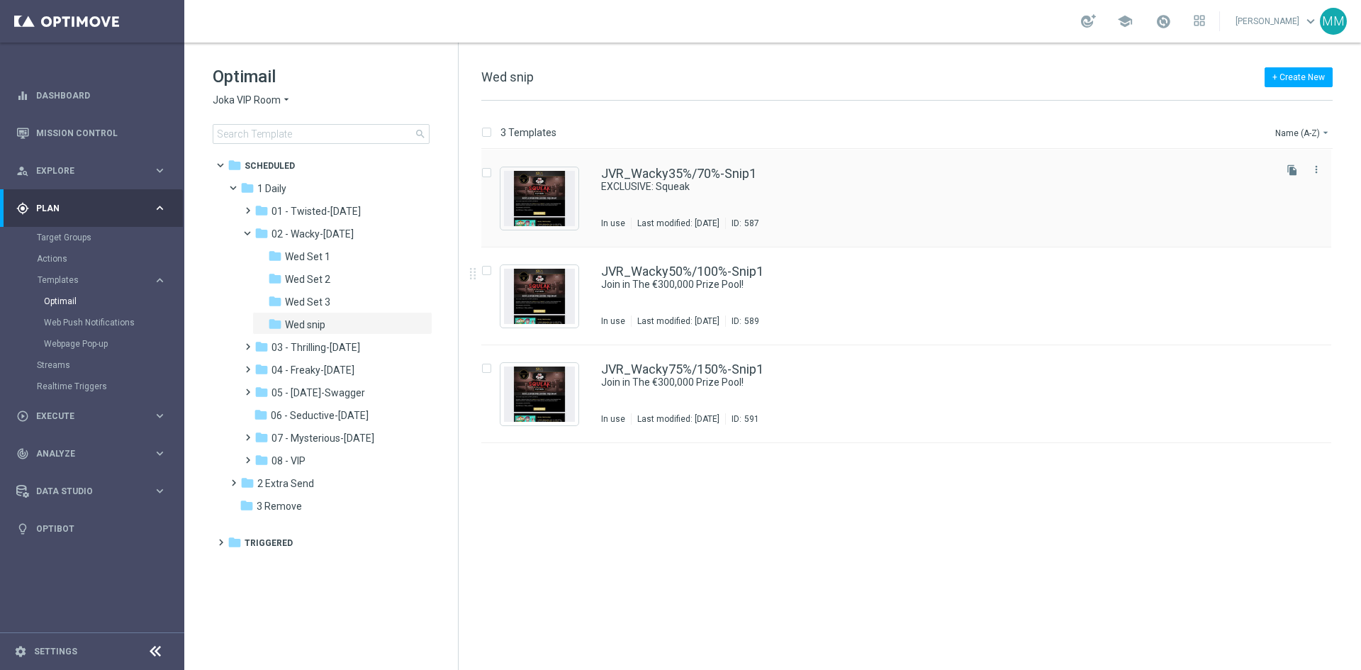
click at [694, 212] on div "JVR_Wacky35%/70%-Snip1 EXCLUSIVE: Squeak In use Last modified: [DATE] ID: 587" at bounding box center [936, 198] width 671 height 62
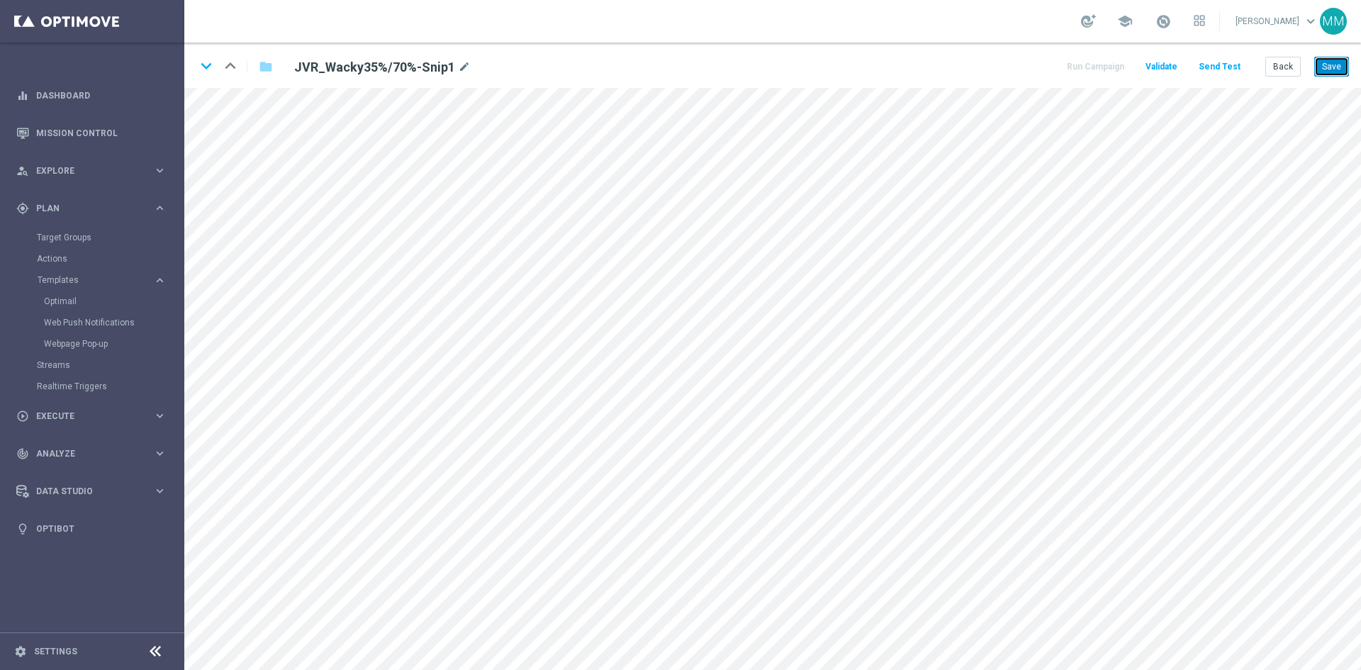
click at [1323, 64] on button "Save" at bounding box center [1332, 67] width 35 height 20
click at [210, 62] on icon "keyboard_arrow_down" at bounding box center [206, 65] width 21 height 21
click at [1325, 68] on button "Save" at bounding box center [1332, 67] width 35 height 20
click at [229, 65] on icon "keyboard_arrow_up" at bounding box center [230, 65] width 21 height 21
click at [210, 64] on icon "keyboard_arrow_down" at bounding box center [206, 65] width 21 height 21
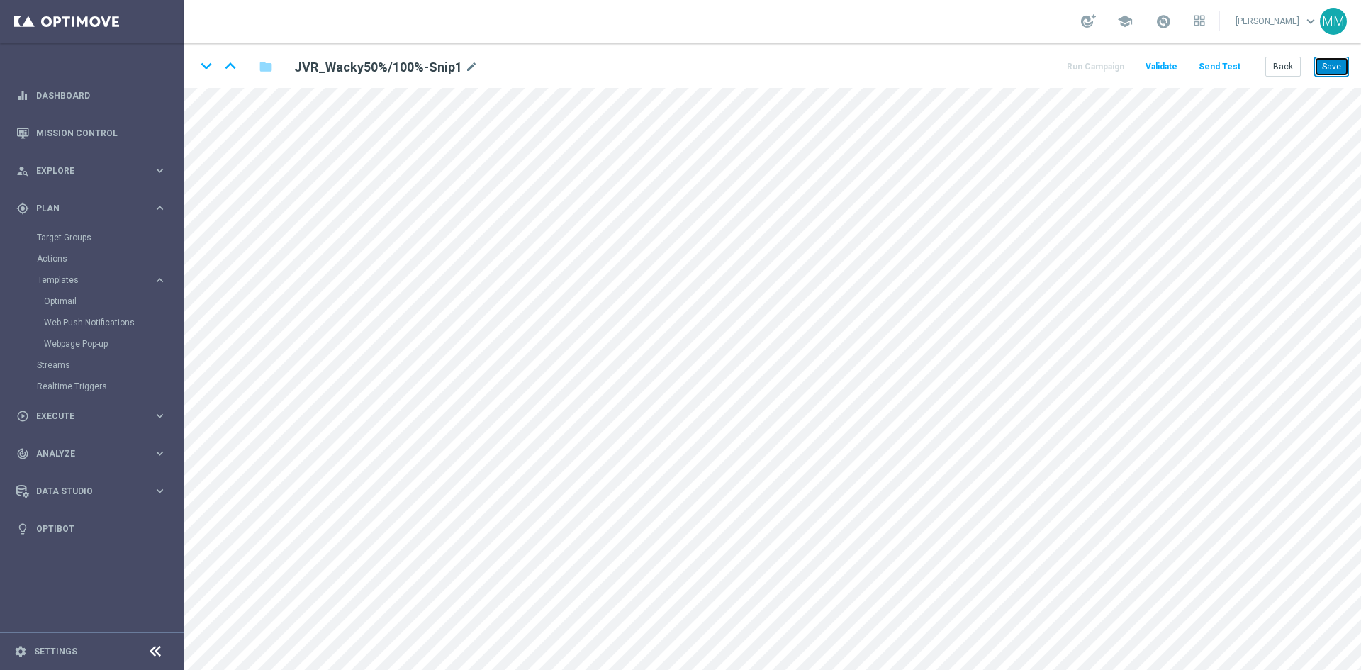
click at [1347, 69] on button "Save" at bounding box center [1332, 67] width 35 height 20
click at [1334, 70] on button "Save" at bounding box center [1332, 67] width 35 height 20
click at [234, 64] on icon "keyboard_arrow_up" at bounding box center [230, 65] width 21 height 21
click at [200, 61] on icon "keyboard_arrow_down" at bounding box center [206, 65] width 21 height 21
click at [1329, 60] on button "Save" at bounding box center [1332, 67] width 35 height 20
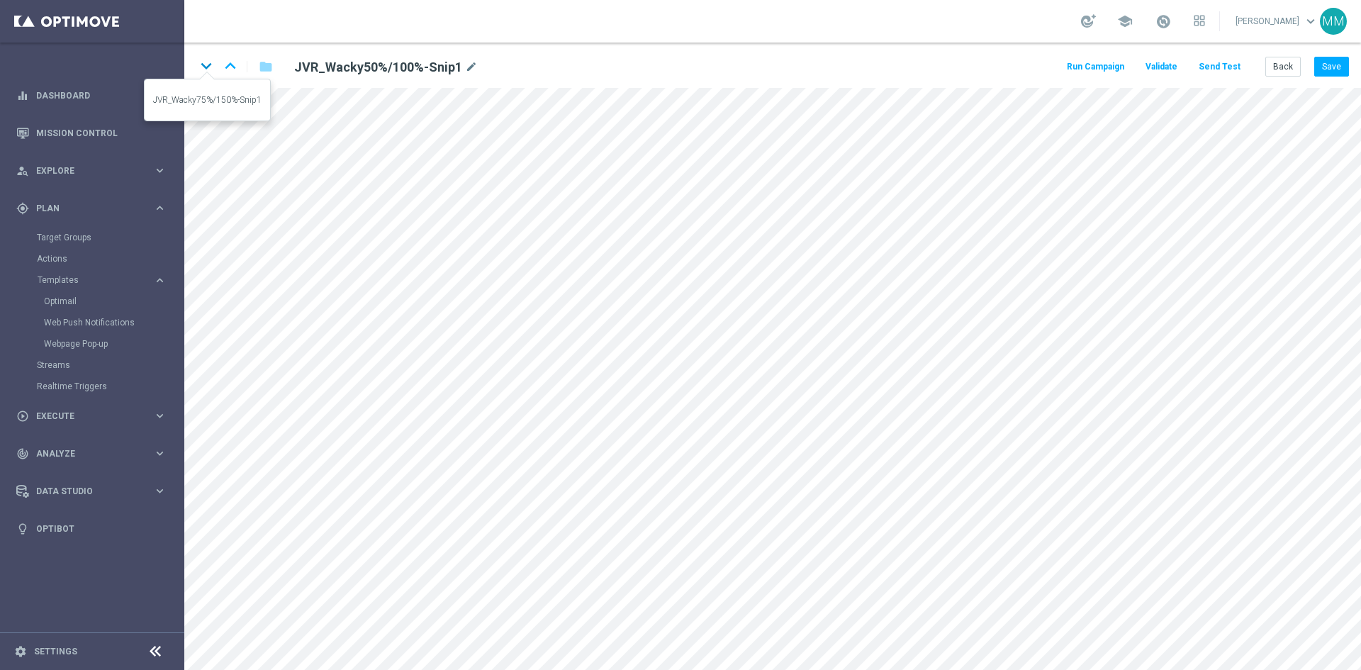
click at [199, 70] on icon "keyboard_arrow_down" at bounding box center [206, 65] width 21 height 21
click at [1324, 67] on button "Save" at bounding box center [1332, 67] width 35 height 20
click at [1333, 62] on button "Save" at bounding box center [1332, 67] width 35 height 20
click at [233, 67] on icon "keyboard_arrow_up" at bounding box center [230, 65] width 21 height 21
click at [210, 66] on icon "keyboard_arrow_down" at bounding box center [206, 65] width 21 height 21
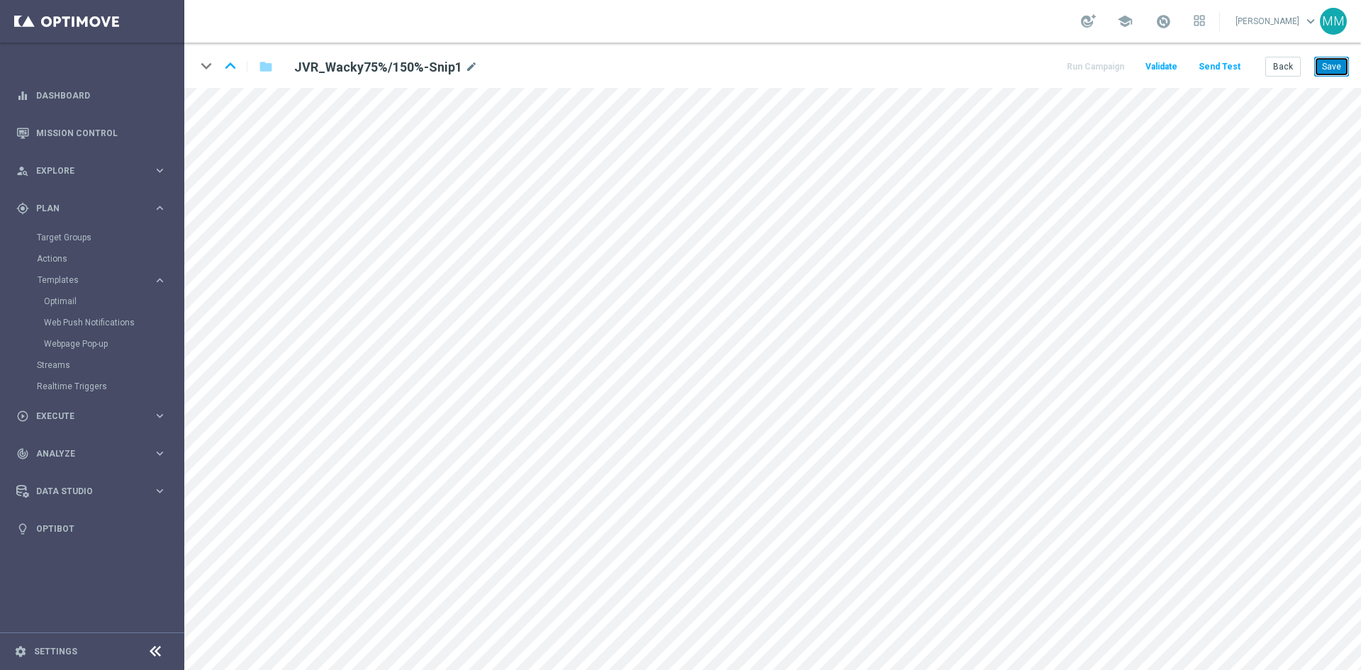
click at [1329, 65] on button "Save" at bounding box center [1332, 67] width 35 height 20
click at [1320, 67] on button "Save" at bounding box center [1332, 67] width 35 height 20
click at [1332, 69] on button "Save" at bounding box center [1332, 67] width 35 height 20
click at [1275, 68] on button "Back" at bounding box center [1283, 67] width 35 height 20
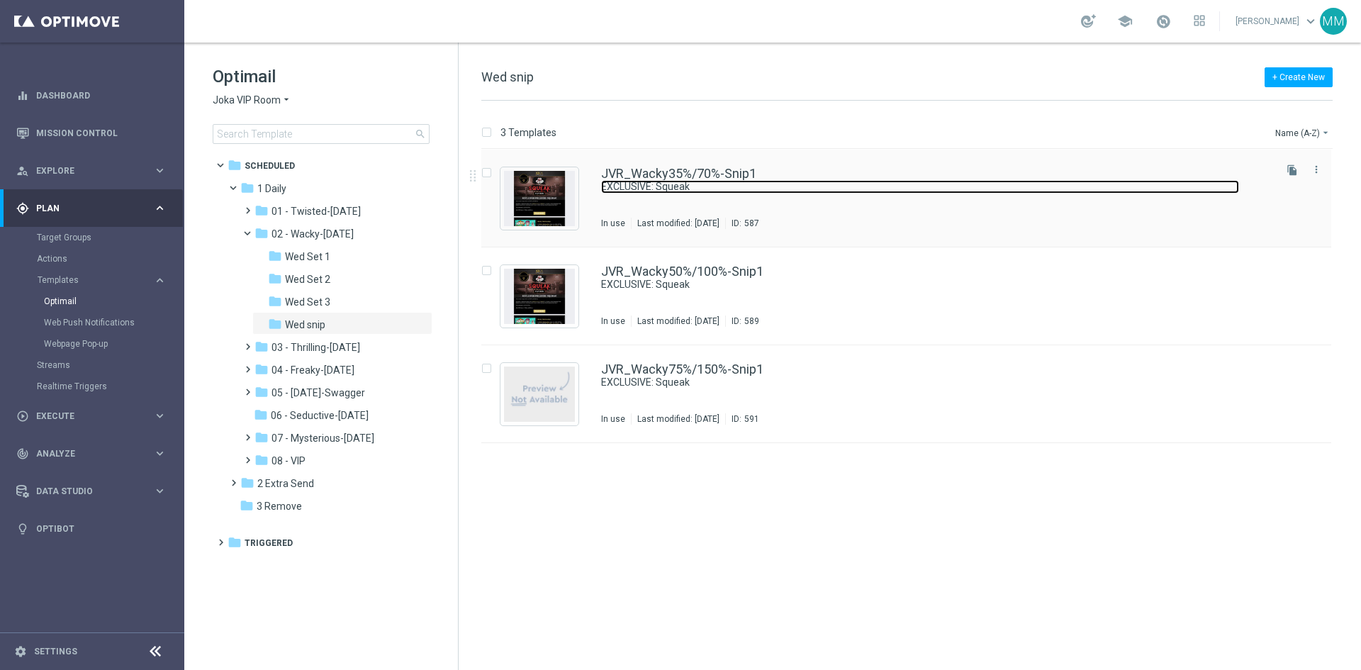
click at [745, 191] on link "EXCLUSIVE: Squeak" at bounding box center [920, 186] width 638 height 13
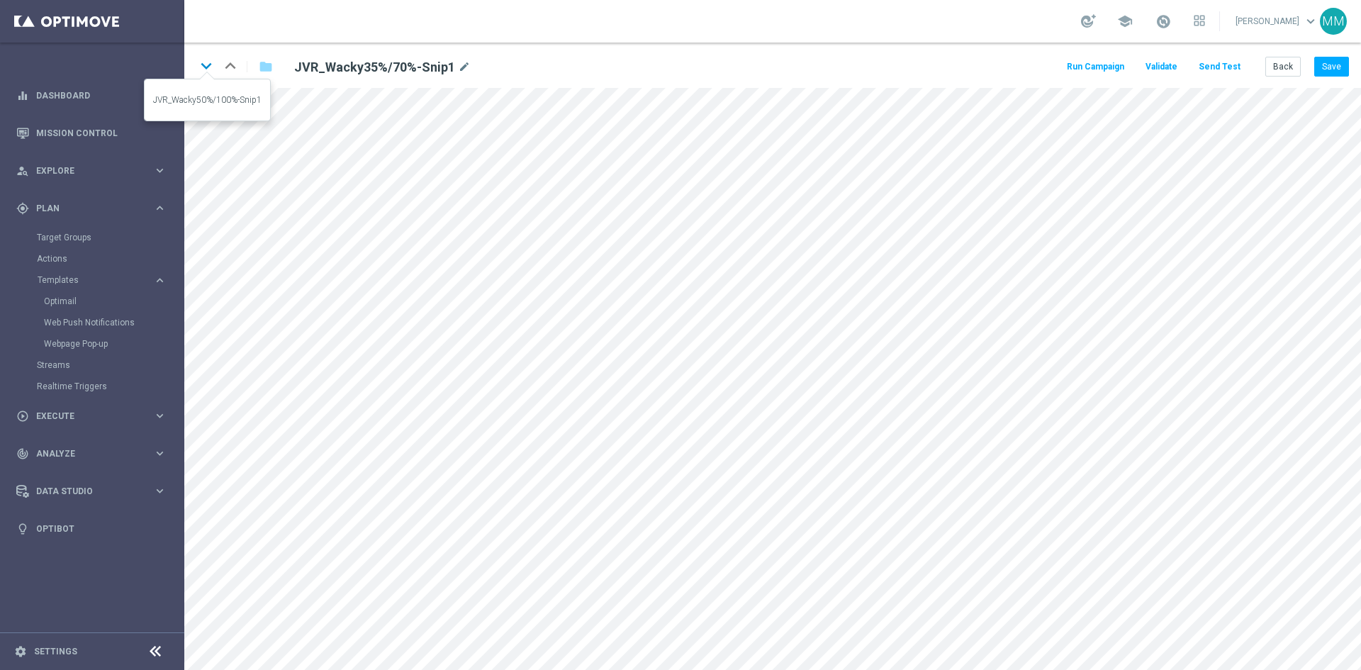
click at [208, 62] on icon "keyboard_arrow_down" at bounding box center [206, 65] width 21 height 21
click at [1333, 66] on button "Save" at bounding box center [1332, 67] width 35 height 20
click at [209, 69] on icon "keyboard_arrow_down" at bounding box center [206, 65] width 21 height 21
click at [1328, 66] on button "Save" at bounding box center [1332, 67] width 35 height 20
click at [225, 63] on icon "keyboard_arrow_up" at bounding box center [230, 65] width 21 height 21
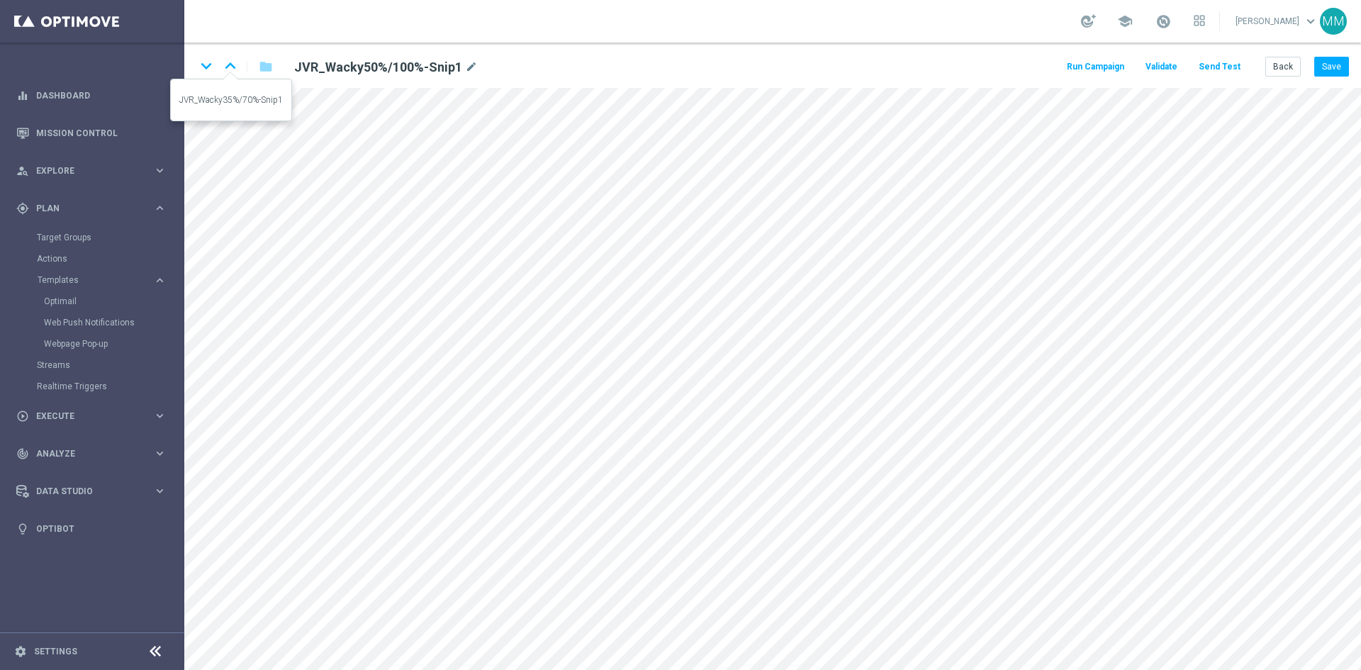
click at [235, 69] on icon "keyboard_arrow_up" at bounding box center [230, 65] width 21 height 21
click at [1337, 55] on div "keyboard_arrow_down keyboard_arrow_up folder JVR_Wacky35%/70%-Snip1 mode_edit R…" at bounding box center [772, 65] width 1177 height 45
click at [1334, 71] on button "Save" at bounding box center [1332, 67] width 35 height 20
click at [1331, 65] on button "Save" at bounding box center [1332, 67] width 35 height 20
click at [1327, 65] on button "Save" at bounding box center [1332, 67] width 35 height 20
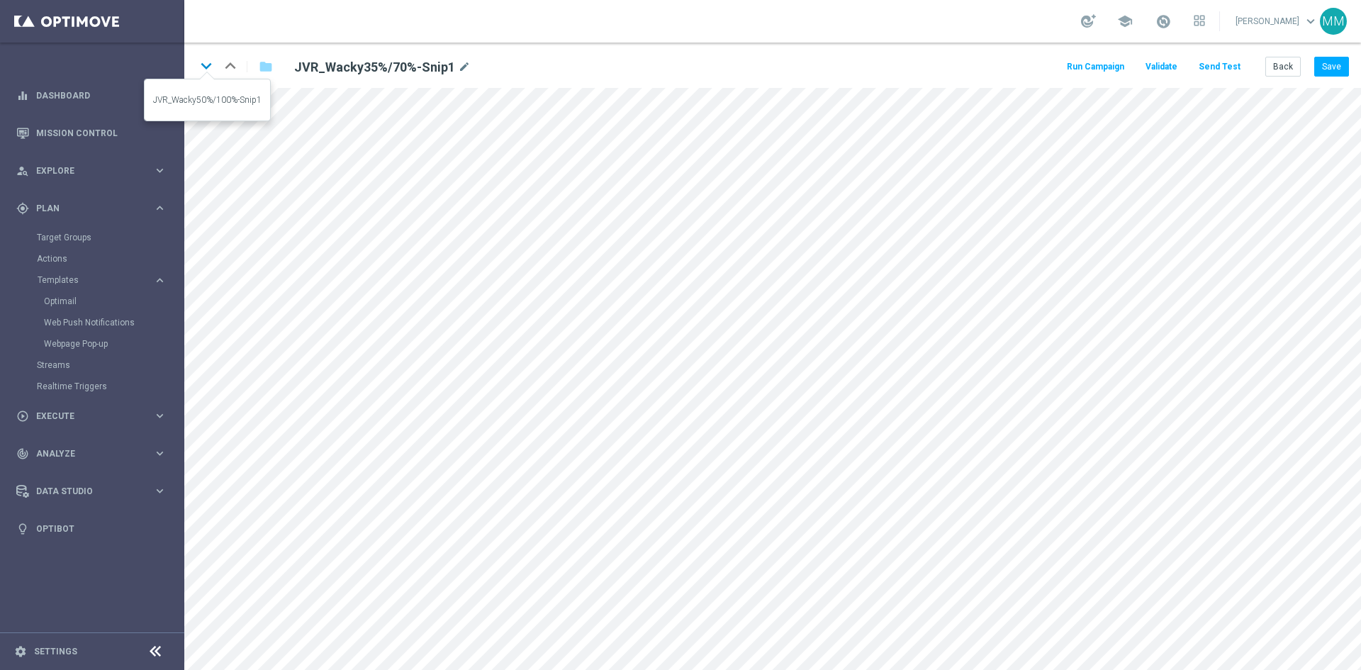
click at [204, 69] on icon "keyboard_arrow_down" at bounding box center [206, 65] width 21 height 21
click at [207, 69] on icon "keyboard_arrow_down" at bounding box center [206, 65] width 21 height 21
click at [1272, 68] on button "Back" at bounding box center [1283, 67] width 35 height 20
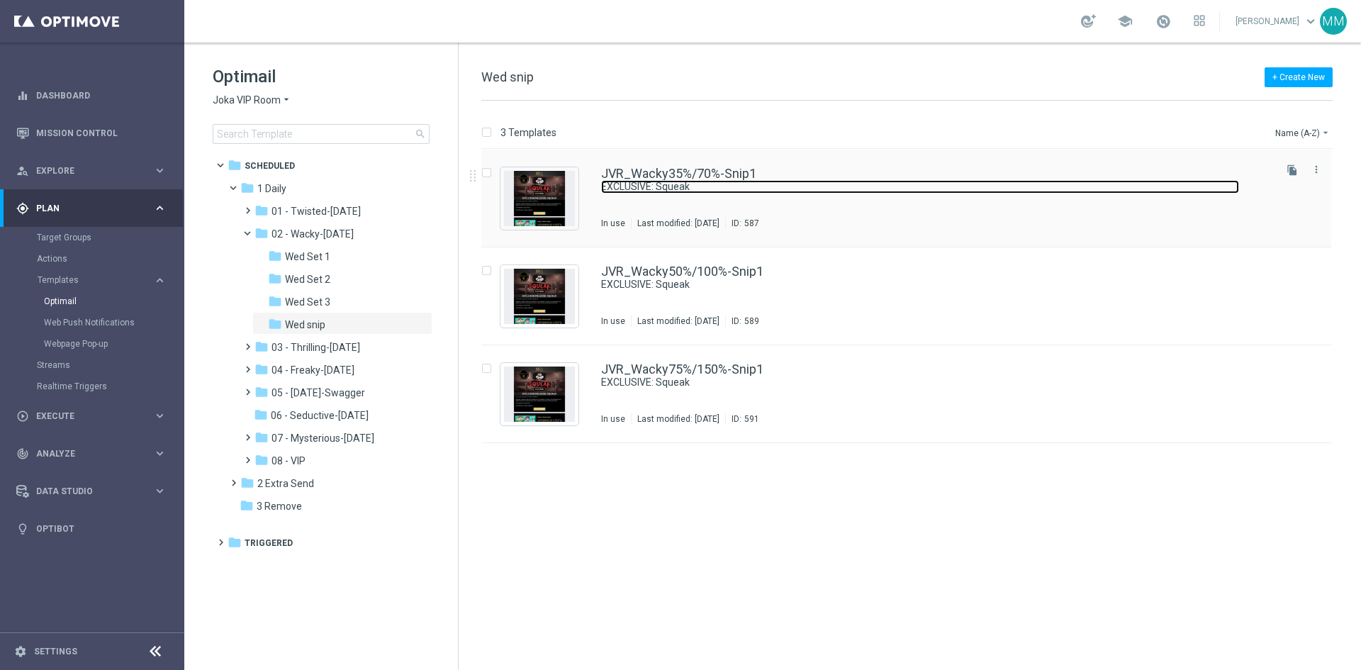
click at [785, 192] on link "EXCLUSIVE: Squeak" at bounding box center [920, 186] width 638 height 13
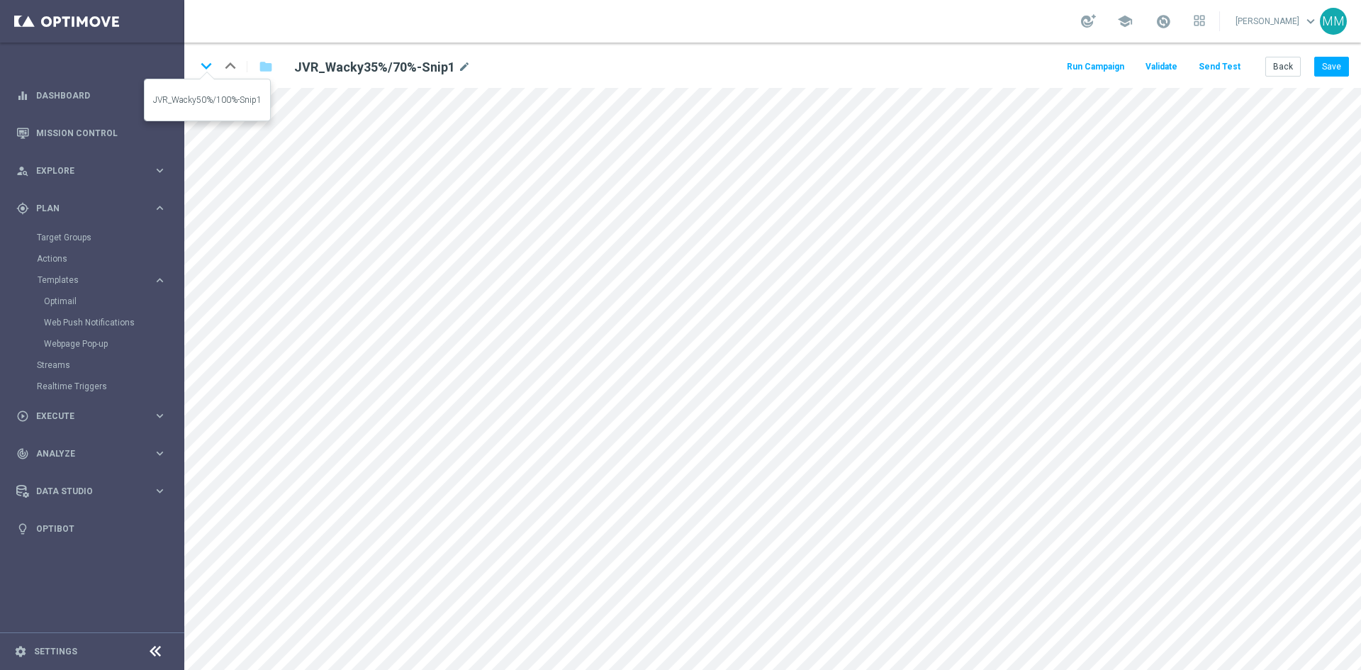
click at [207, 66] on icon "keyboard_arrow_down" at bounding box center [206, 65] width 21 height 21
click at [236, 65] on icon "keyboard_arrow_up" at bounding box center [230, 65] width 21 height 21
click at [207, 65] on icon "keyboard_arrow_down" at bounding box center [206, 65] width 21 height 21
click at [209, 71] on icon "keyboard_arrow_down" at bounding box center [206, 65] width 21 height 21
click at [1292, 65] on button "Back" at bounding box center [1283, 67] width 35 height 20
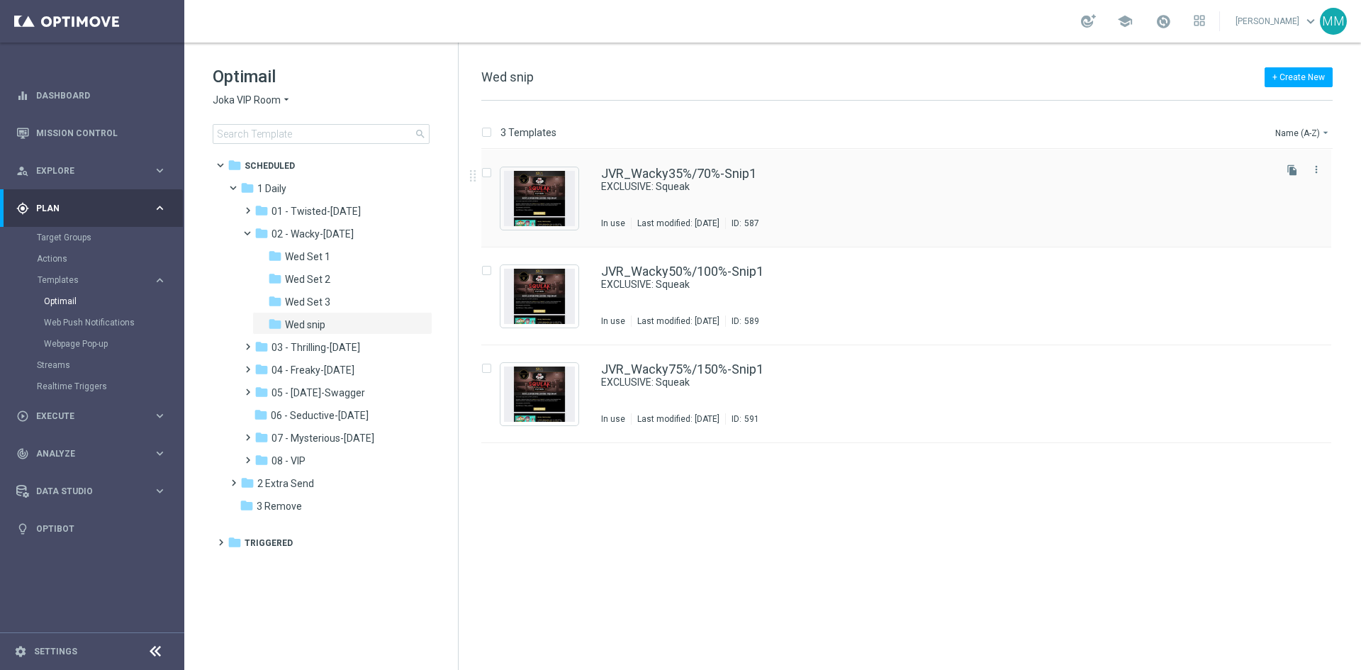
click at [759, 197] on div "JVR_Wacky35%/70%-Snip1 EXCLUSIVE: Squeak In use Last modified: Monday, October …" at bounding box center [936, 198] width 671 height 62
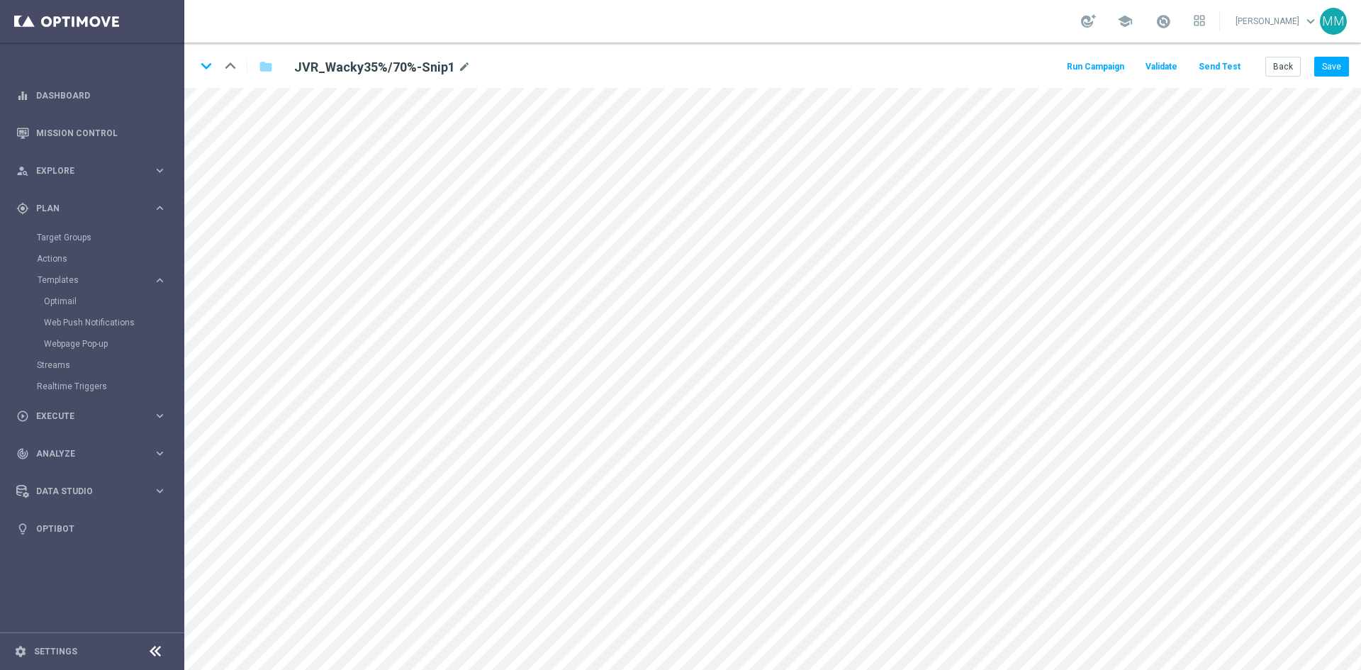
click at [1236, 61] on button "Send Test" at bounding box center [1220, 66] width 46 height 19
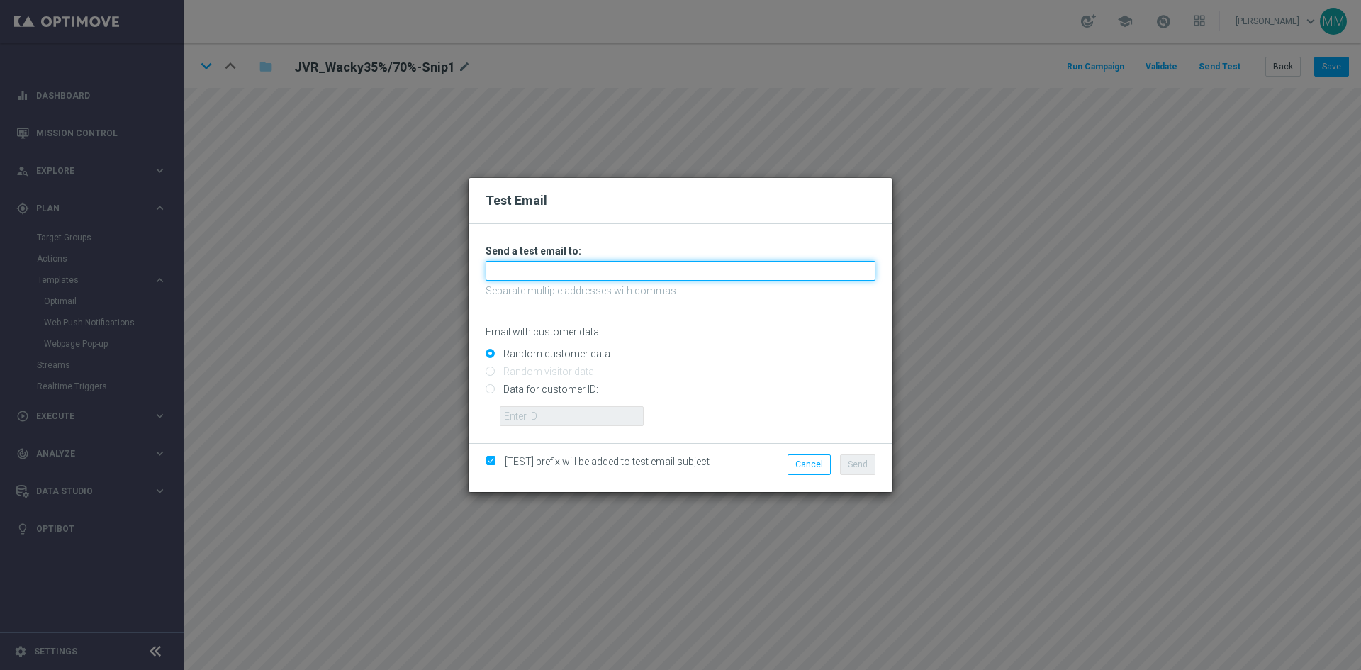
click at [589, 270] on input "text" at bounding box center [681, 271] width 390 height 20
type input "[EMAIL_ADDRESS][DOMAIN_NAME]"
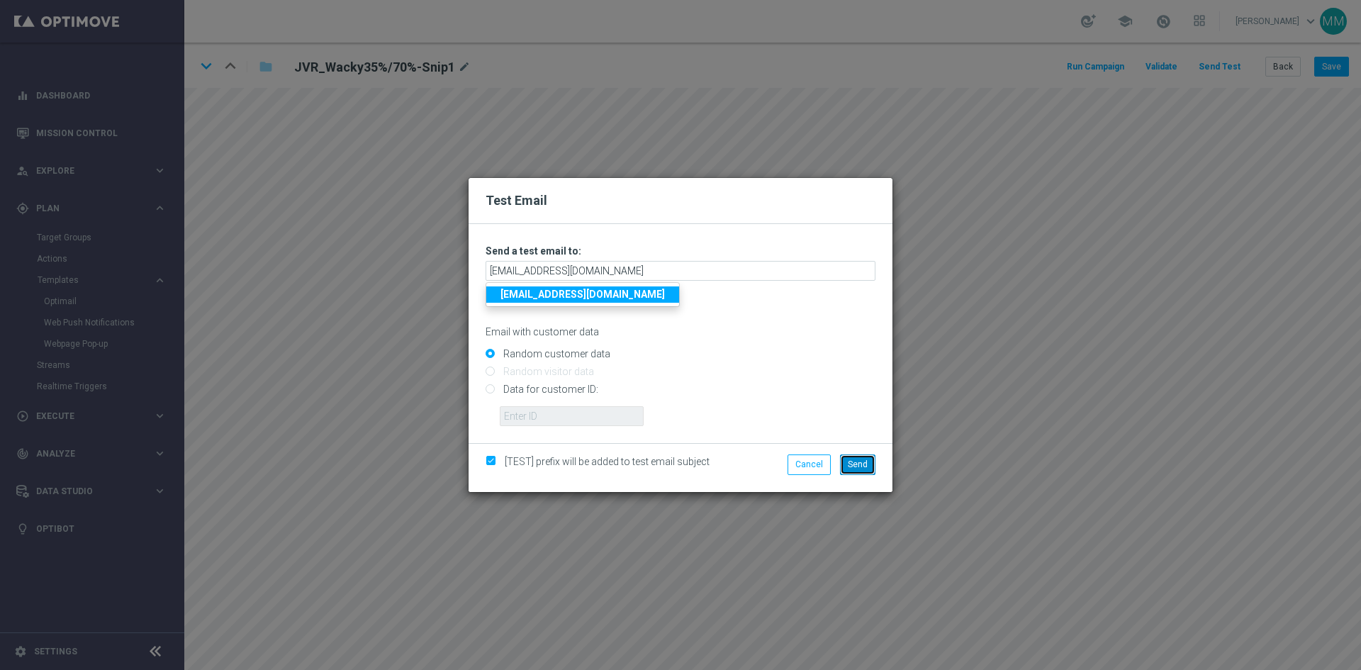
click at [865, 470] on button "Send" at bounding box center [857, 465] width 35 height 20
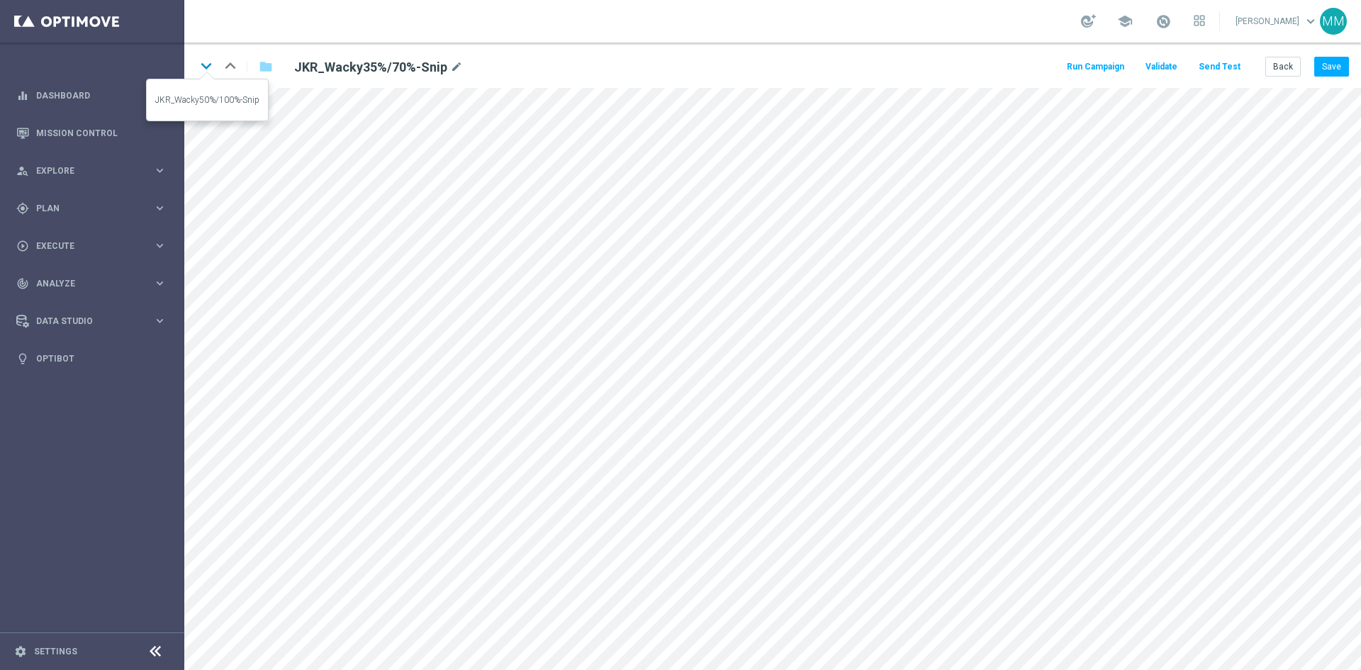
click at [207, 69] on icon "keyboard_arrow_down" at bounding box center [206, 65] width 21 height 21
click at [1327, 68] on button "Save" at bounding box center [1332, 67] width 35 height 20
click at [209, 71] on icon "keyboard_arrow_down" at bounding box center [206, 65] width 21 height 21
click at [1317, 62] on button "Save" at bounding box center [1332, 67] width 35 height 20
click at [1328, 62] on button "Save" at bounding box center [1332, 67] width 35 height 20
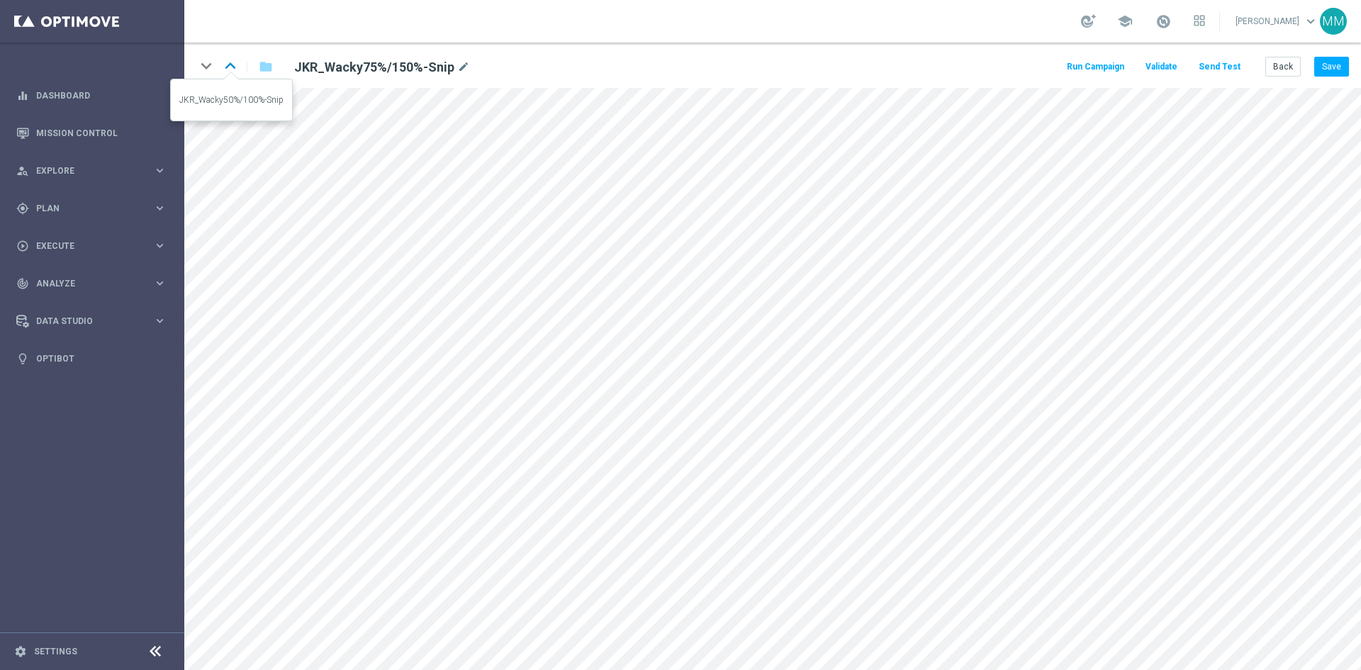
click at [230, 68] on icon "keyboard_arrow_up" at bounding box center [230, 65] width 21 height 21
click at [1340, 67] on button "Save" at bounding box center [1332, 67] width 35 height 20
click at [233, 71] on icon "keyboard_arrow_up" at bounding box center [230, 65] width 21 height 21
click at [204, 69] on icon "keyboard_arrow_down" at bounding box center [206, 65] width 21 height 21
click at [1331, 79] on div "keyboard_arrow_down keyboard_arrow_up folder JKR_Wacky50%/100%-Snip mode_edit R…" at bounding box center [772, 65] width 1177 height 45
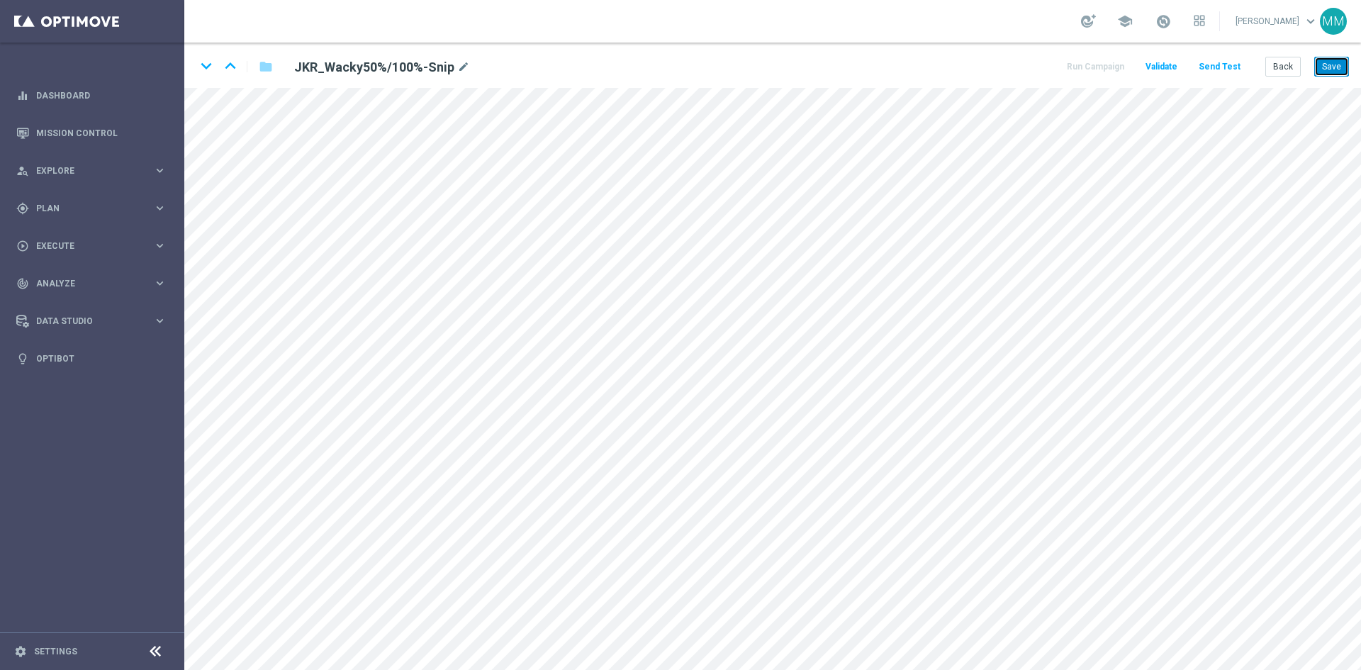
click at [1332, 74] on button "Save" at bounding box center [1332, 67] width 35 height 20
click at [206, 74] on icon "keyboard_arrow_down" at bounding box center [206, 65] width 21 height 21
click at [1338, 69] on button "Save" at bounding box center [1332, 67] width 35 height 20
click at [1350, 62] on div "keyboard_arrow_down keyboard_arrow_up folder JKR_Wacky75%/150%-Snip mode_edit R…" at bounding box center [772, 65] width 1177 height 45
click at [1325, 73] on button "Save" at bounding box center [1332, 67] width 35 height 20
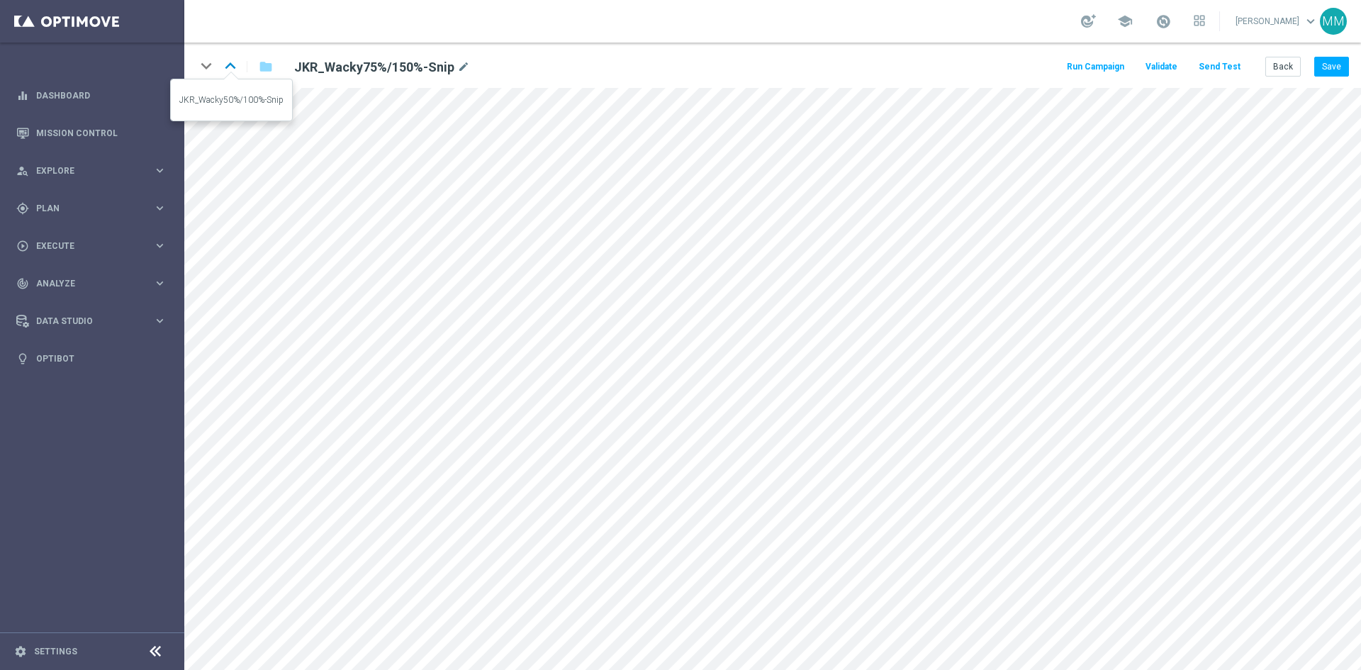
click at [231, 65] on icon "keyboard_arrow_up" at bounding box center [230, 65] width 21 height 21
click at [1326, 72] on button "Save" at bounding box center [1332, 67] width 35 height 20
click at [1275, 65] on button "Back" at bounding box center [1283, 67] width 35 height 20
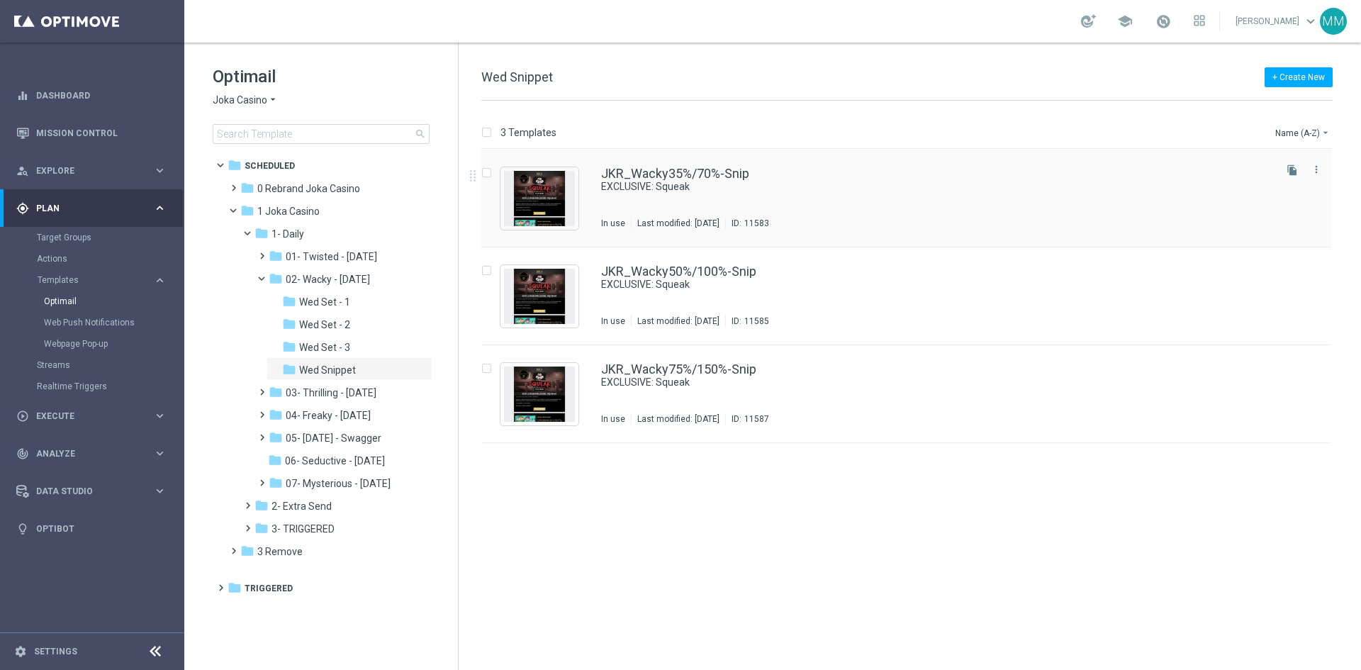
click at [691, 199] on div "JKR_Wacky35%/70%-Snip EXCLUSIVE: Squeak In use Last modified: Monday, October 1…" at bounding box center [936, 198] width 671 height 62
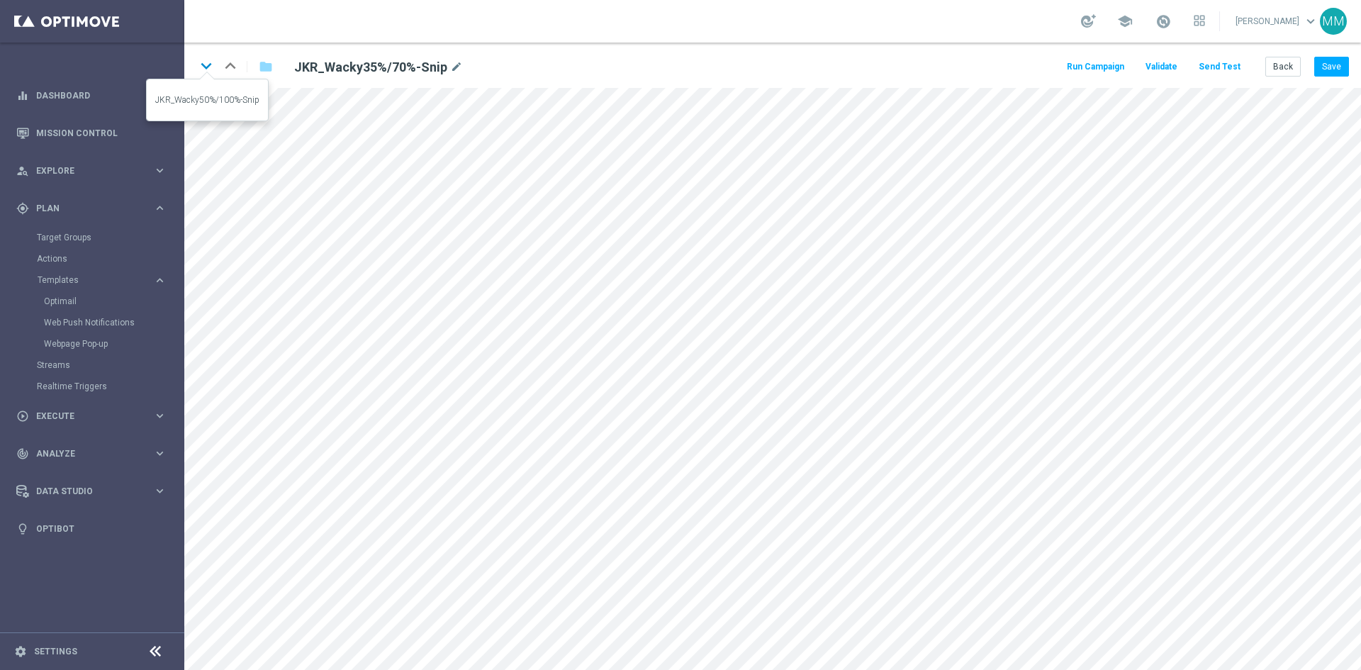
click at [206, 65] on icon "keyboard_arrow_down" at bounding box center [206, 65] width 21 height 21
click at [1330, 67] on button "Save" at bounding box center [1332, 67] width 35 height 20
click at [201, 62] on icon "keyboard_arrow_down" at bounding box center [206, 65] width 21 height 21
click at [1351, 60] on div "keyboard_arrow_down keyboard_arrow_up folder JKR_Wacky75%/150%-Snip mode_edit R…" at bounding box center [772, 65] width 1177 height 45
click at [1320, 67] on button "Save" at bounding box center [1332, 67] width 35 height 20
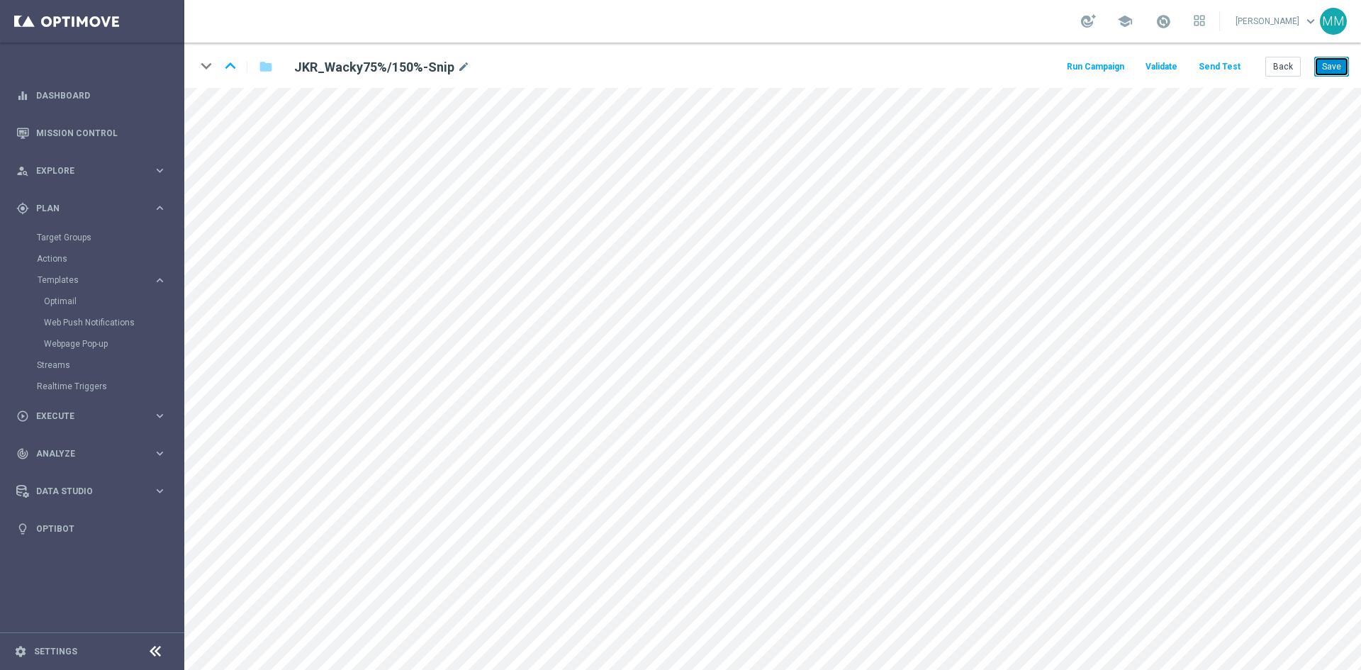
click at [1319, 68] on button "Save" at bounding box center [1332, 67] width 35 height 20
click at [1327, 62] on button "Save" at bounding box center [1332, 67] width 35 height 20
click at [1333, 62] on button "Save" at bounding box center [1332, 67] width 35 height 20
drag, startPoint x: 1335, startPoint y: 65, endPoint x: 1329, endPoint y: 70, distance: 7.5
click at [1336, 65] on button "Save" at bounding box center [1332, 67] width 35 height 20
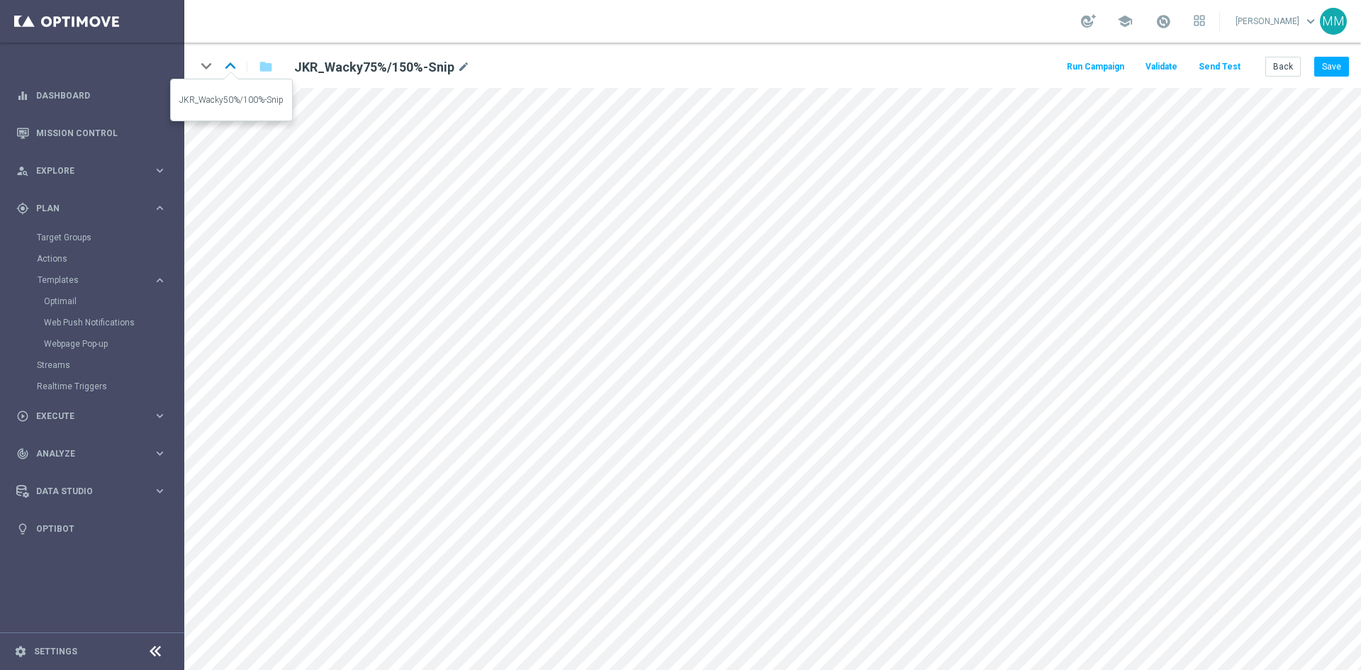
click at [225, 66] on icon "keyboard_arrow_up" at bounding box center [230, 65] width 21 height 21
click at [1341, 63] on button "Save" at bounding box center [1332, 67] width 35 height 20
click at [208, 71] on icon "keyboard_arrow_down" at bounding box center [206, 65] width 21 height 21
click at [1267, 69] on button "Back" at bounding box center [1283, 67] width 35 height 20
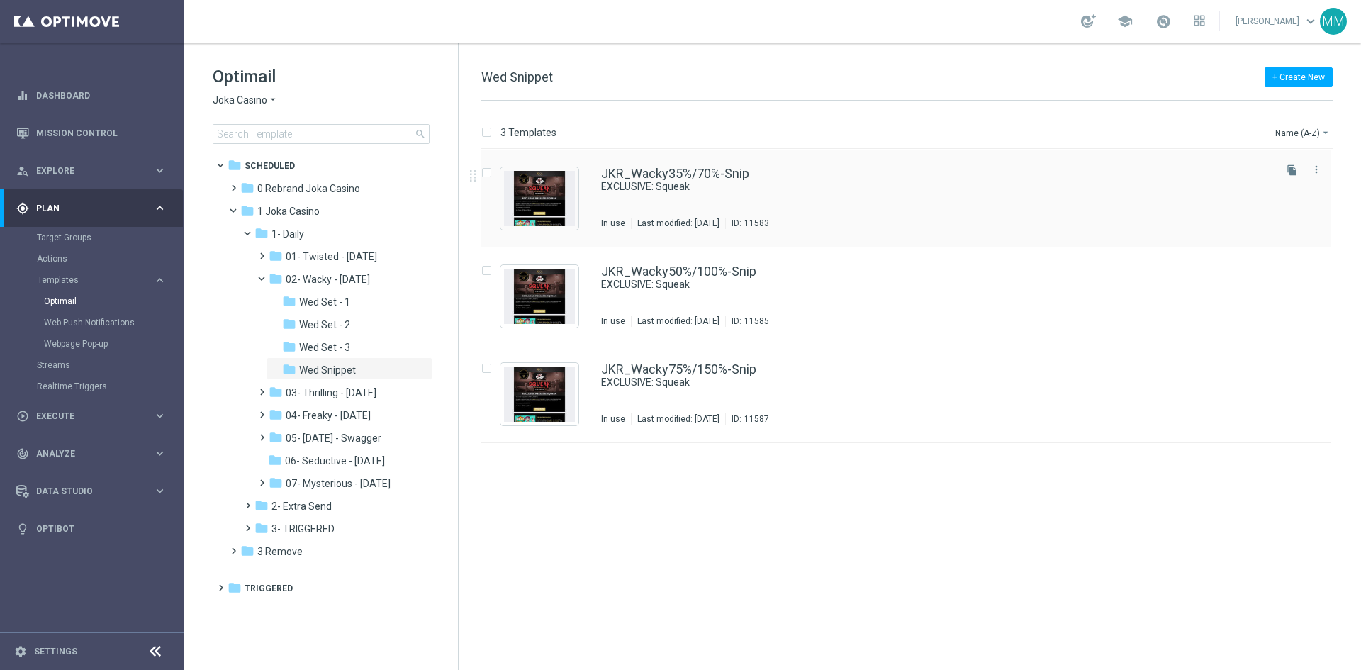
click at [718, 210] on div "JKR_Wacky35%/70%-Snip EXCLUSIVE: Squeak In use Last modified: Monday, October 1…" at bounding box center [936, 198] width 671 height 62
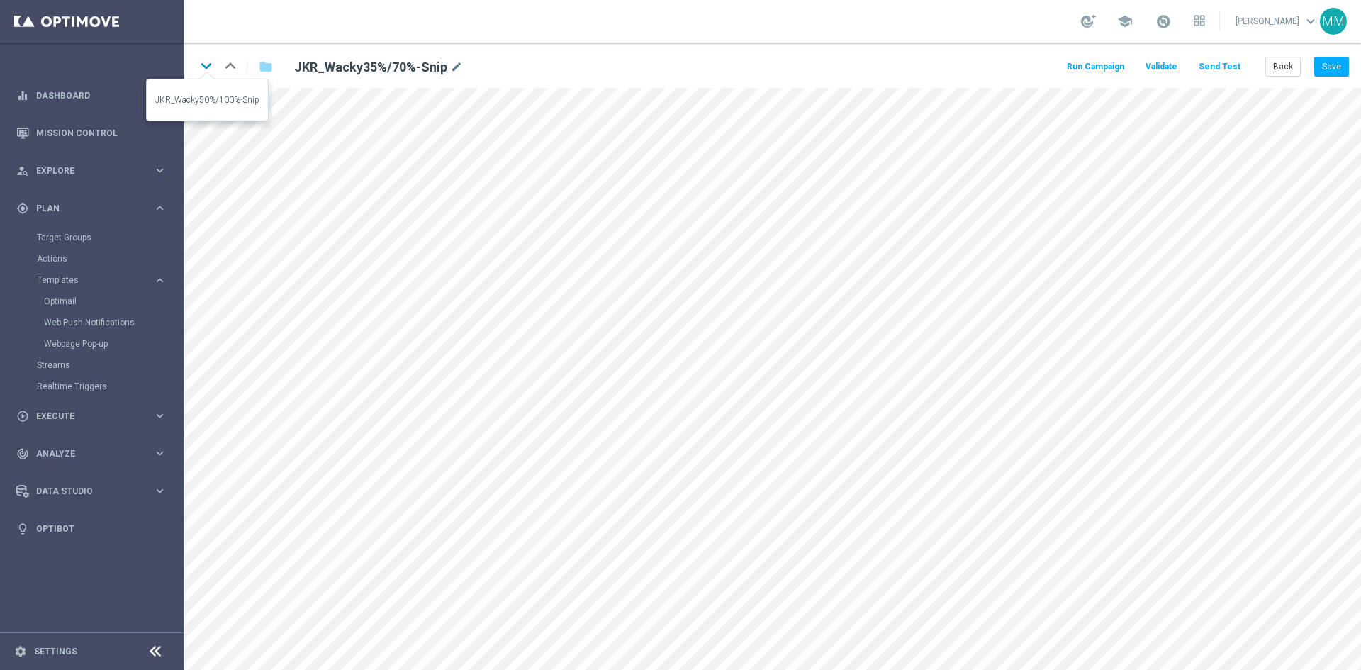
click at [206, 66] on icon "keyboard_arrow_down" at bounding box center [206, 65] width 21 height 21
click at [213, 65] on icon "keyboard_arrow_down" at bounding box center [206, 65] width 21 height 21
click at [1278, 60] on button "Back" at bounding box center [1283, 67] width 35 height 20
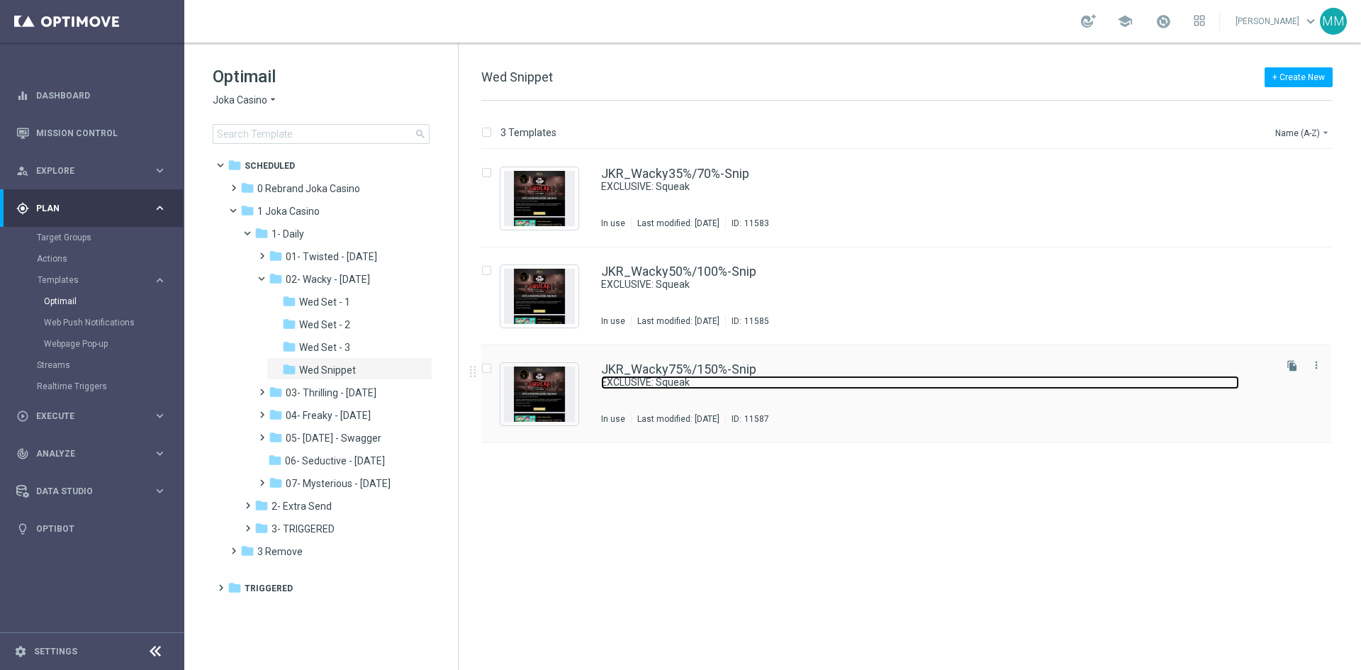
click at [805, 385] on link "EXCLUSIVE: Squeak" at bounding box center [920, 382] width 638 height 13
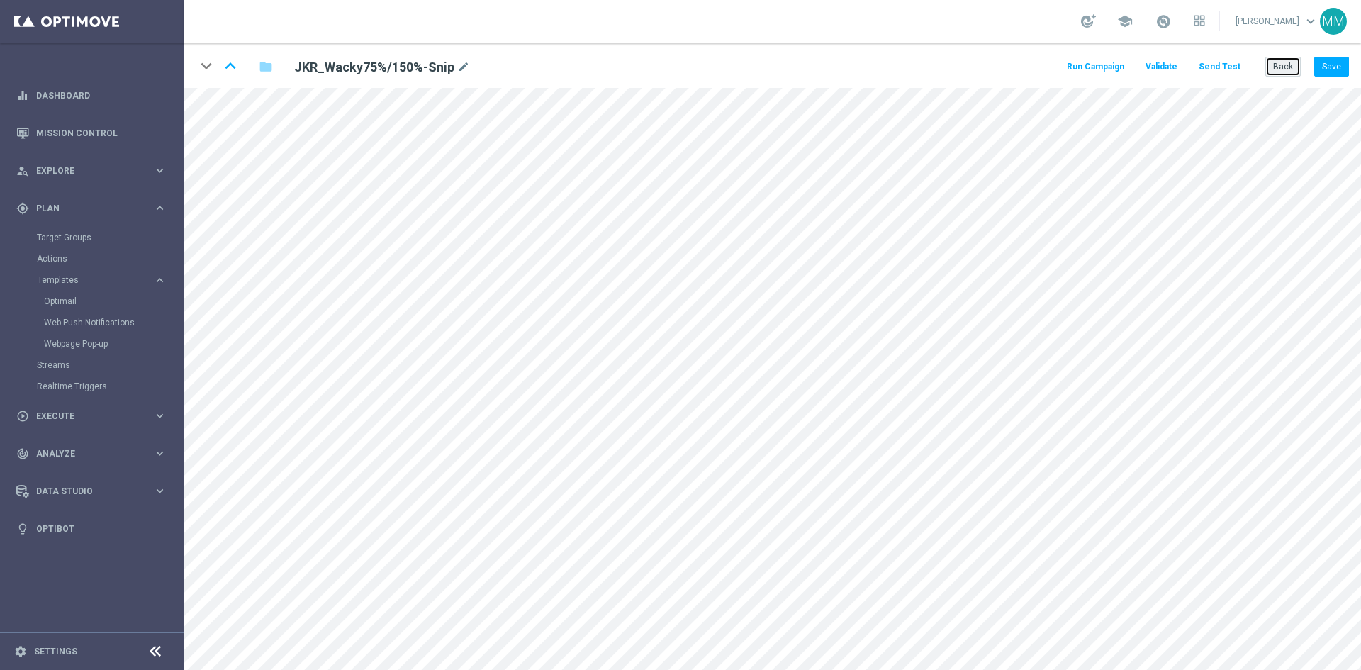
click at [1278, 69] on button "Back" at bounding box center [1283, 67] width 35 height 20
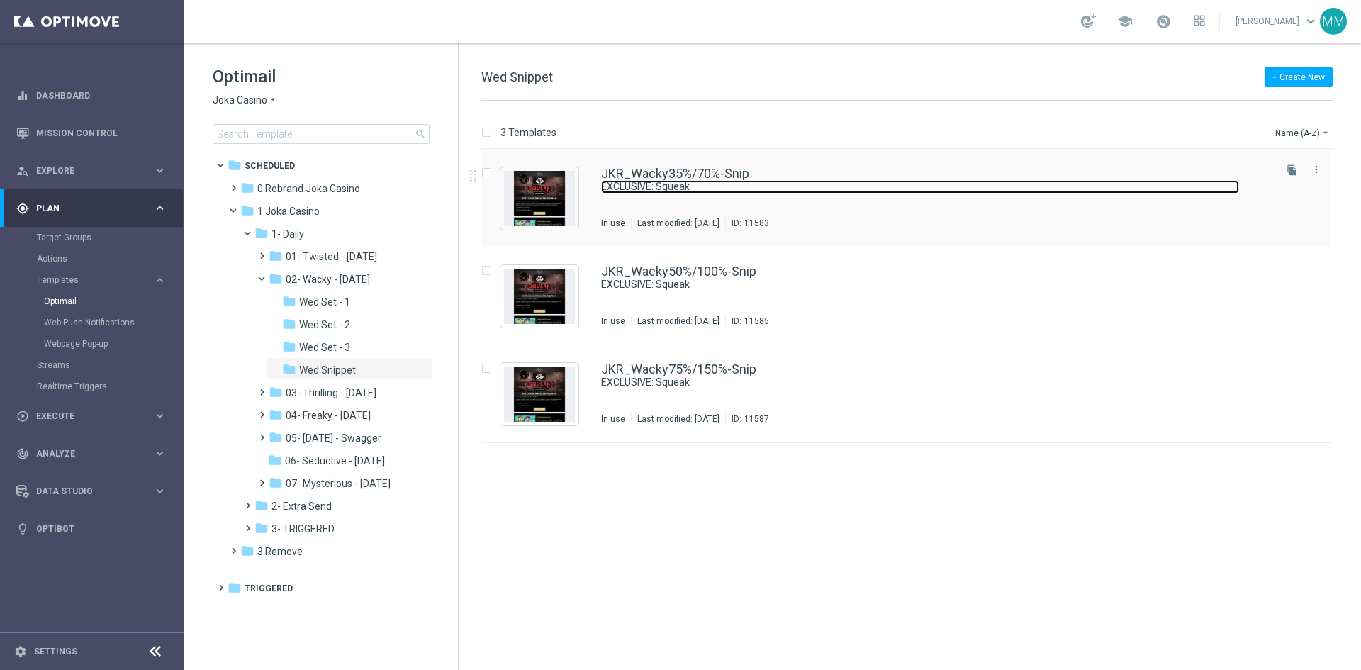
click at [921, 189] on link "EXCLUSIVE: Squeak" at bounding box center [920, 186] width 638 height 13
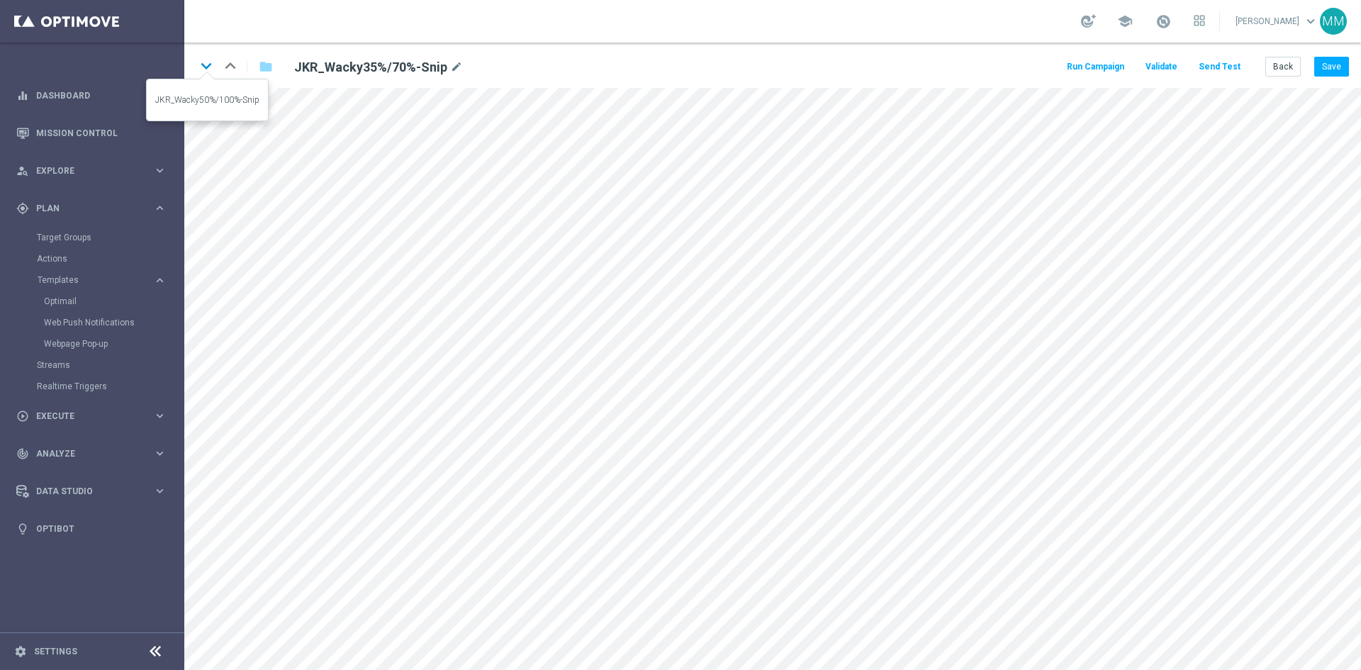
click at [209, 67] on icon "keyboard_arrow_down" at bounding box center [206, 65] width 21 height 21
click at [210, 72] on icon "keyboard_arrow_down" at bounding box center [206, 65] width 21 height 21
click at [1272, 67] on button "Back" at bounding box center [1283, 67] width 35 height 20
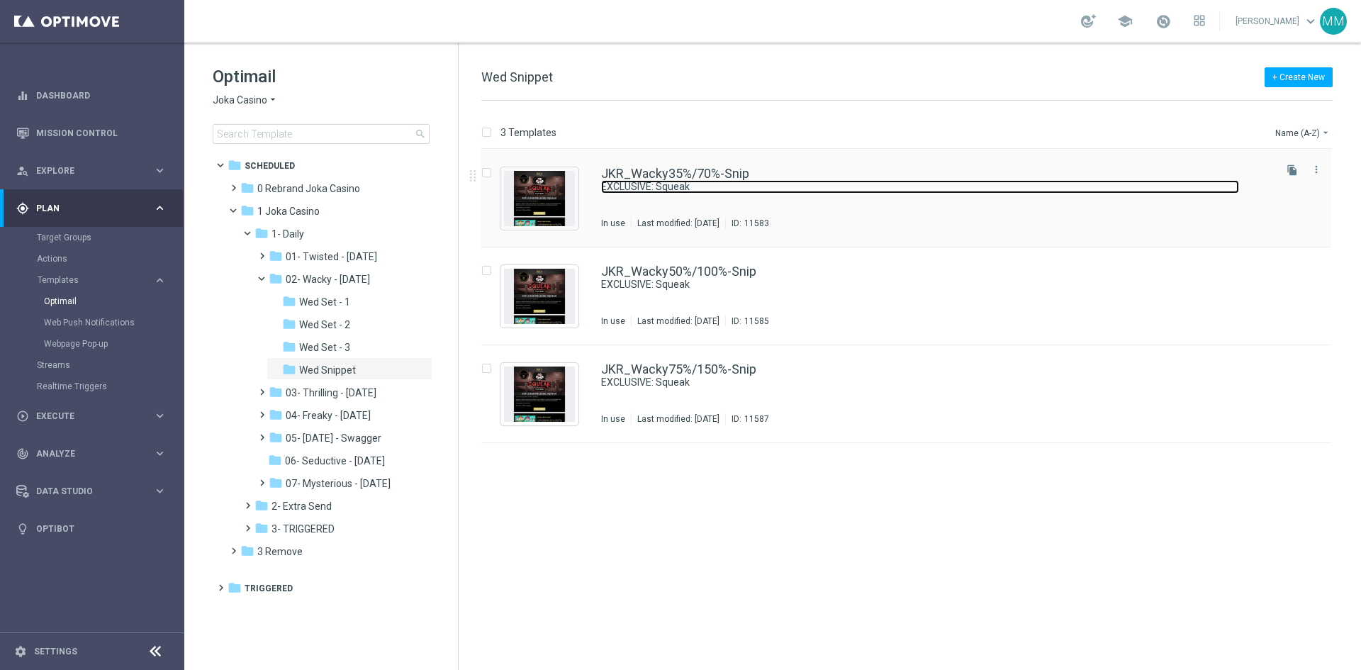
click at [765, 191] on link "EXCLUSIVE: Squeak" at bounding box center [920, 186] width 638 height 13
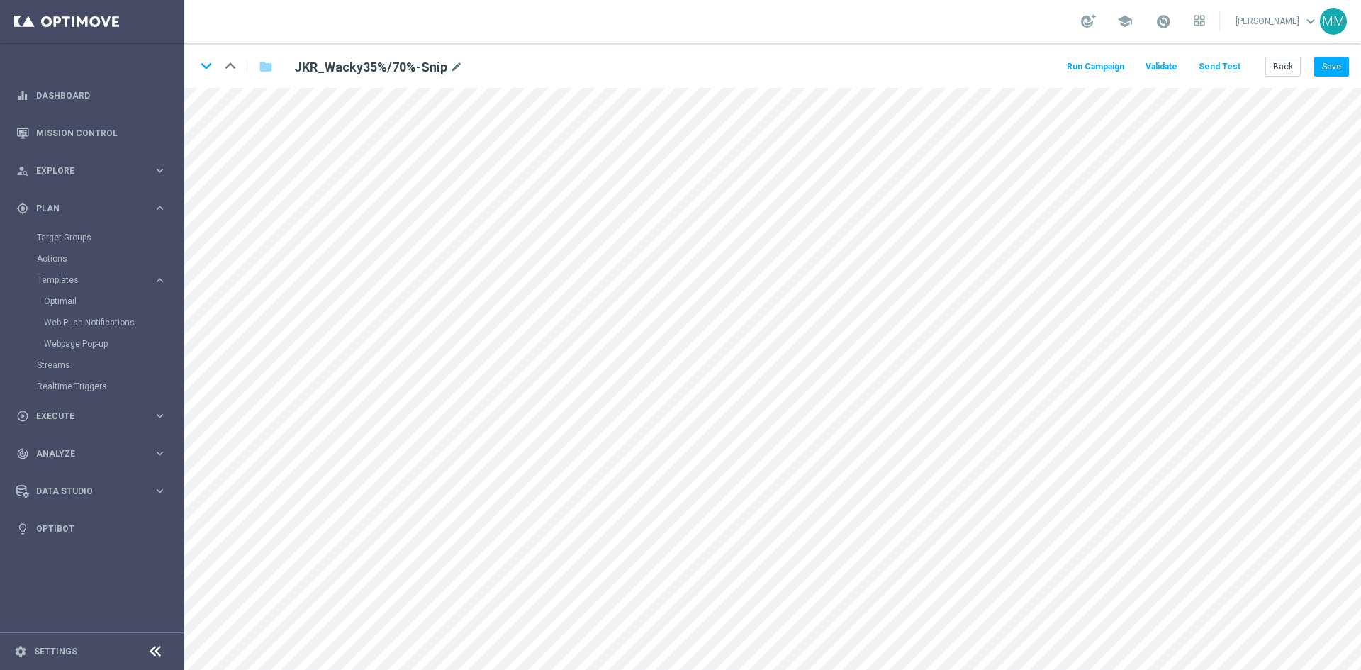
click at [1222, 72] on button "Send Test" at bounding box center [1220, 66] width 46 height 19
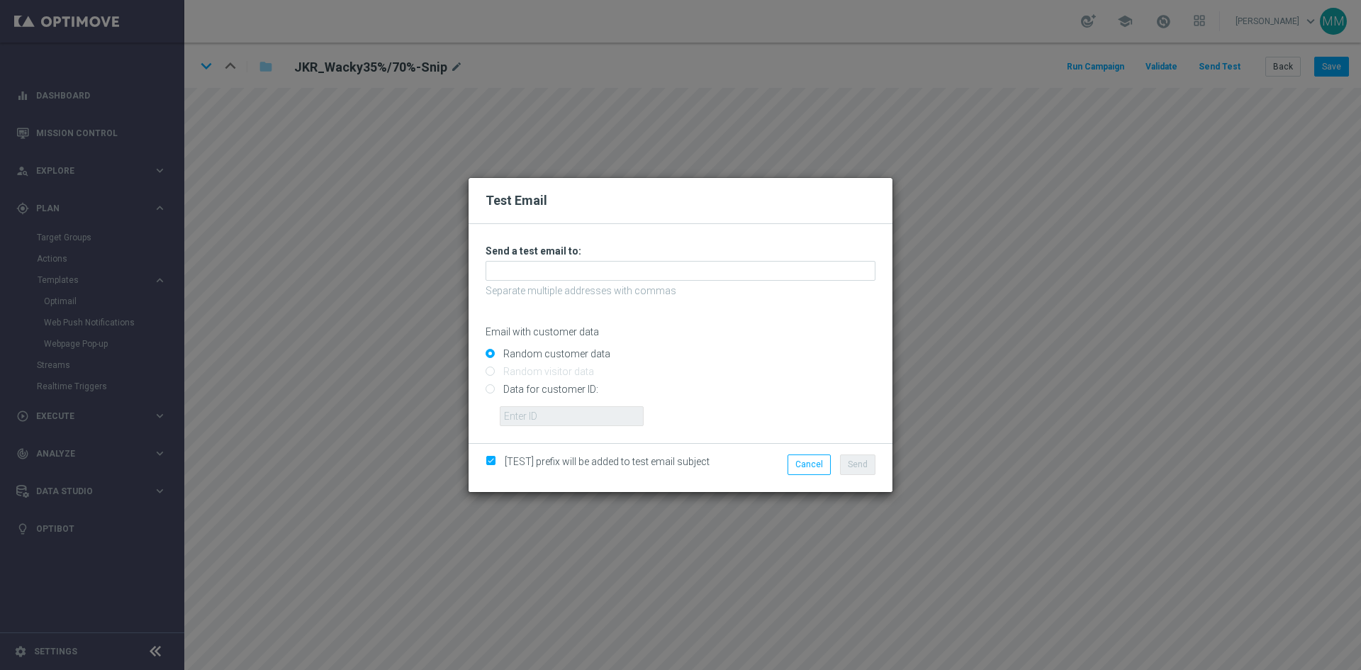
click at [546, 286] on p "Separate multiple addresses with commas" at bounding box center [681, 290] width 390 height 13
click at [548, 271] on input "text" at bounding box center [681, 271] width 390 height 20
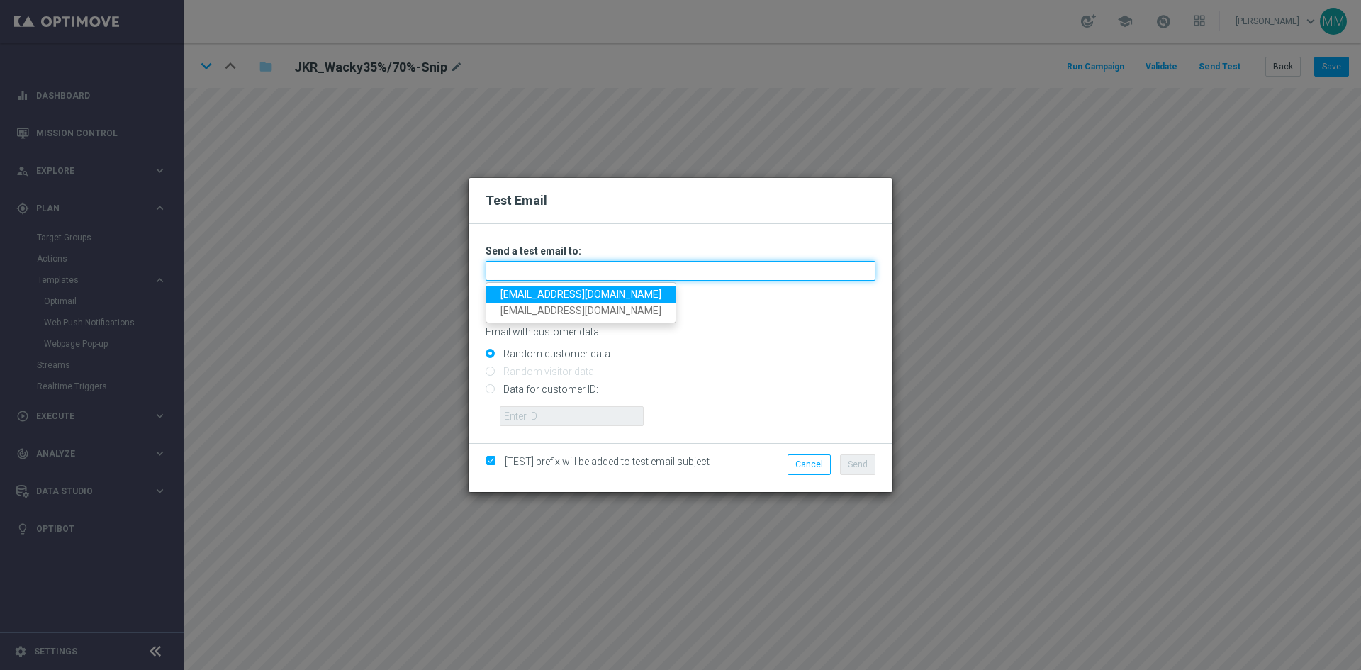
type input "[EMAIL_ADDRESS][DOMAIN_NAME]"
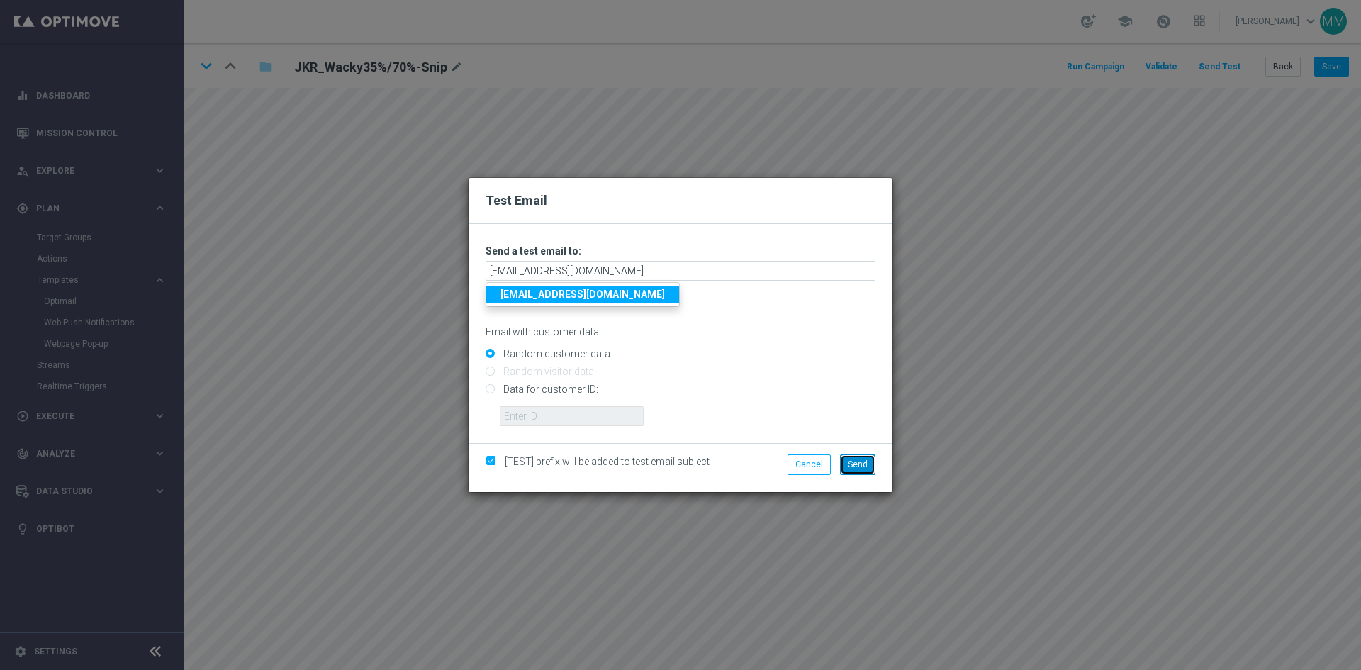
click at [867, 465] on span "Send" at bounding box center [858, 464] width 20 height 10
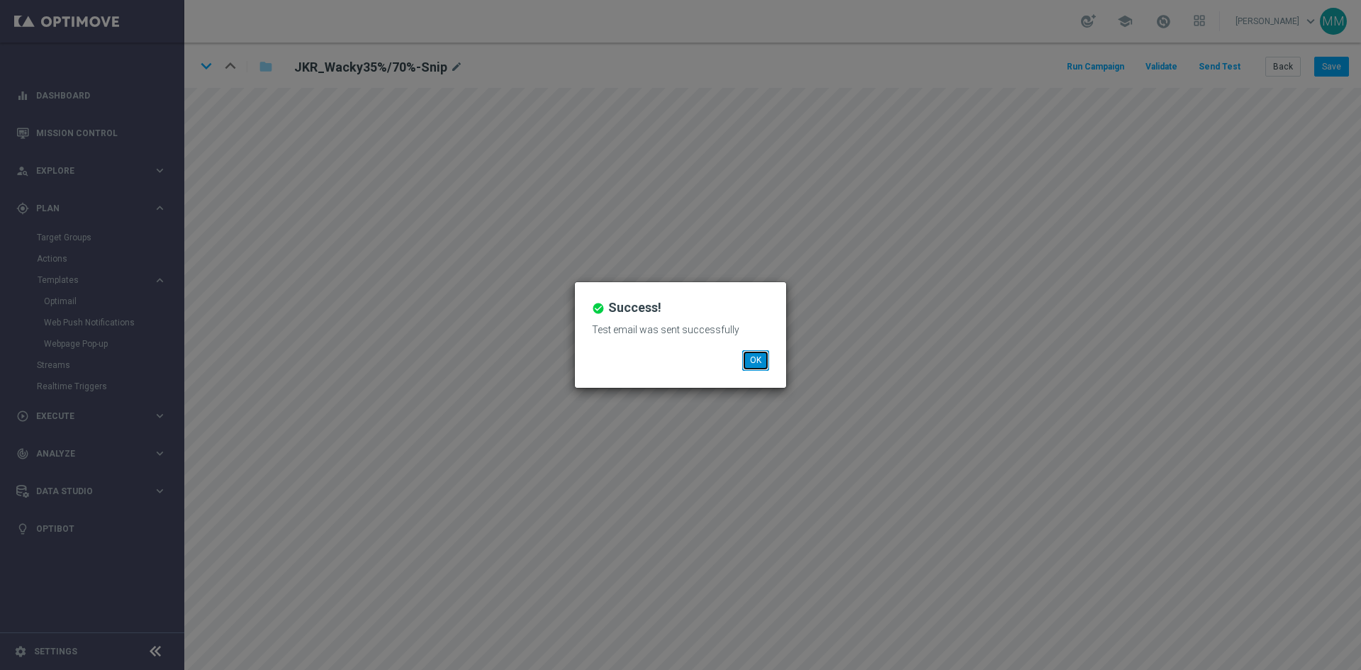
click at [747, 364] on button "OK" at bounding box center [755, 360] width 27 height 20
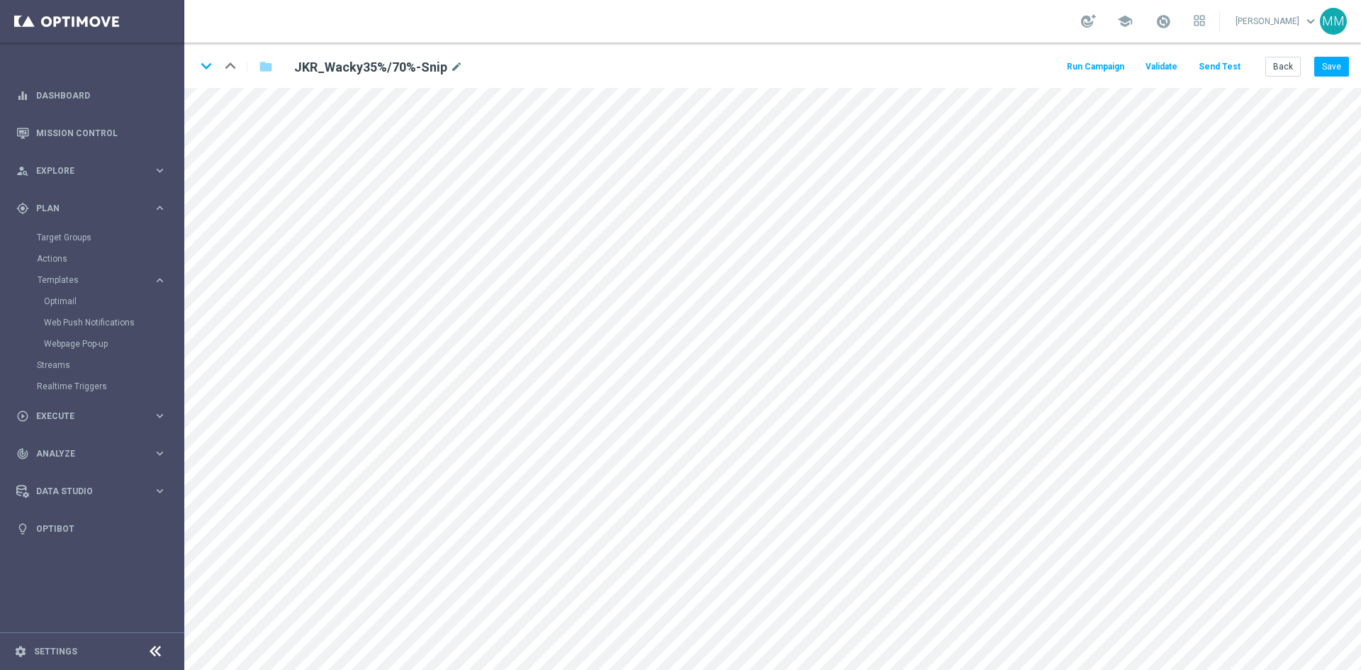
click at [1221, 69] on button "Send Test" at bounding box center [1220, 66] width 46 height 19
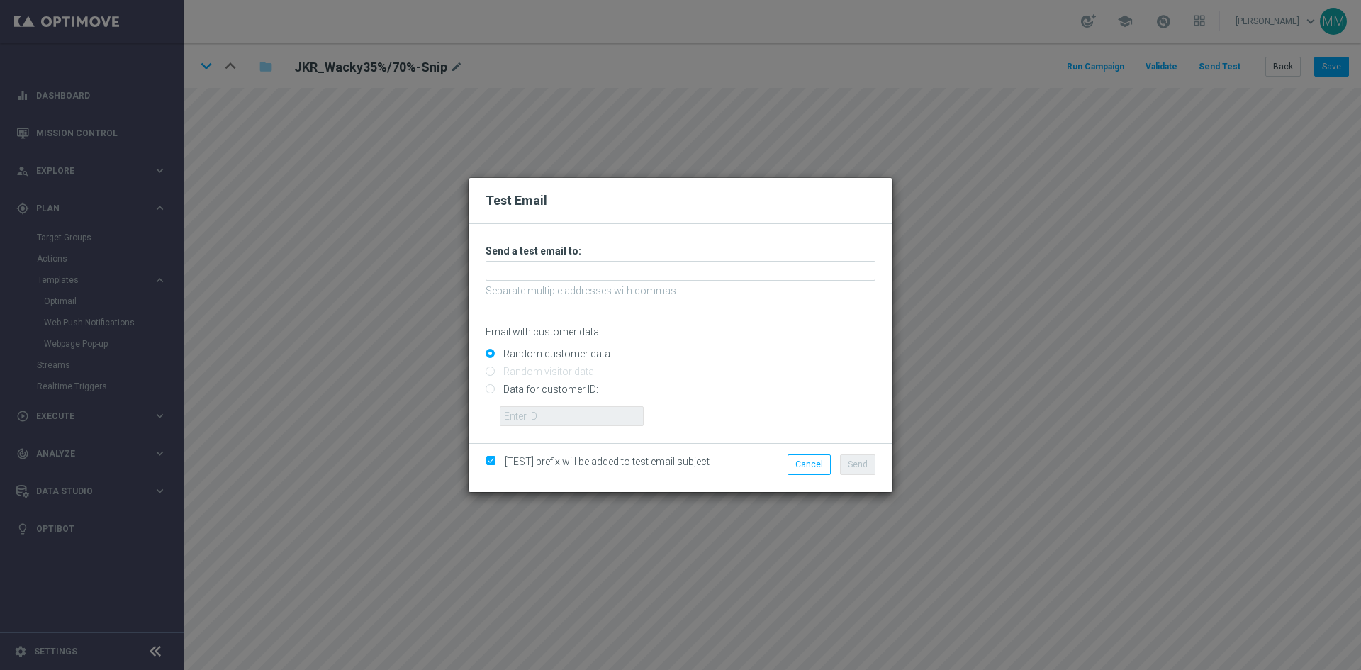
click at [763, 299] on div "Unable to send test email. If this problem persists, contact your CSM for assis…" at bounding box center [681, 336] width 390 height 182
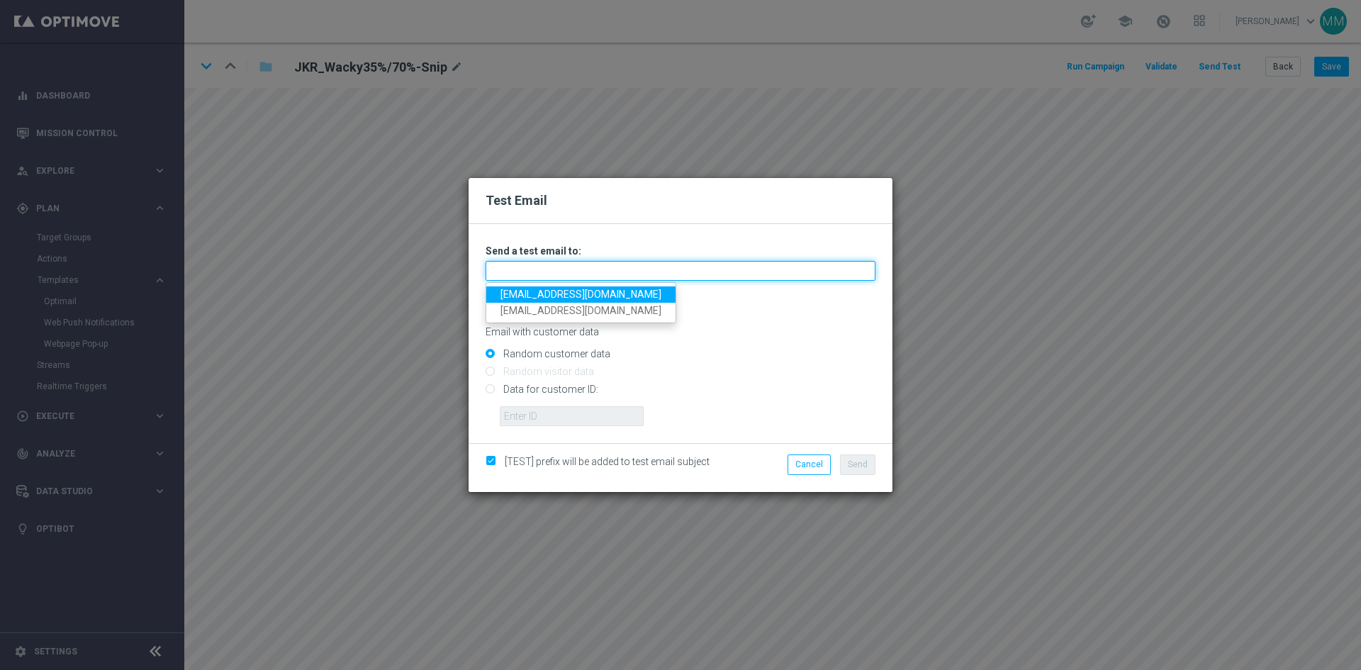
click at [727, 264] on input "text" at bounding box center [681, 271] width 390 height 20
type input "[EMAIL_ADDRESS][DOMAIN_NAME]"
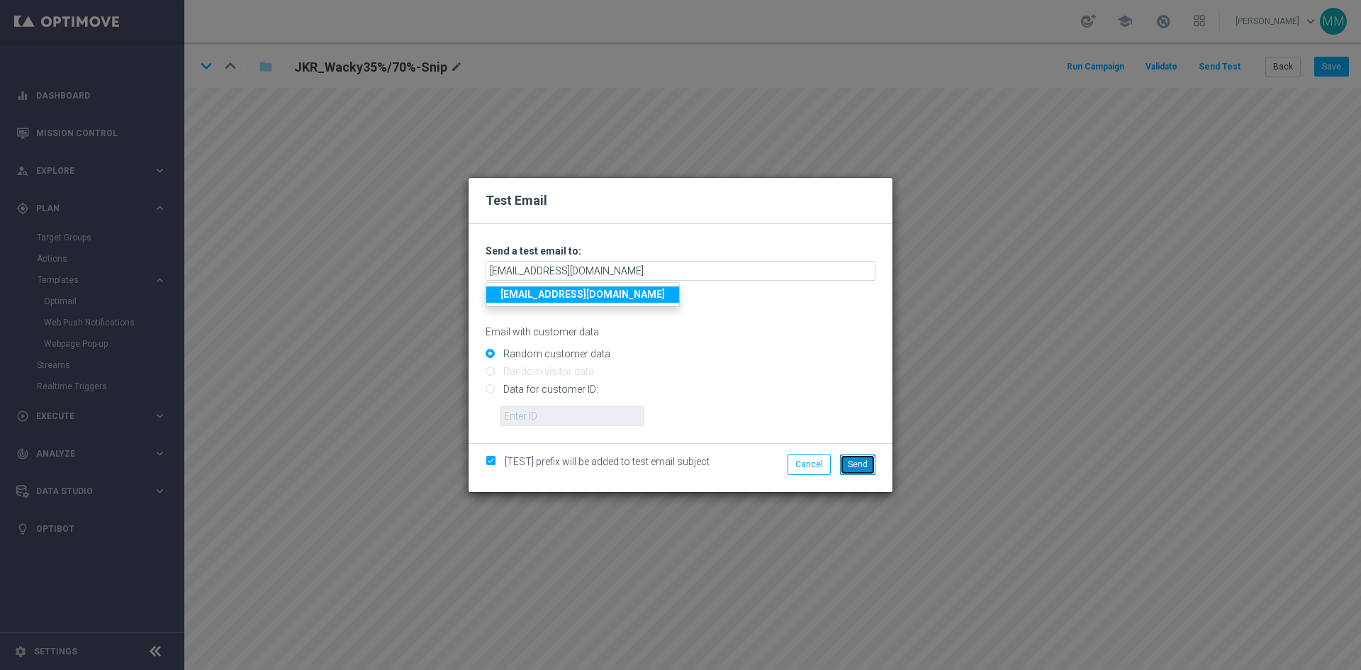
click at [863, 467] on span "Send" at bounding box center [858, 464] width 20 height 10
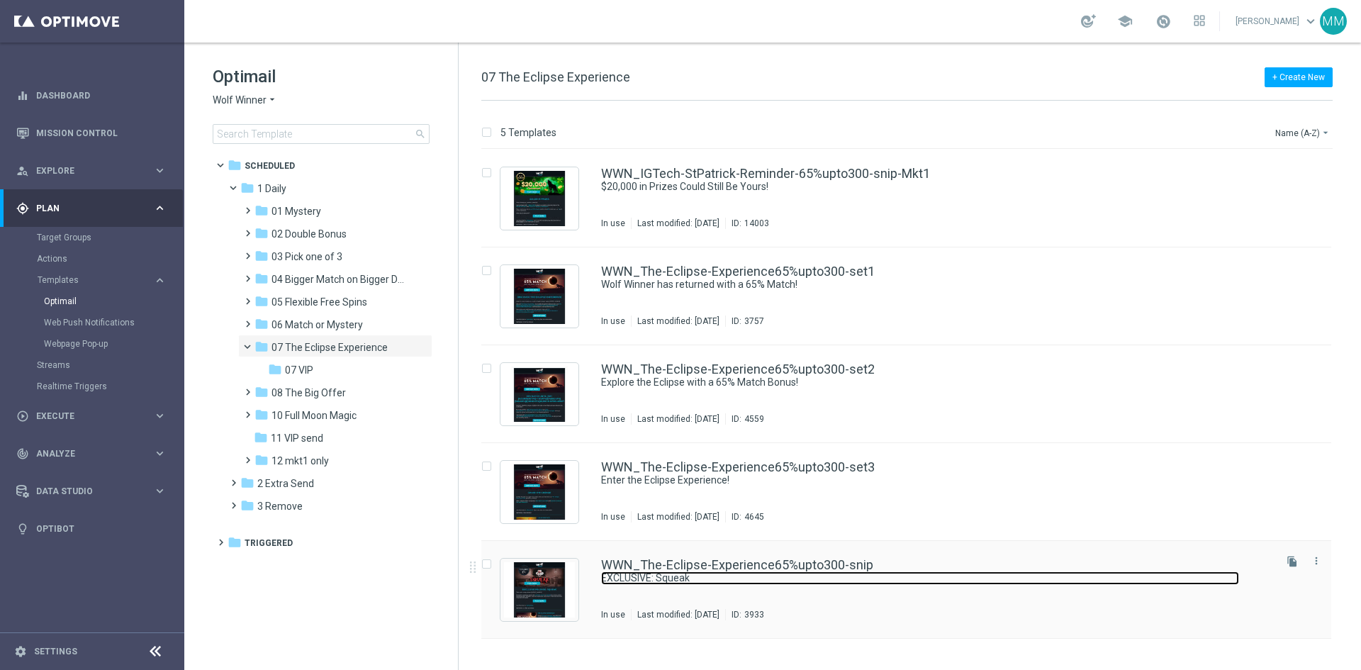
click at [899, 583] on link "EXCLUSIVE: Squeak" at bounding box center [920, 578] width 638 height 13
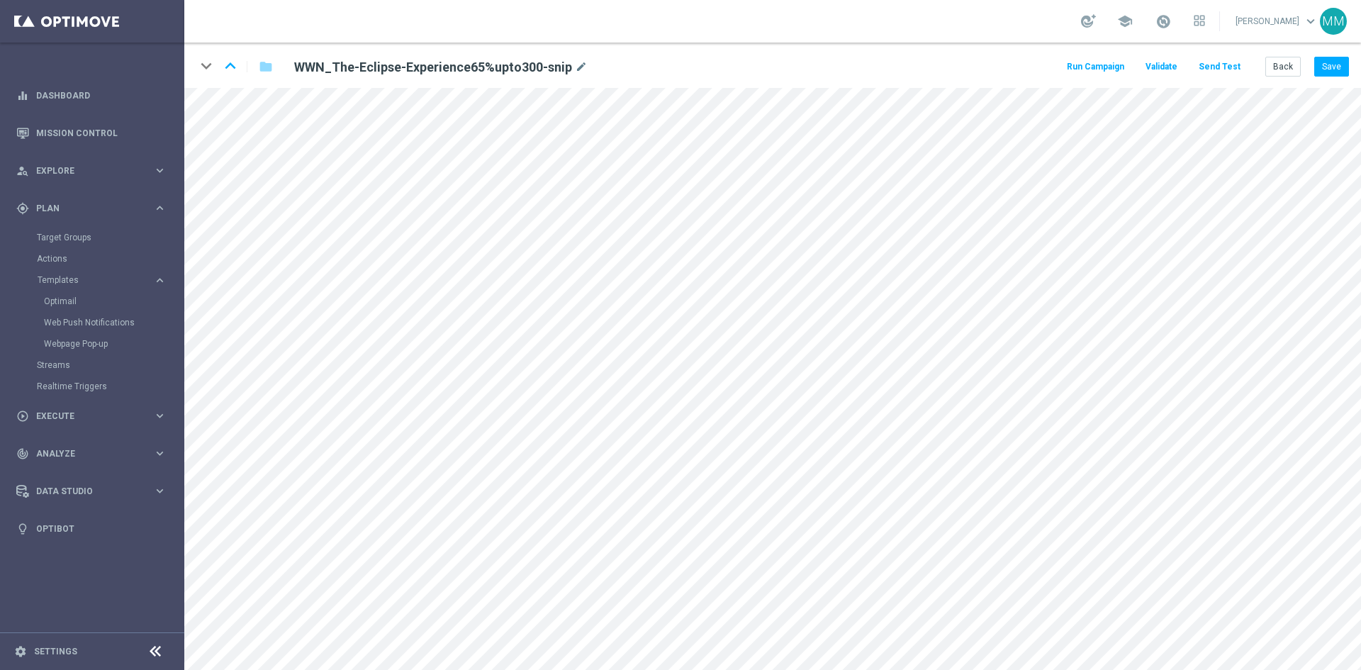
click at [1219, 67] on button "Send Test" at bounding box center [1220, 66] width 46 height 19
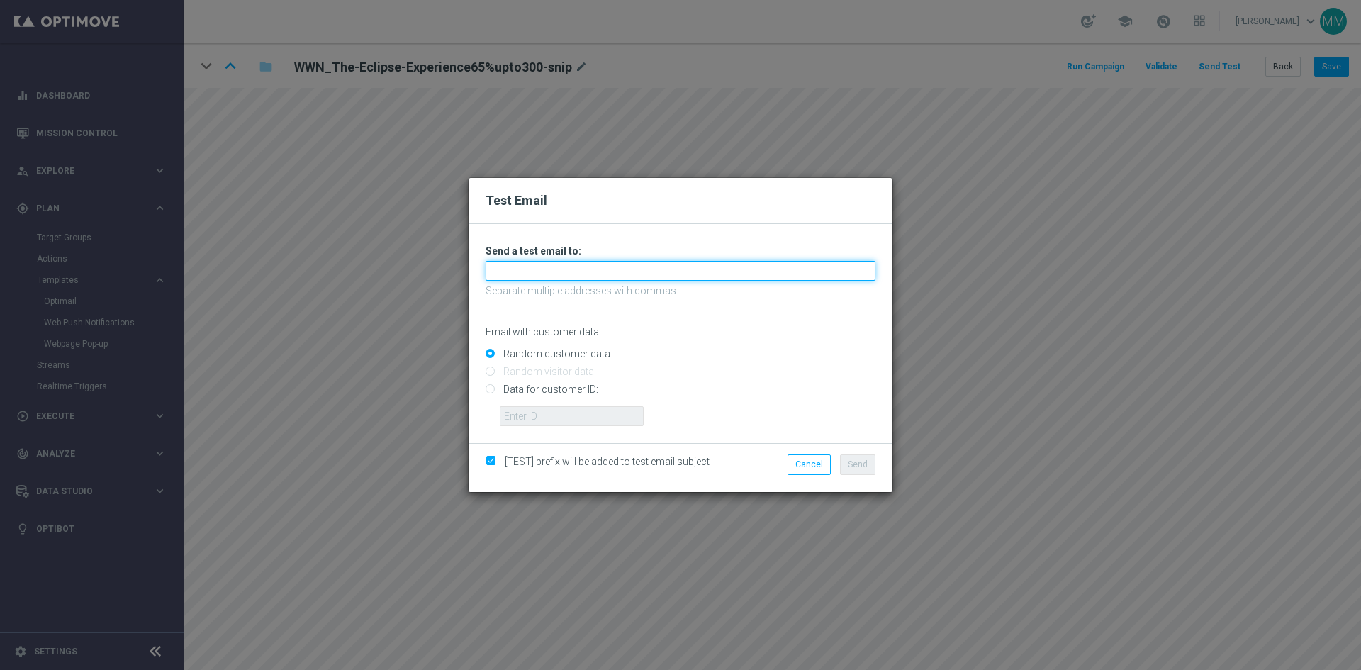
click at [550, 279] on input "text" at bounding box center [681, 271] width 390 height 20
type input "[EMAIL_ADDRESS][DOMAIN_NAME]"
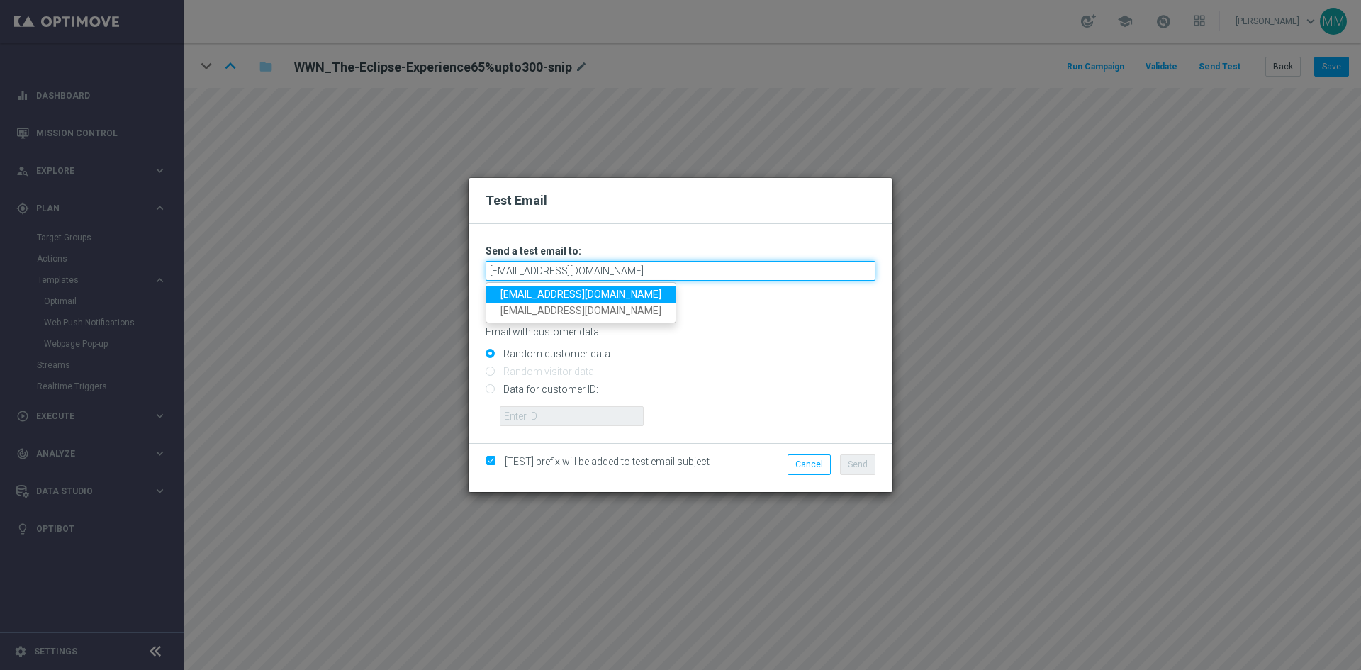
type input "[EMAIL_ADDRESS][DOMAIN_NAME]"
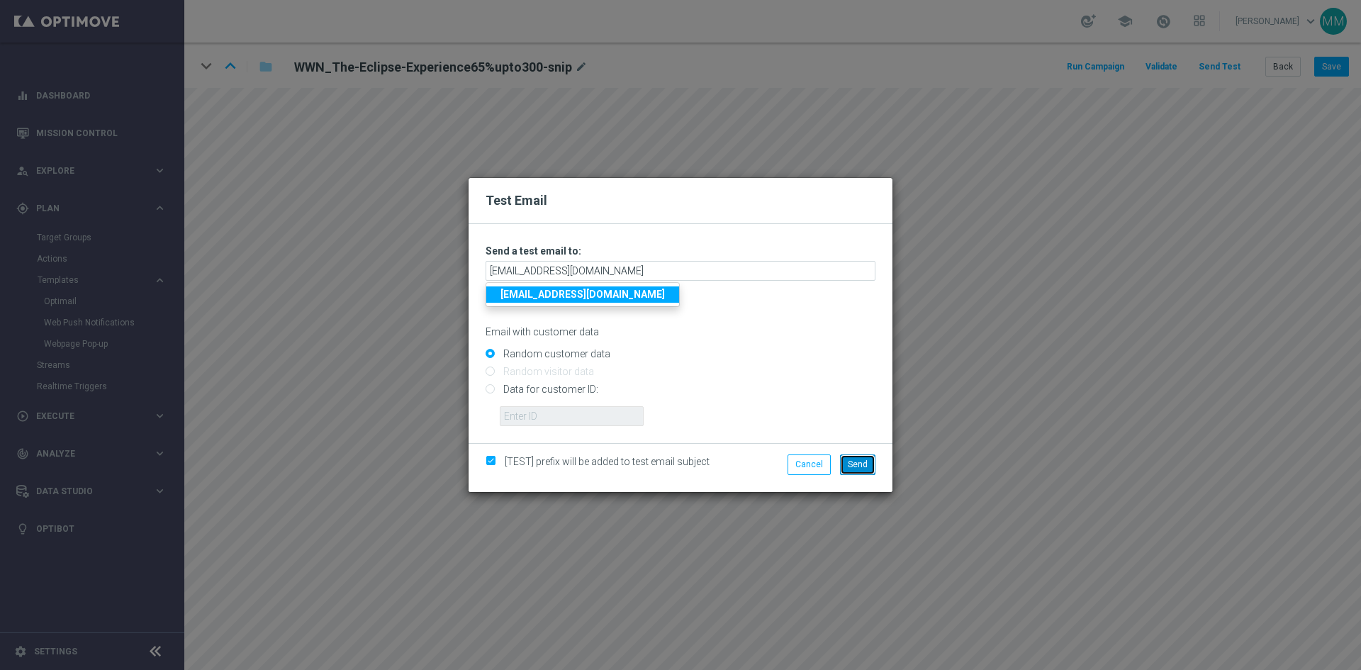
click at [854, 463] on span "Send" at bounding box center [858, 464] width 20 height 10
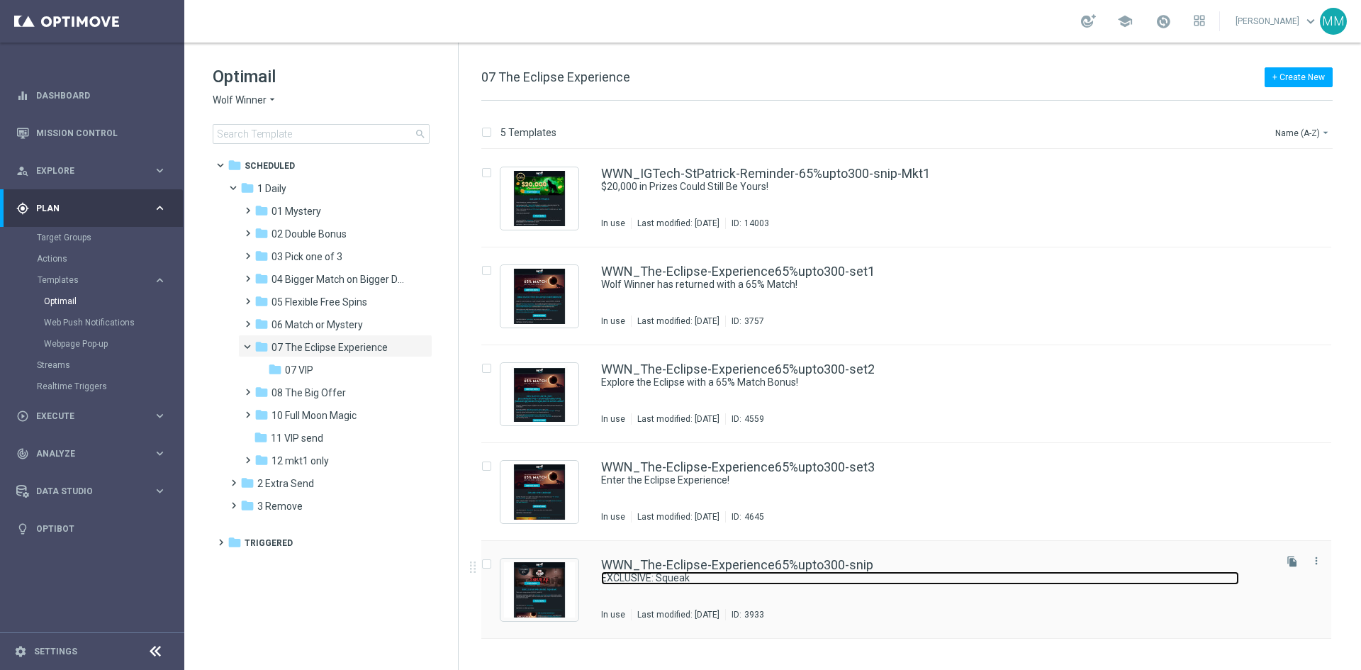
click at [727, 581] on link "EXCLUSIVE: Squeak" at bounding box center [920, 578] width 638 height 13
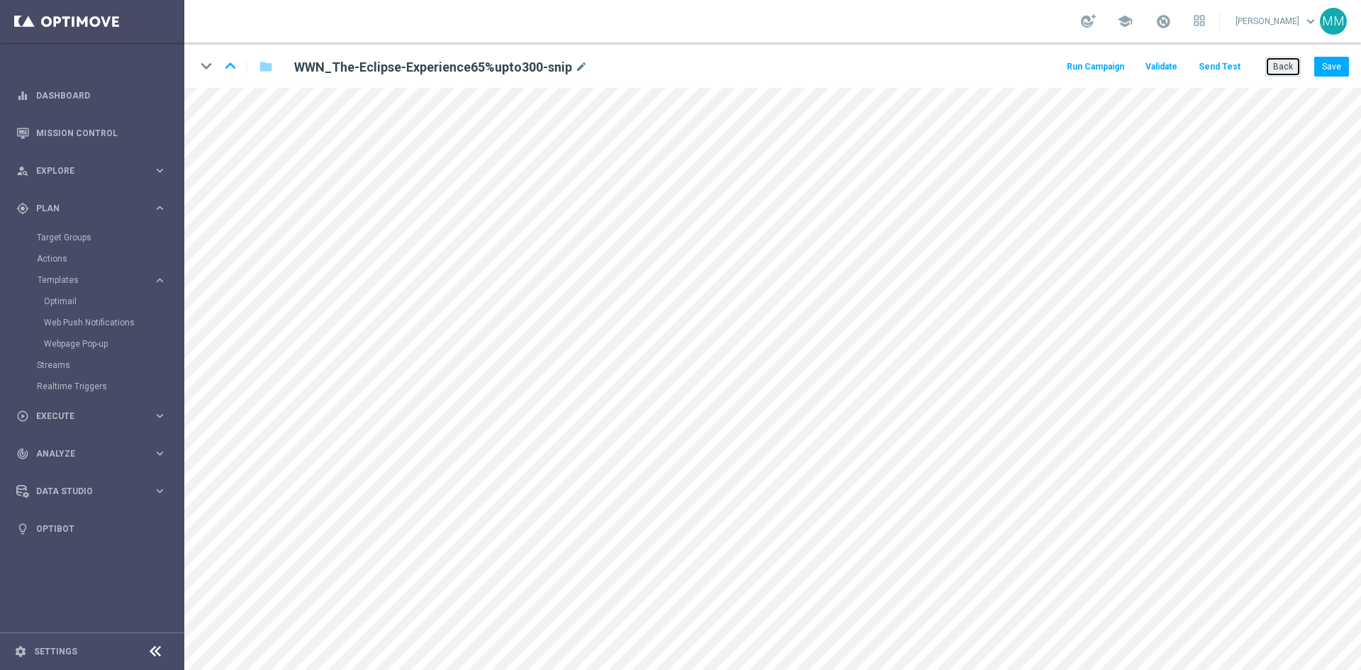
click at [1293, 67] on button "Back" at bounding box center [1283, 67] width 35 height 20
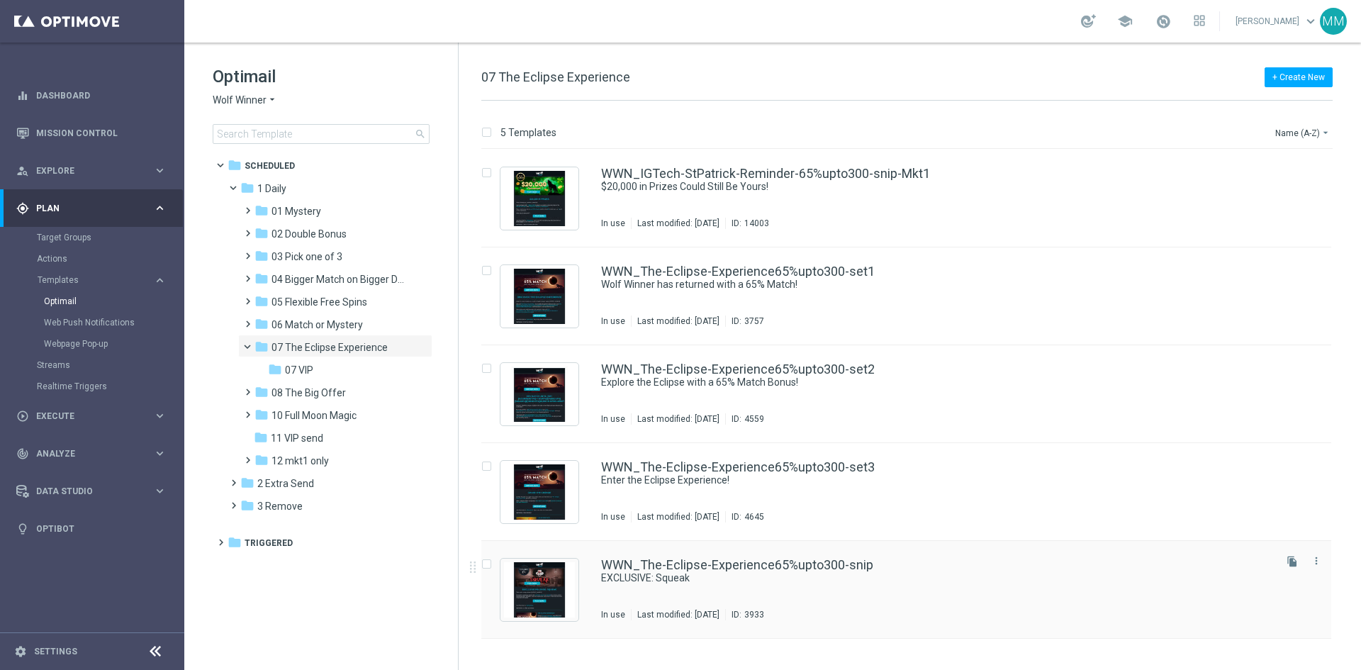
click at [791, 590] on div "WWN_The-Eclipse-Experience65%upto300-snip EXCLUSIVE: Squeak In use Last modifie…" at bounding box center [936, 590] width 671 height 62
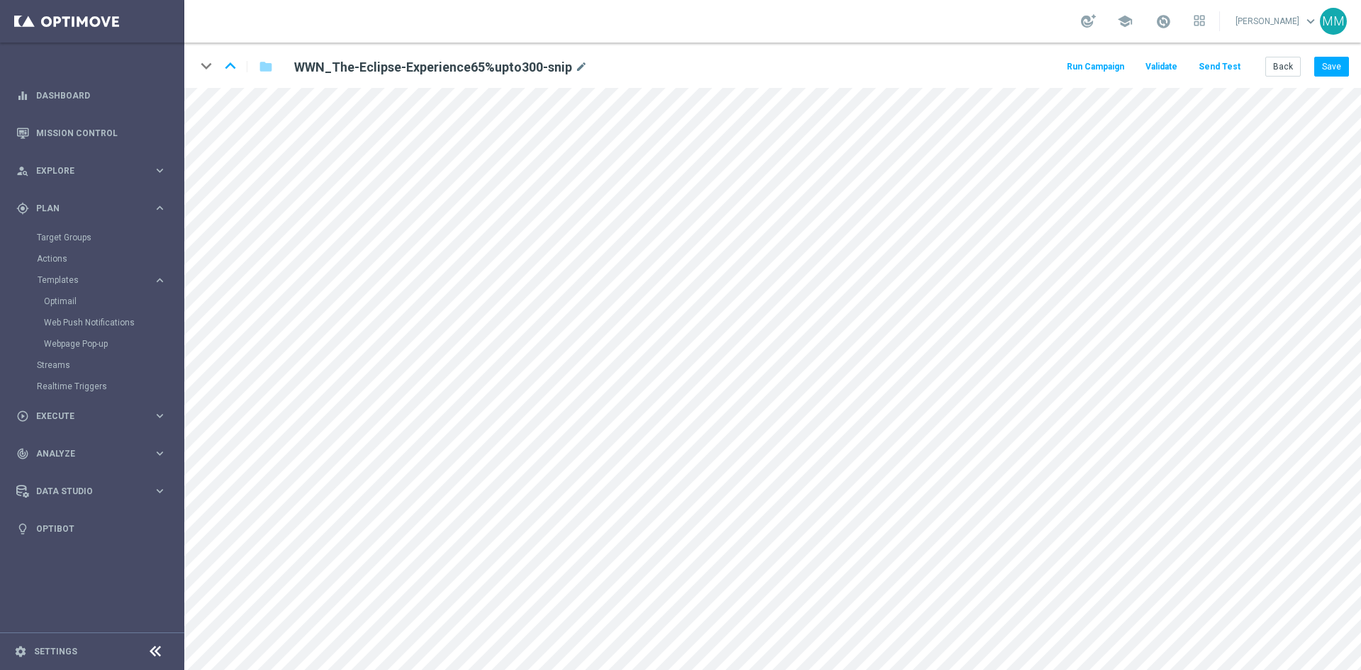
click at [1215, 70] on button "Send Test" at bounding box center [1220, 66] width 46 height 19
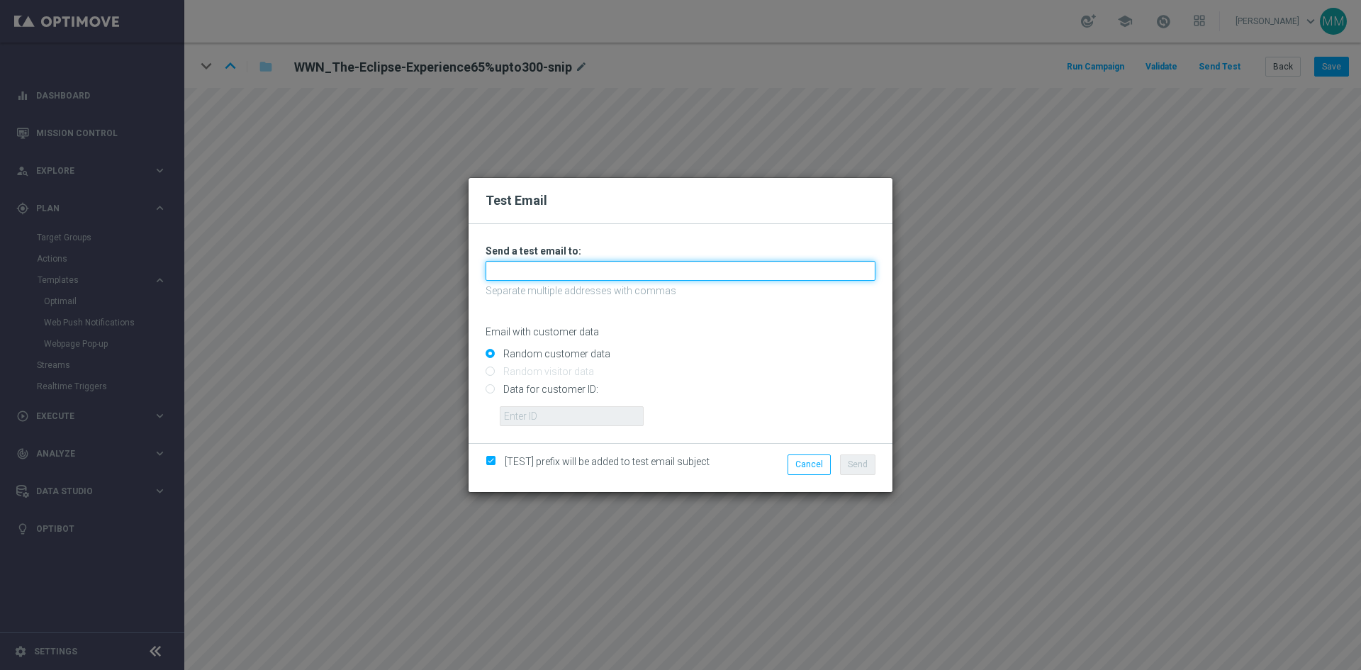
click at [648, 278] on input "text" at bounding box center [681, 271] width 390 height 20
type input "[EMAIL_ADDRESS][DOMAIN_NAME]"
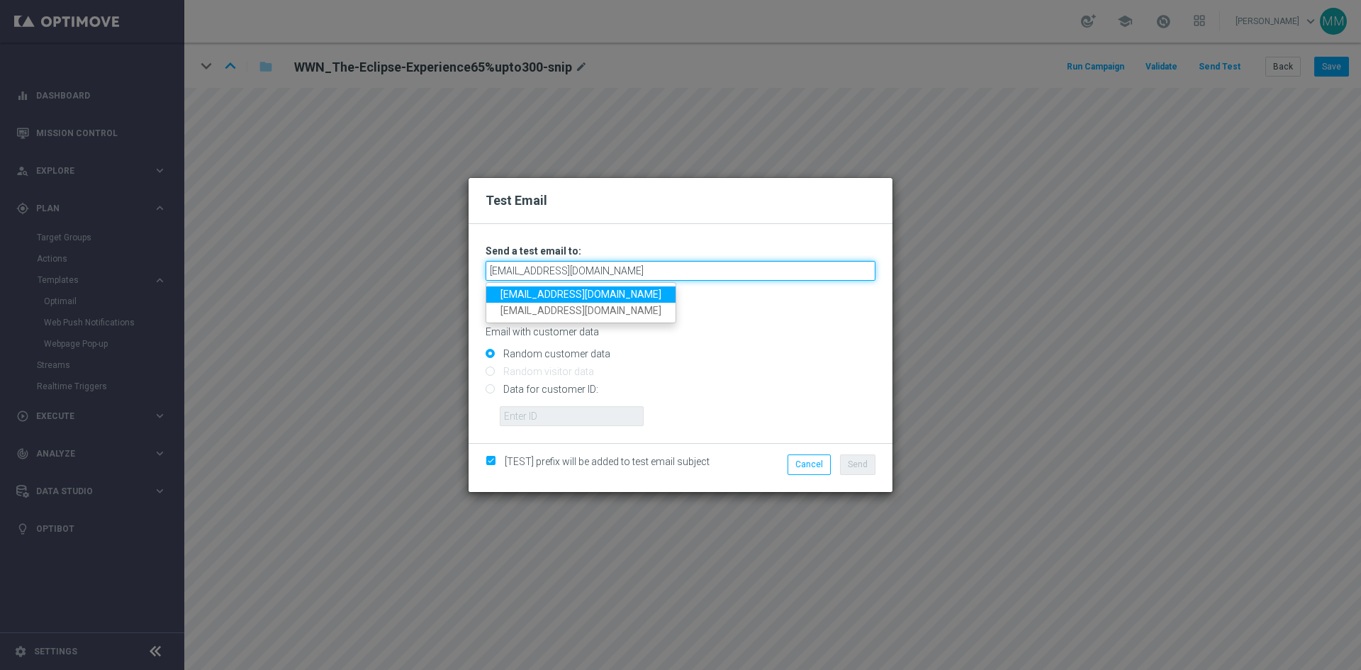
type input "[EMAIL_ADDRESS][DOMAIN_NAME]"
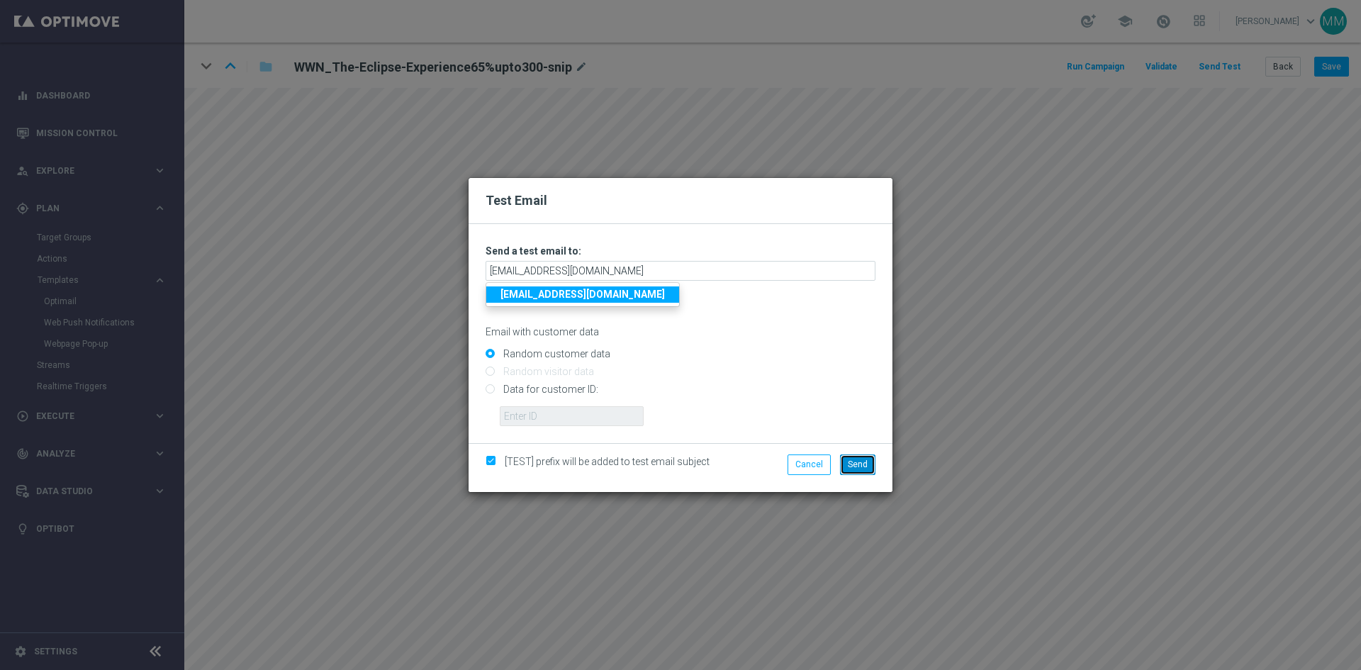
click at [866, 463] on span "Send" at bounding box center [858, 464] width 20 height 10
